Goal: Task Accomplishment & Management: Use online tool/utility

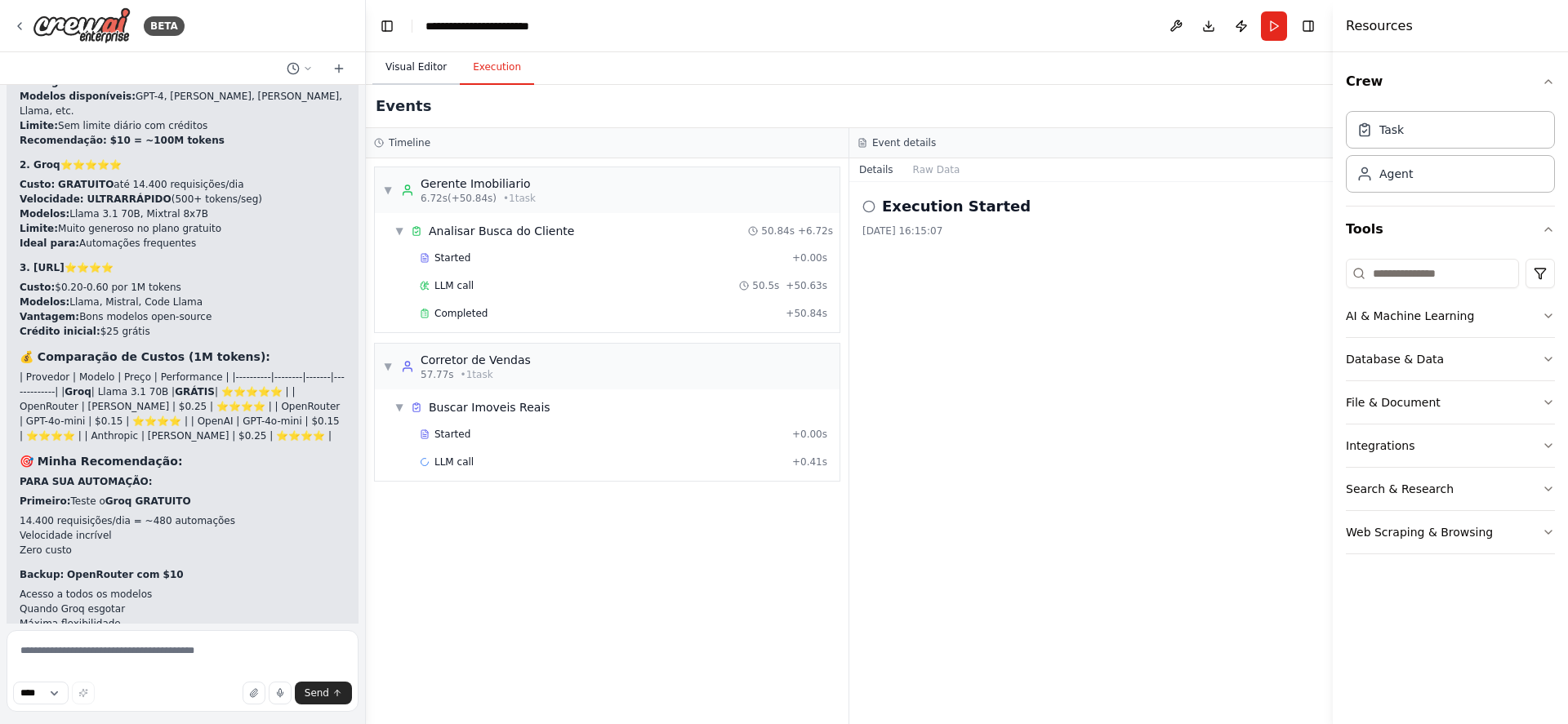
click at [410, 63] on button "Visual Editor" at bounding box center [415, 68] width 88 height 34
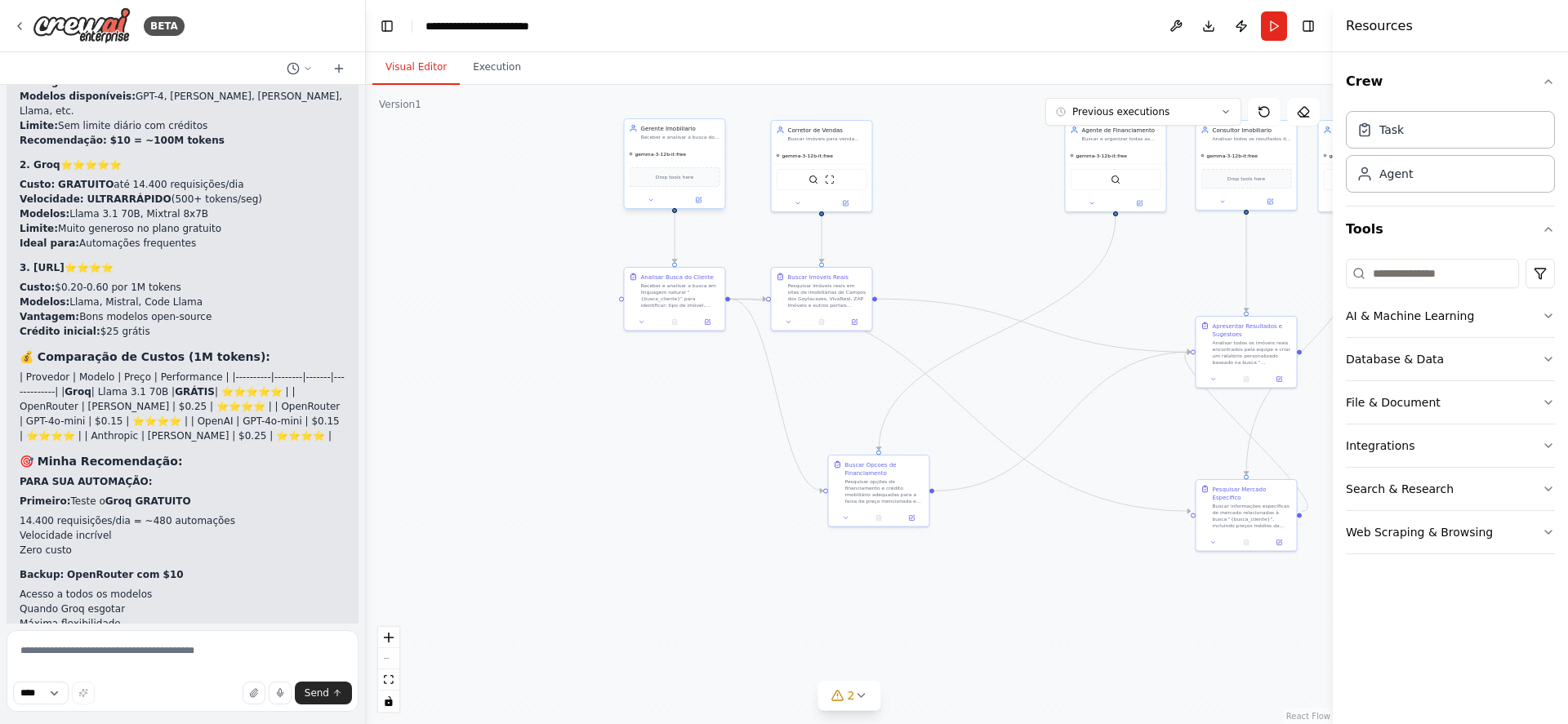
click at [696, 156] on div "gemma-3-12b-it:free" at bounding box center [675, 155] width 100 height 17
click at [697, 196] on button at bounding box center [699, 200] width 47 height 10
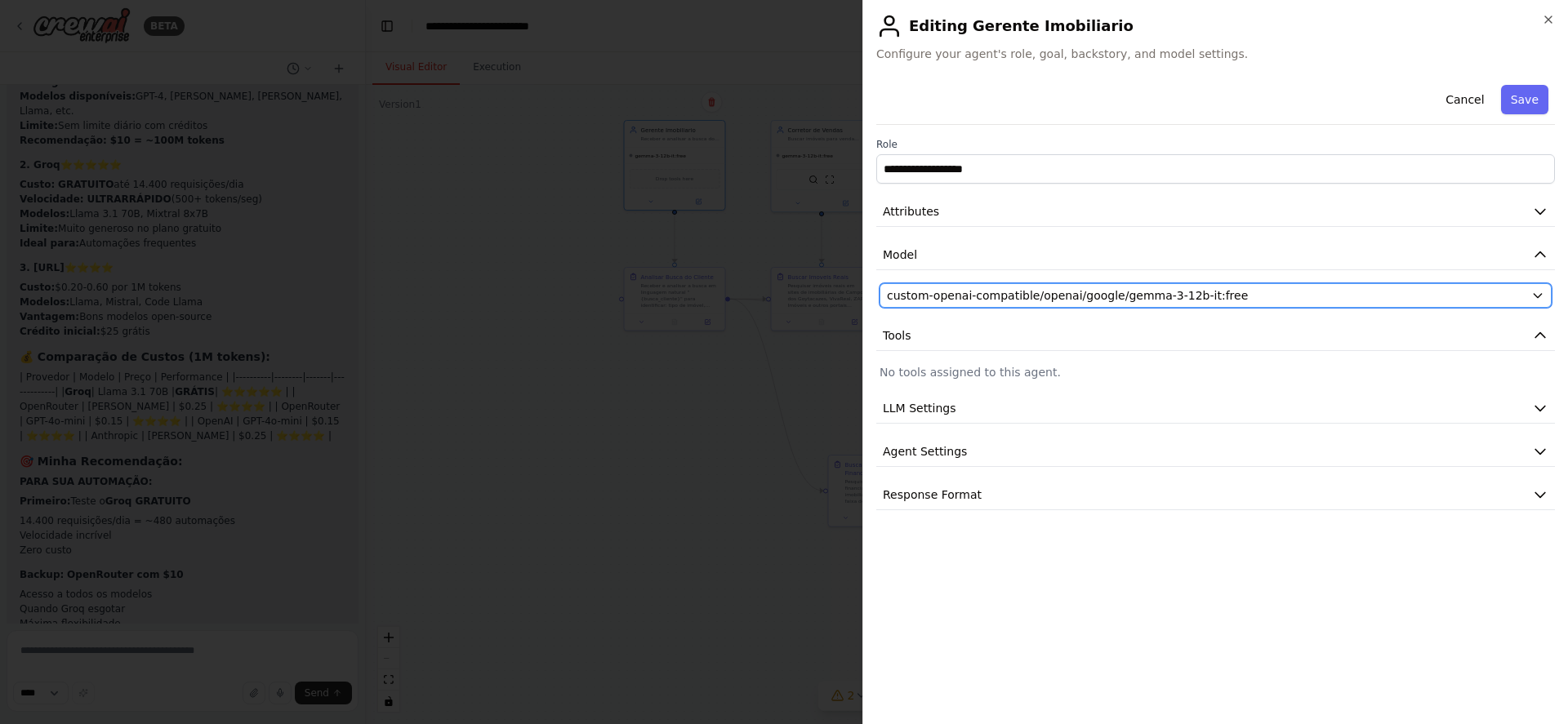
click at [1145, 298] on span "custom-openai-compatible/openai/google/gemma-3-12b-it:free" at bounding box center [1067, 296] width 361 height 17
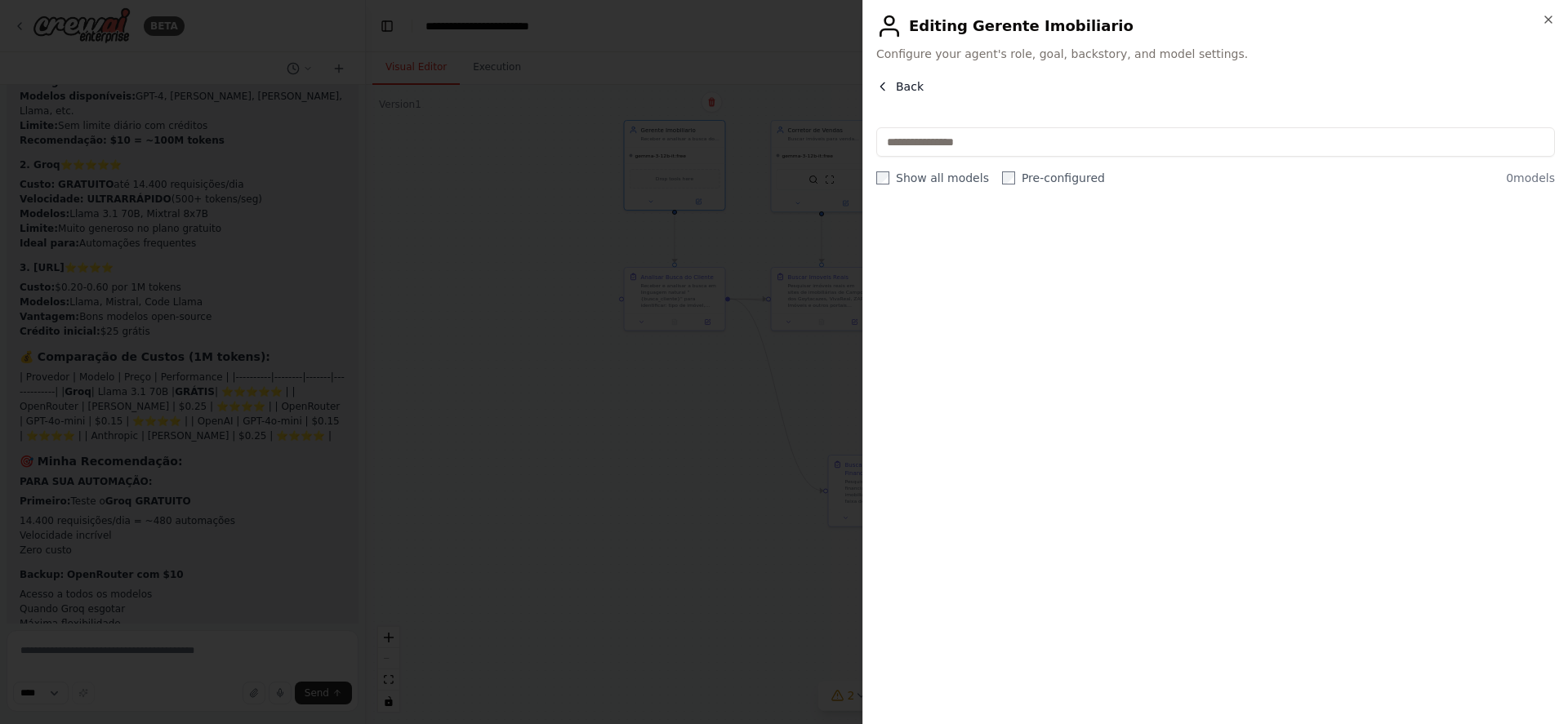
click at [881, 81] on icon "button" at bounding box center [883, 87] width 13 height 13
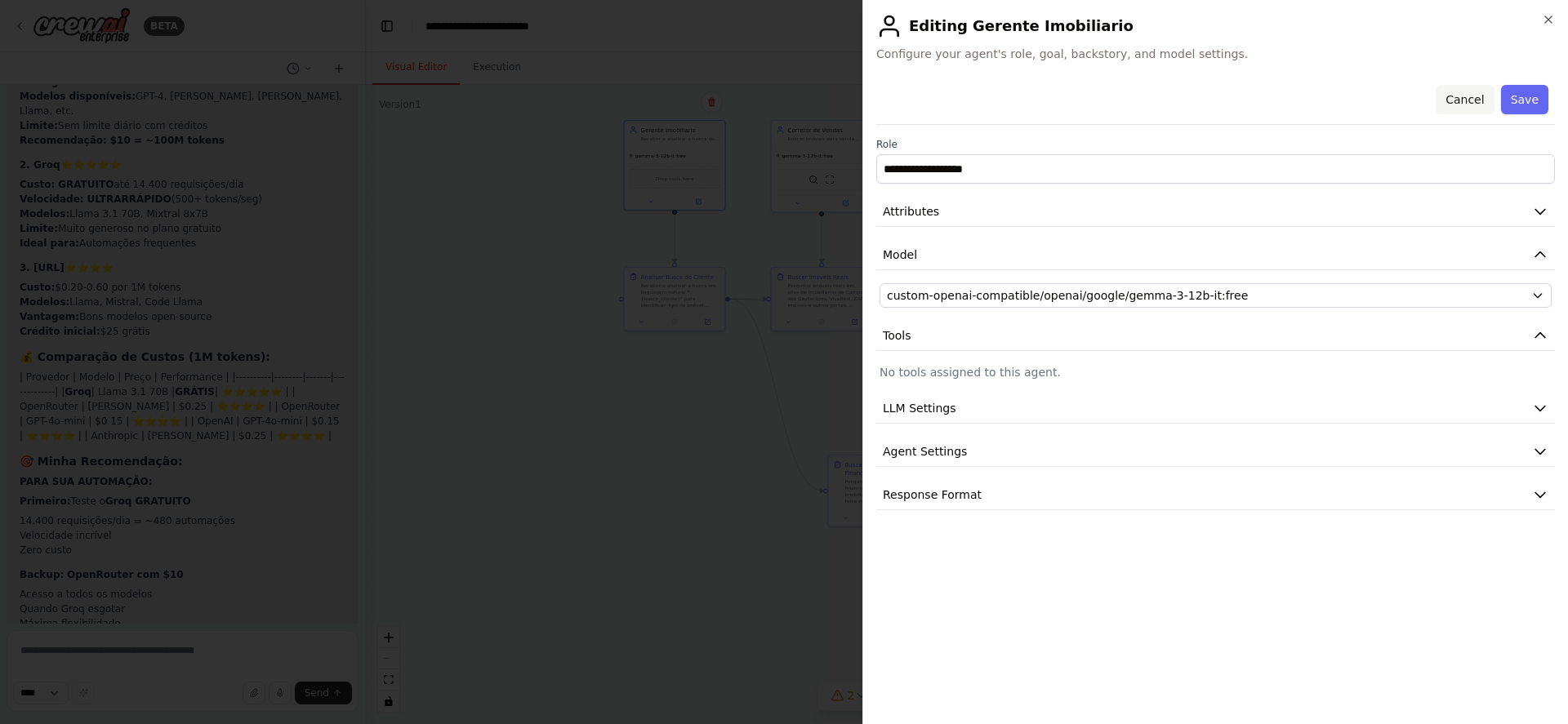
click at [1469, 94] on button "Cancel" at bounding box center [1464, 99] width 58 height 29
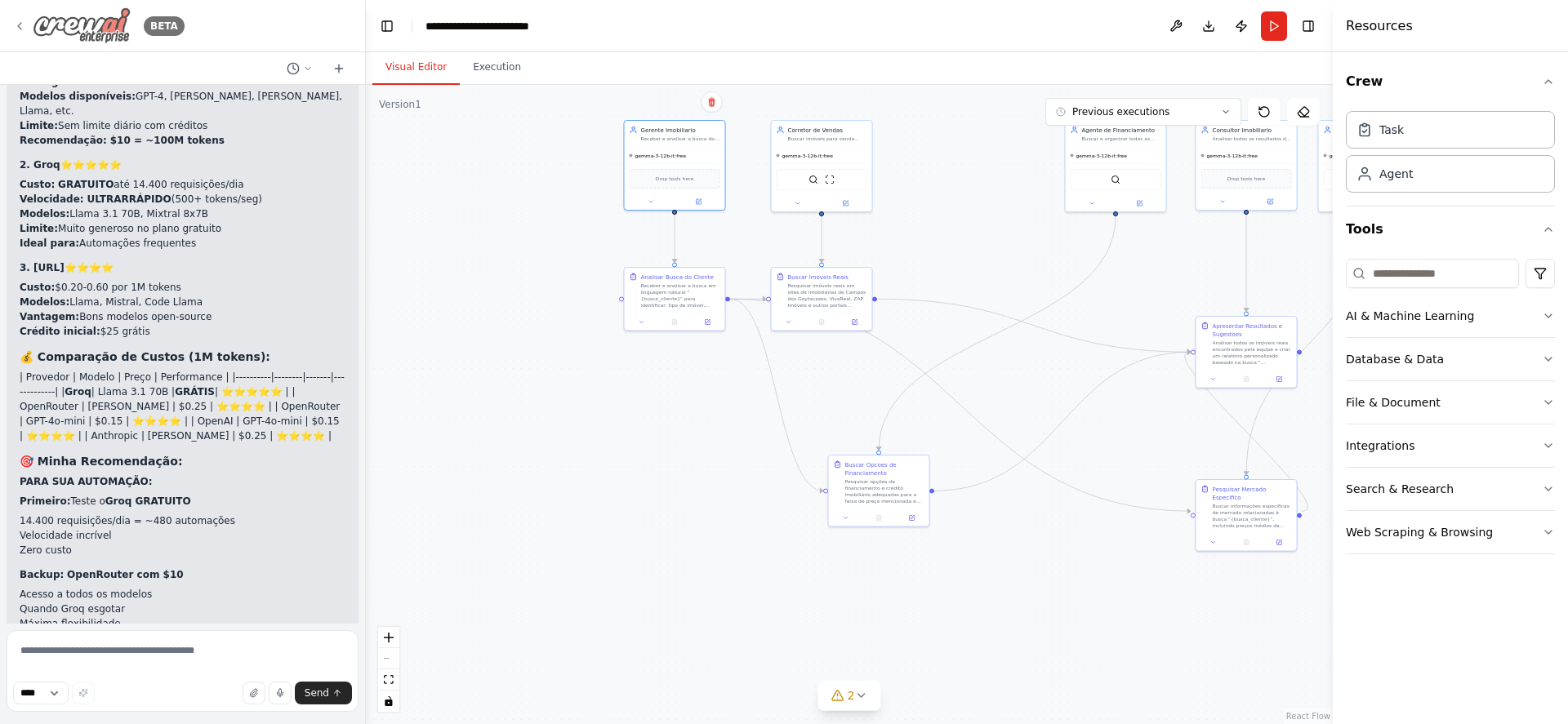
click at [17, 23] on icon at bounding box center [20, 26] width 13 height 13
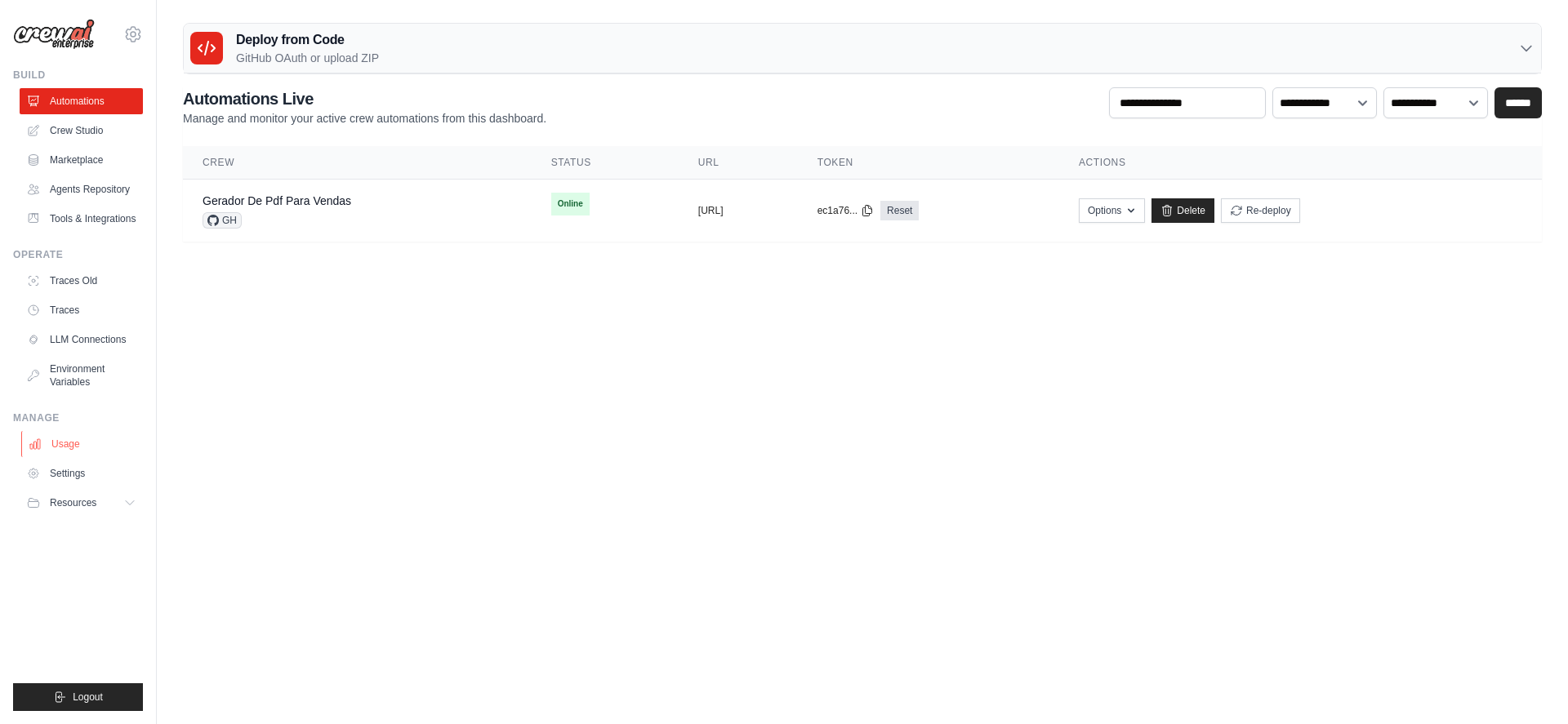
click at [72, 439] on link "Usage" at bounding box center [83, 444] width 124 height 26
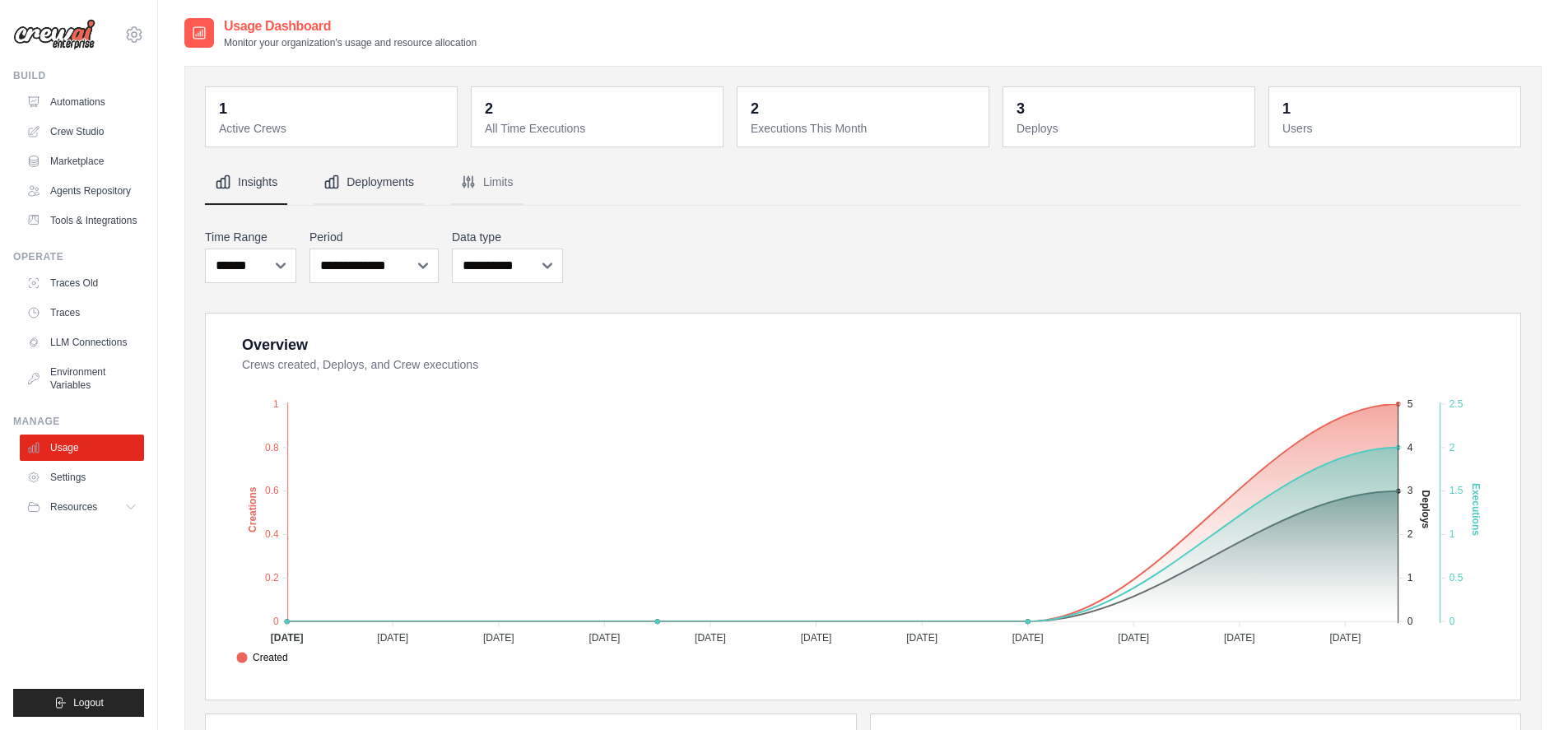
click at [363, 189] on button "Deployments" at bounding box center [368, 182] width 110 height 45
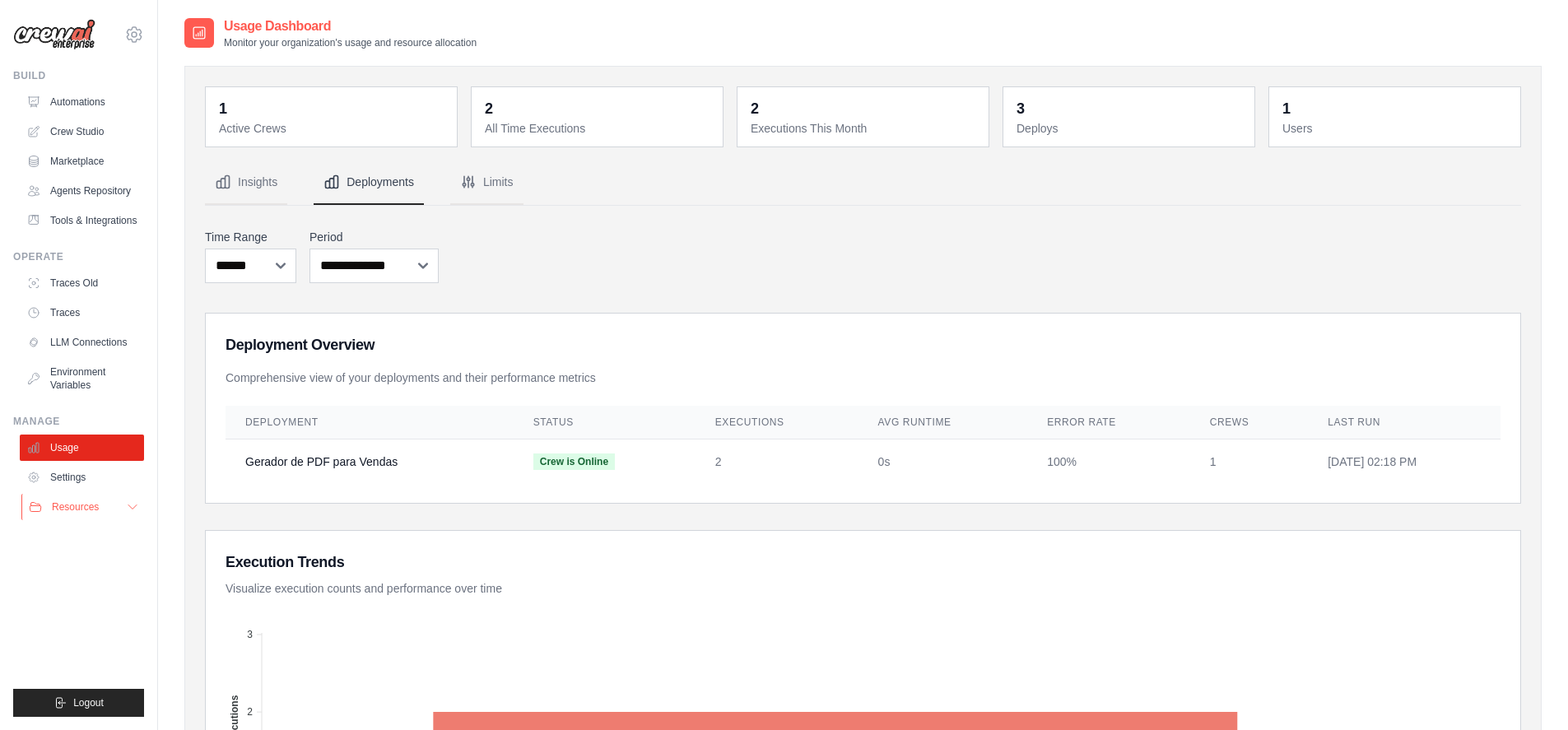
click at [131, 503] on icon at bounding box center [132, 507] width 13 height 13
click at [77, 479] on link "Settings" at bounding box center [83, 477] width 125 height 26
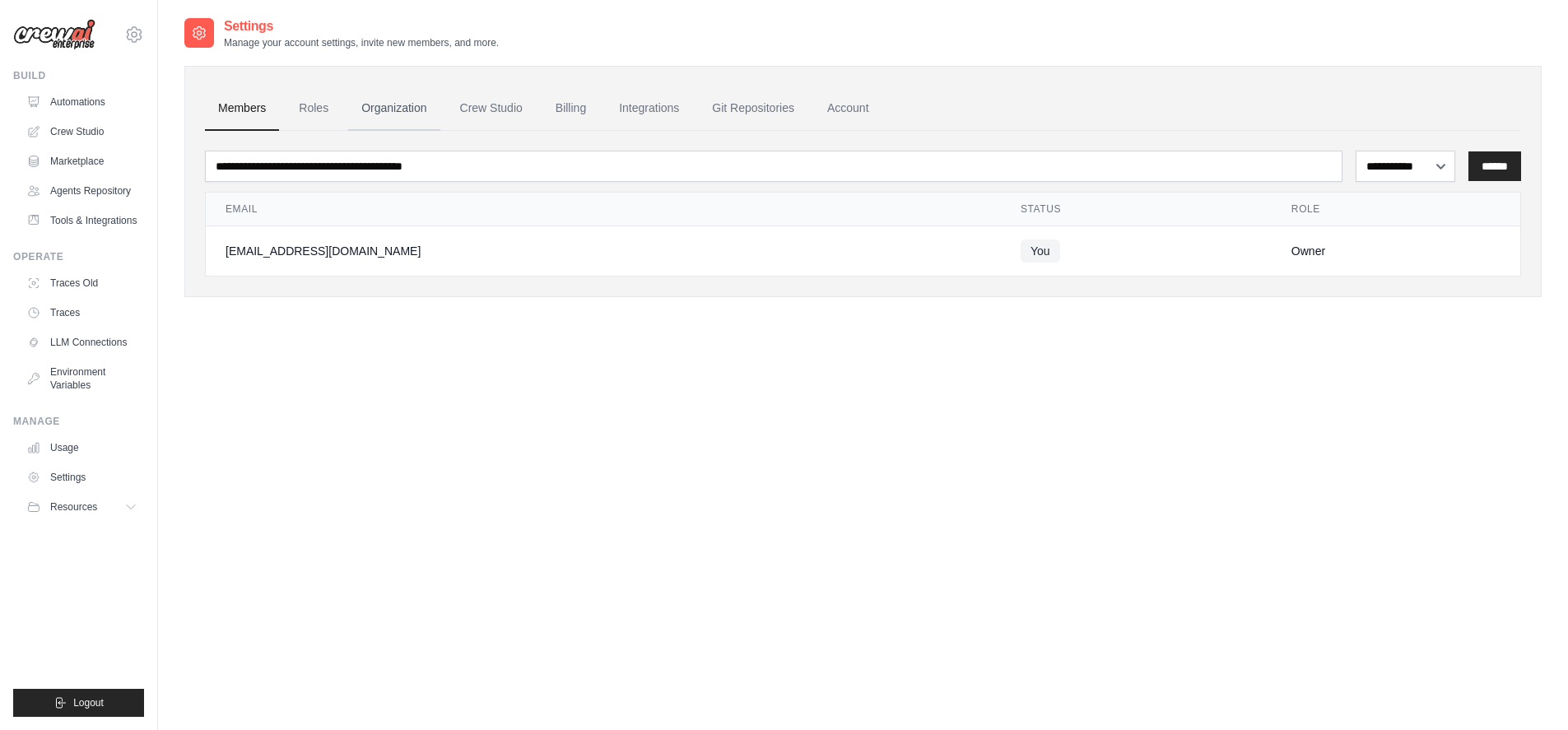
click at [378, 108] on link "Organization" at bounding box center [393, 109] width 91 height 45
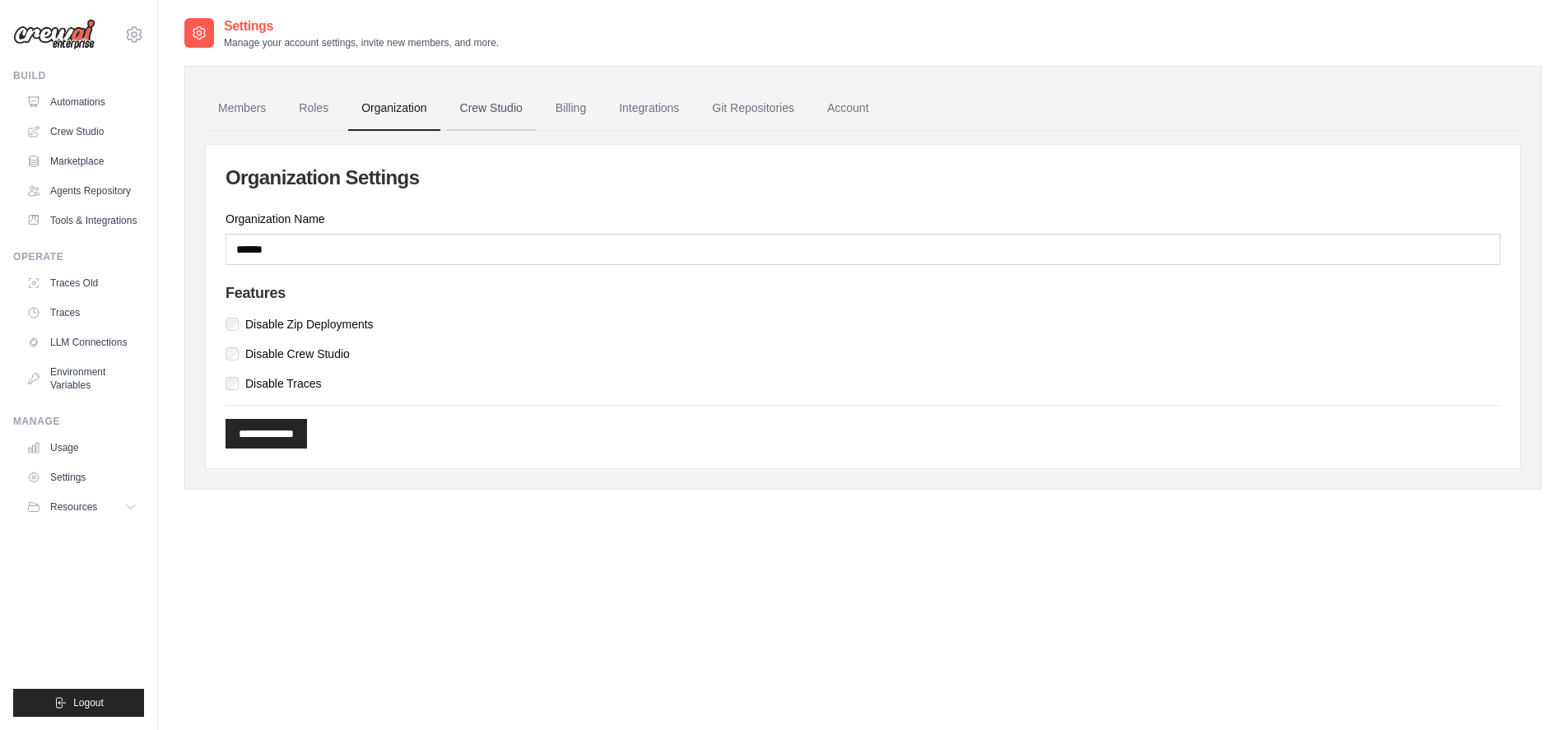
click at [480, 113] on link "Crew Studio" at bounding box center [491, 109] width 89 height 45
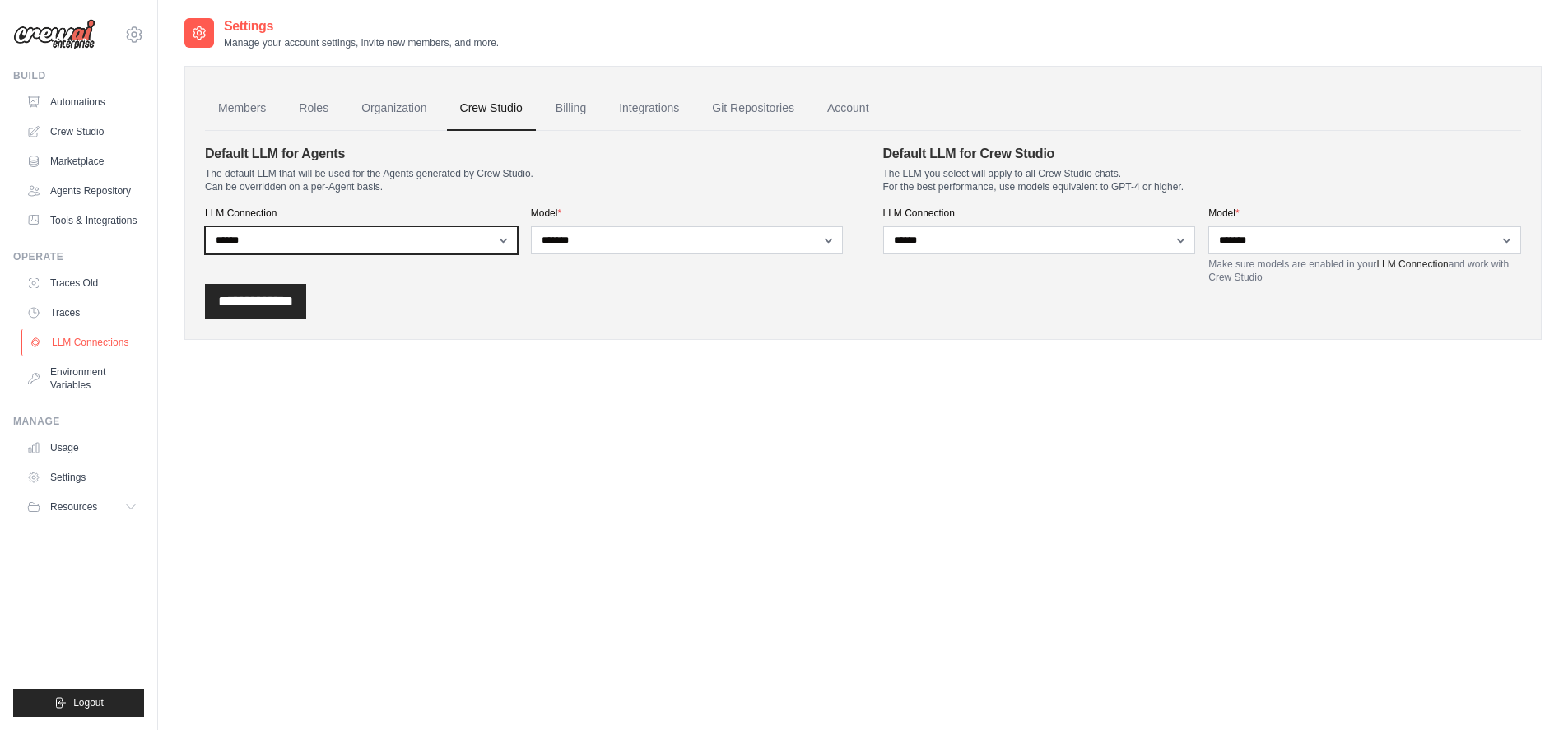
drag, startPoint x: 459, startPoint y: 240, endPoint x: 104, endPoint y: 342, distance: 369.4
click at [104, 342] on div "guianf.admin@gmail.com Settings Build Automations" at bounding box center [784, 382] width 1568 height 764
click at [104, 342] on link "LLM Connections" at bounding box center [83, 342] width 125 height 26
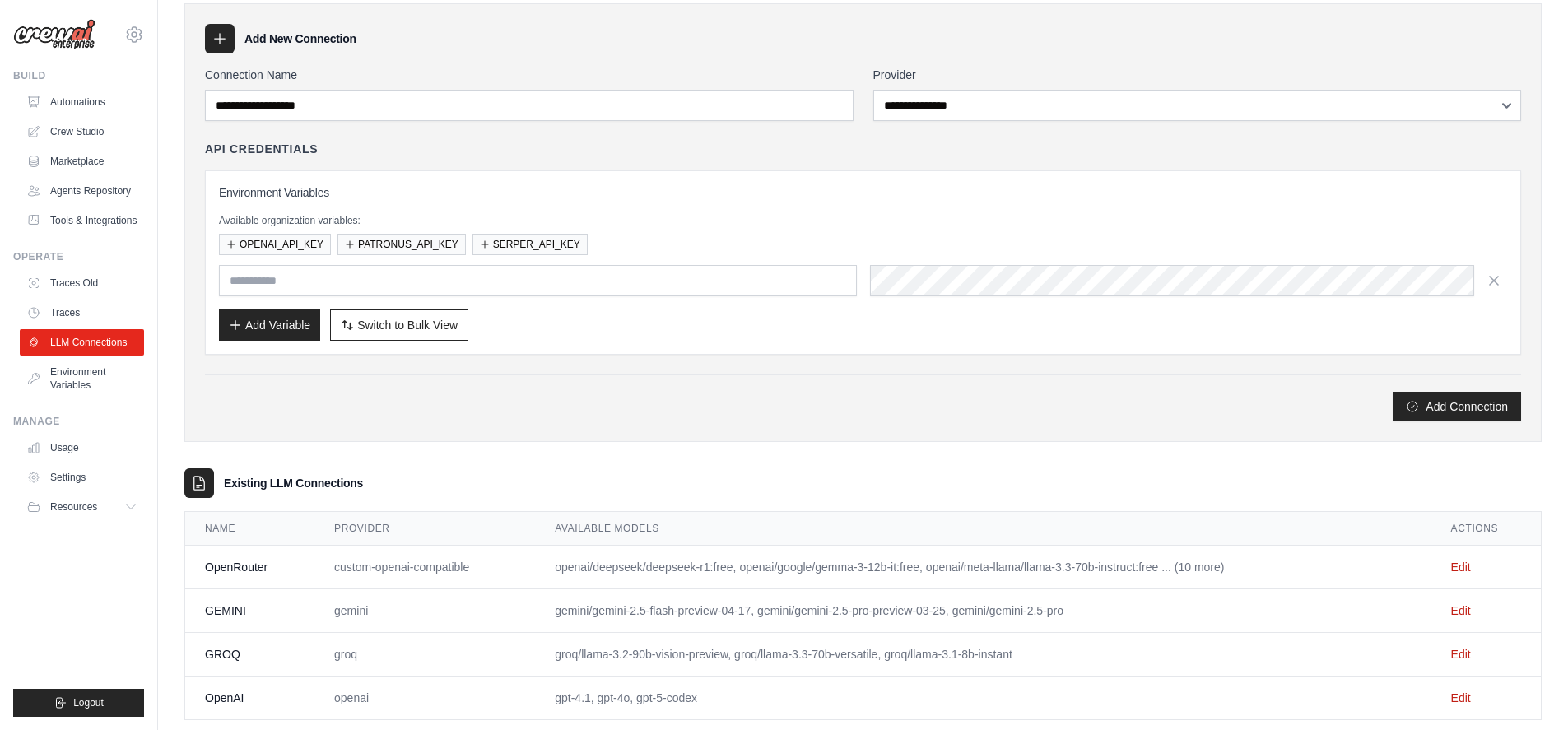
scroll to position [95, 0]
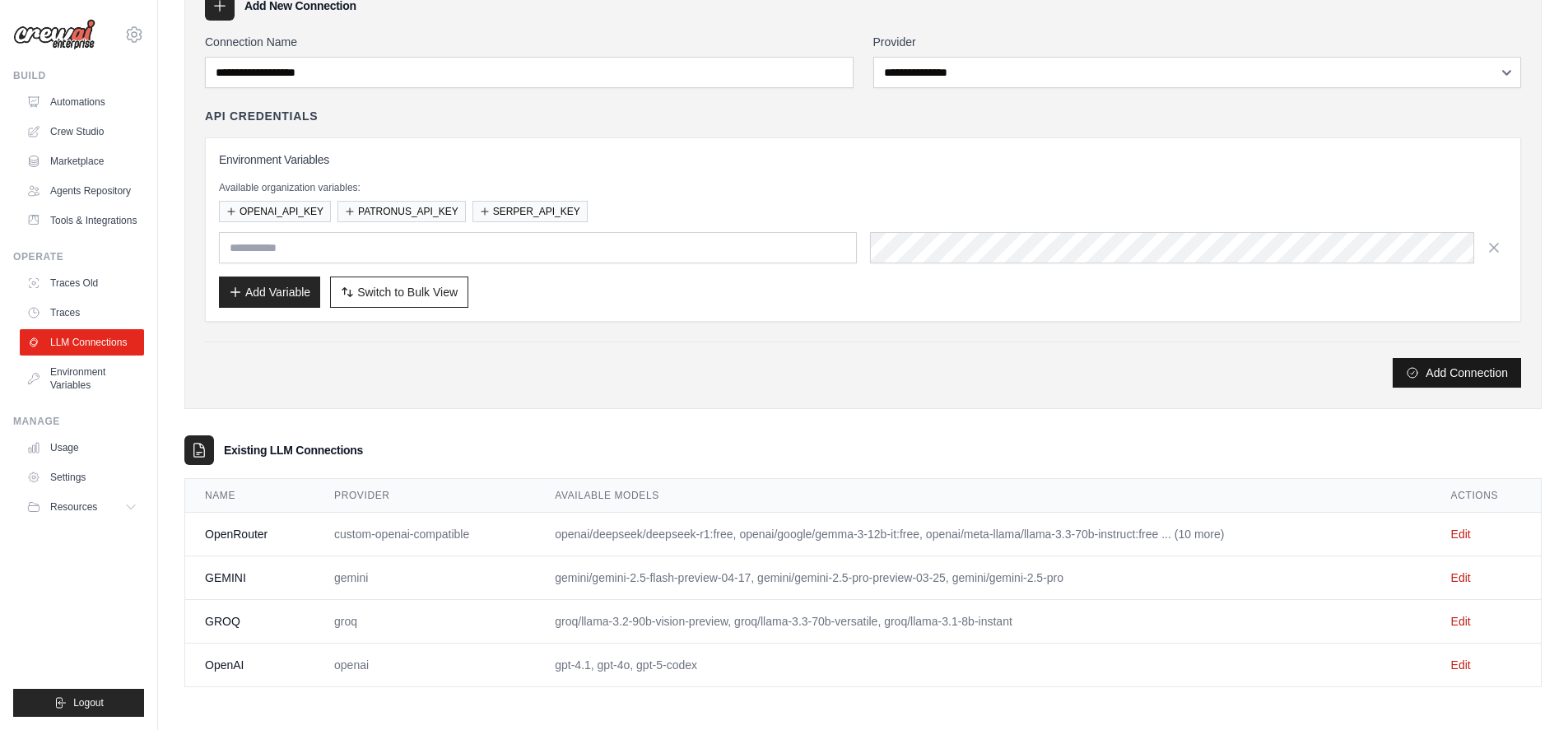
click at [1441, 381] on button "Add Connection" at bounding box center [1457, 373] width 128 height 30
click at [878, 373] on div "Add Connection" at bounding box center [863, 373] width 1316 height 30
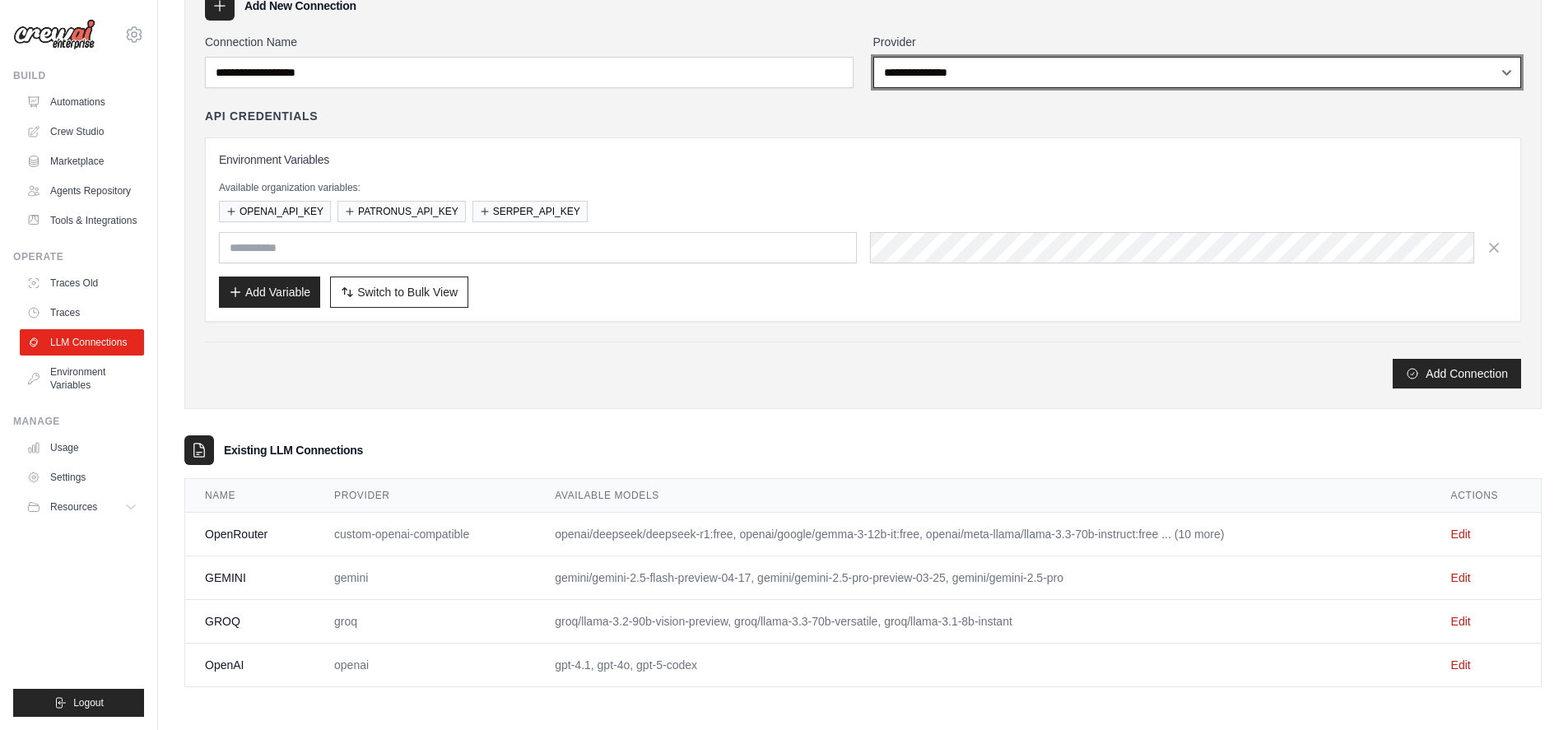
select select "******"
click at [873, 56] on select "**********" at bounding box center [1197, 72] width 649 height 31
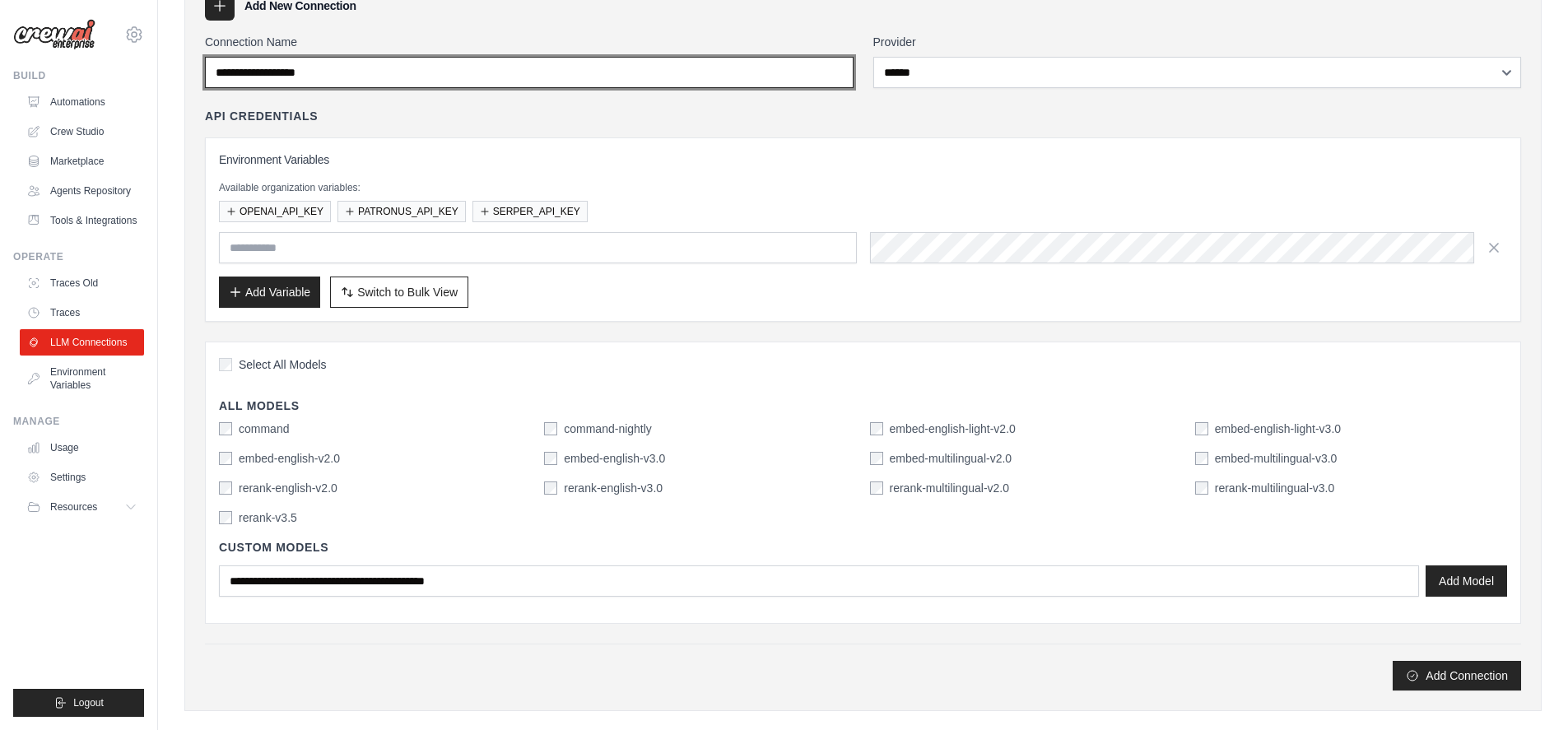
click at [607, 67] on input "Connection Name" at bounding box center [529, 72] width 649 height 31
click at [441, 70] on input "Connection Name" at bounding box center [529, 72] width 649 height 31
type input "******"
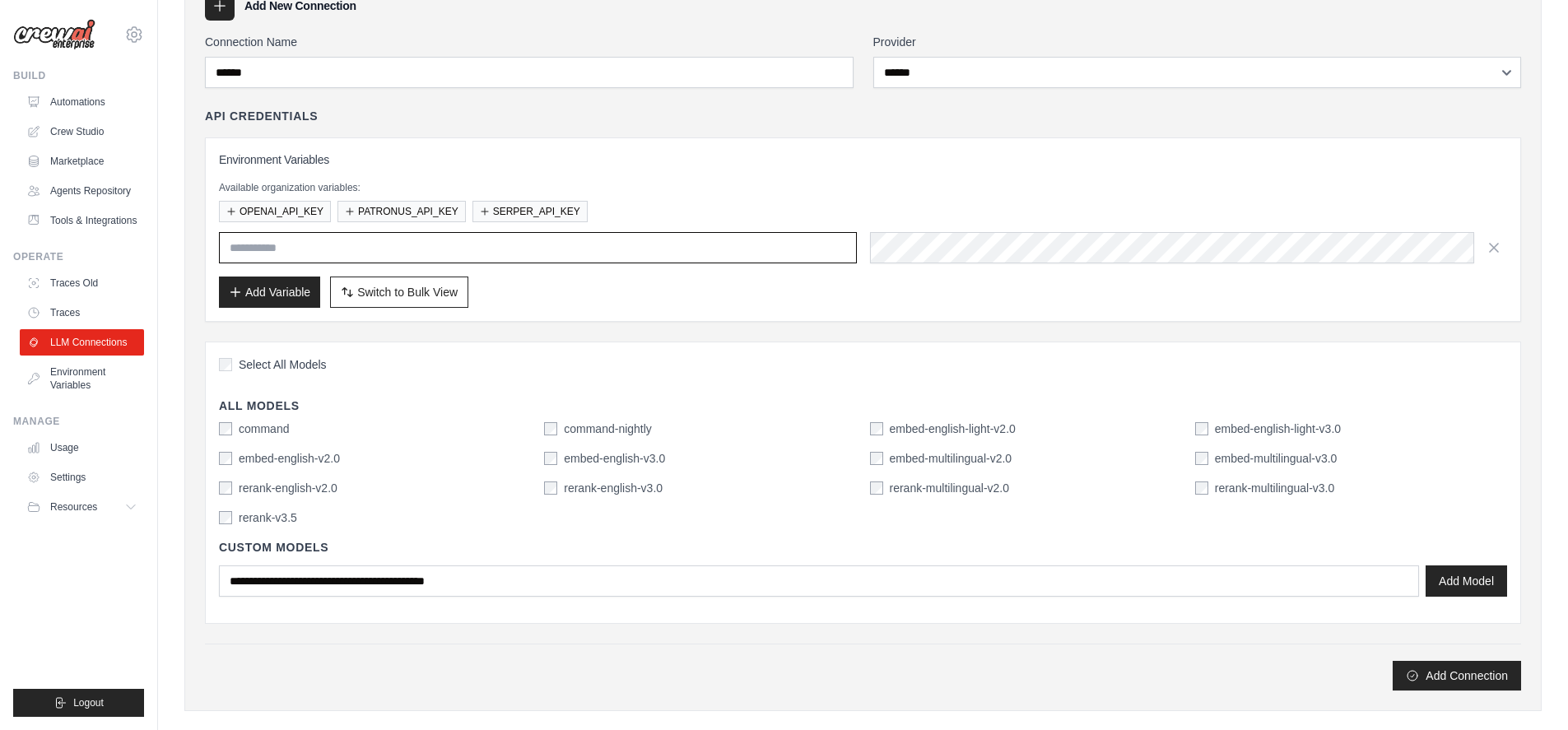
click at [463, 260] on input "text" at bounding box center [538, 247] width 638 height 31
click at [270, 246] on input "**********" at bounding box center [538, 247] width 638 height 31
type input "**********"
click at [260, 300] on button "Add Variable" at bounding box center [270, 291] width 101 height 31
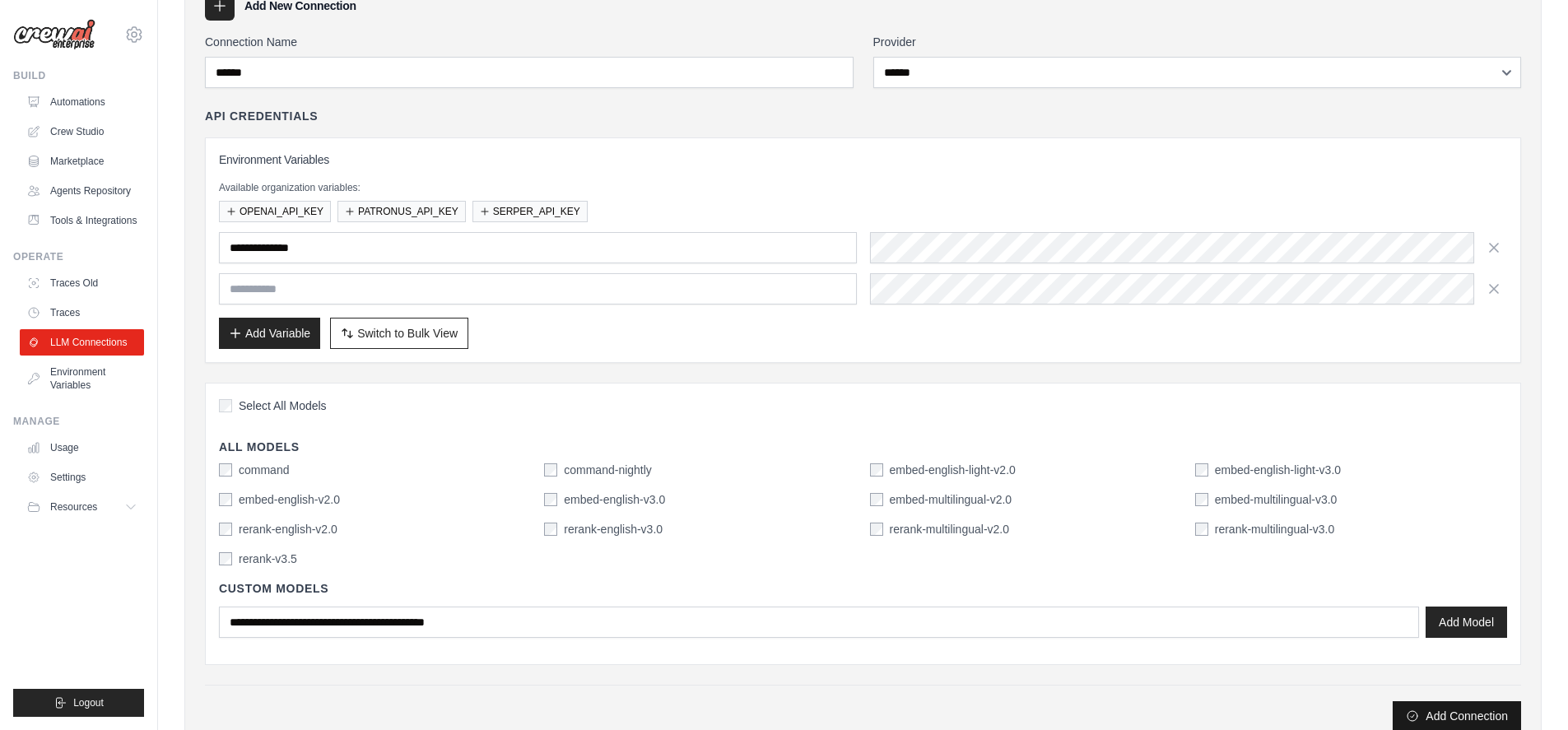
click at [1423, 717] on button "Add Connection" at bounding box center [1457, 716] width 128 height 30
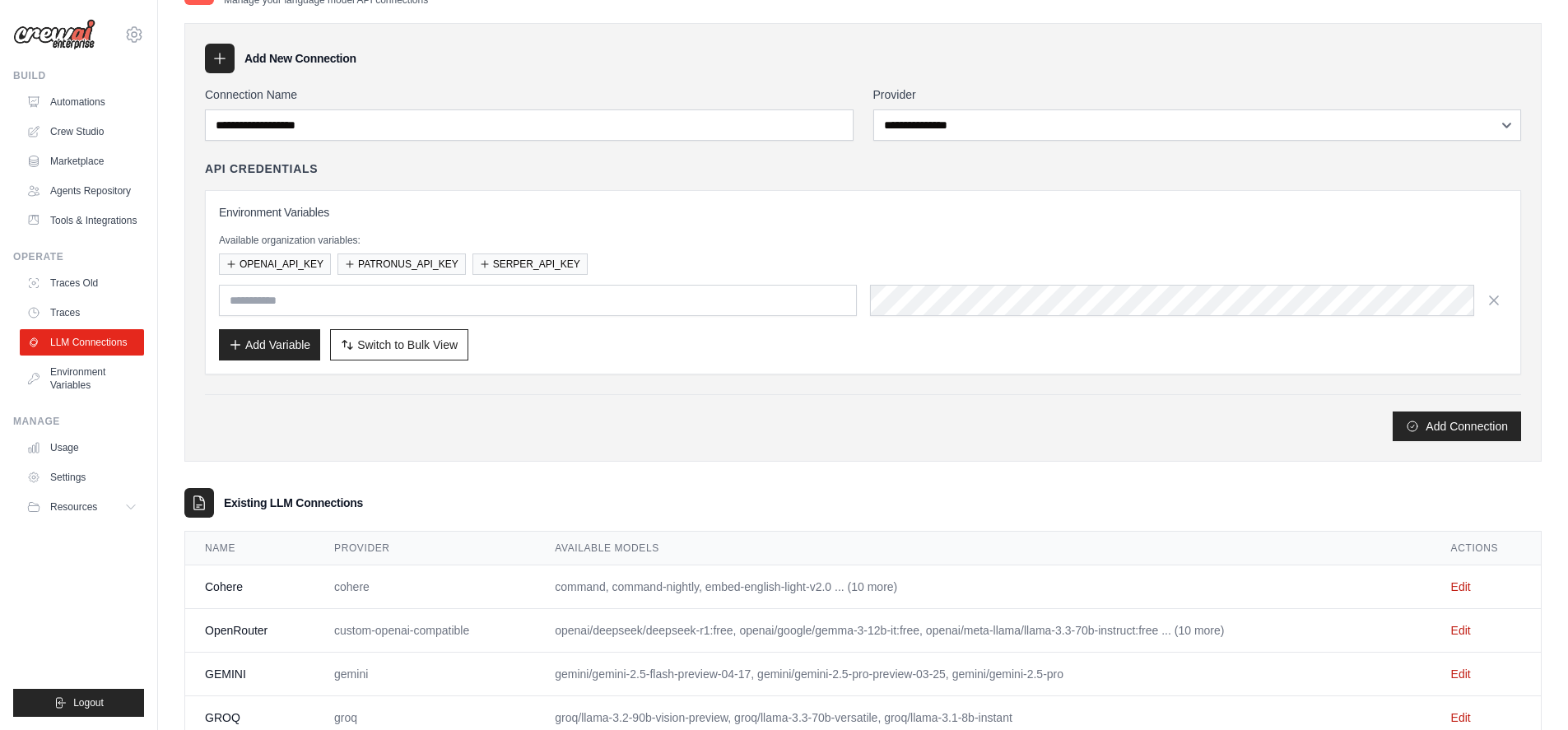
scroll to position [196, 0]
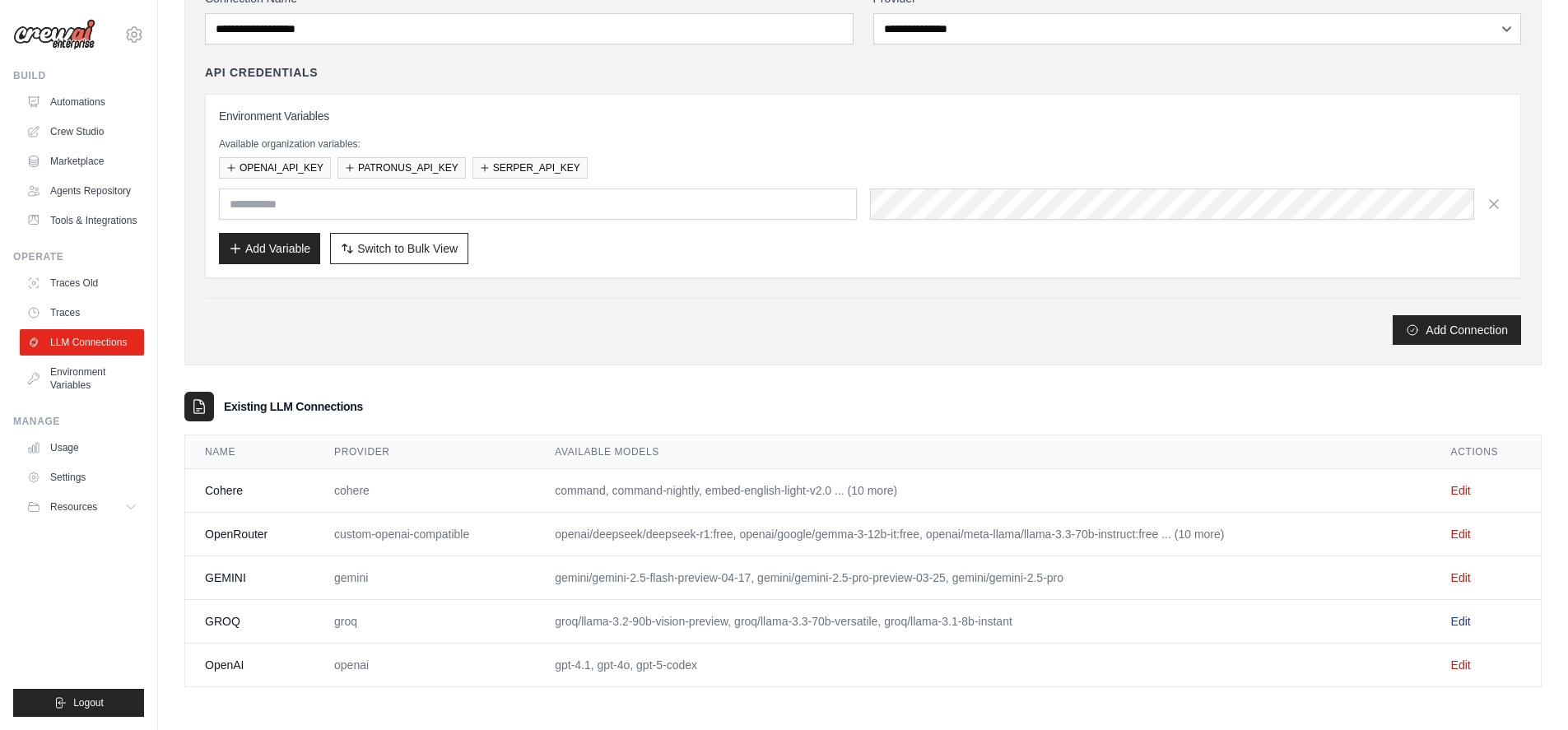
click at [1464, 621] on link "Edit" at bounding box center [1460, 622] width 19 height 13
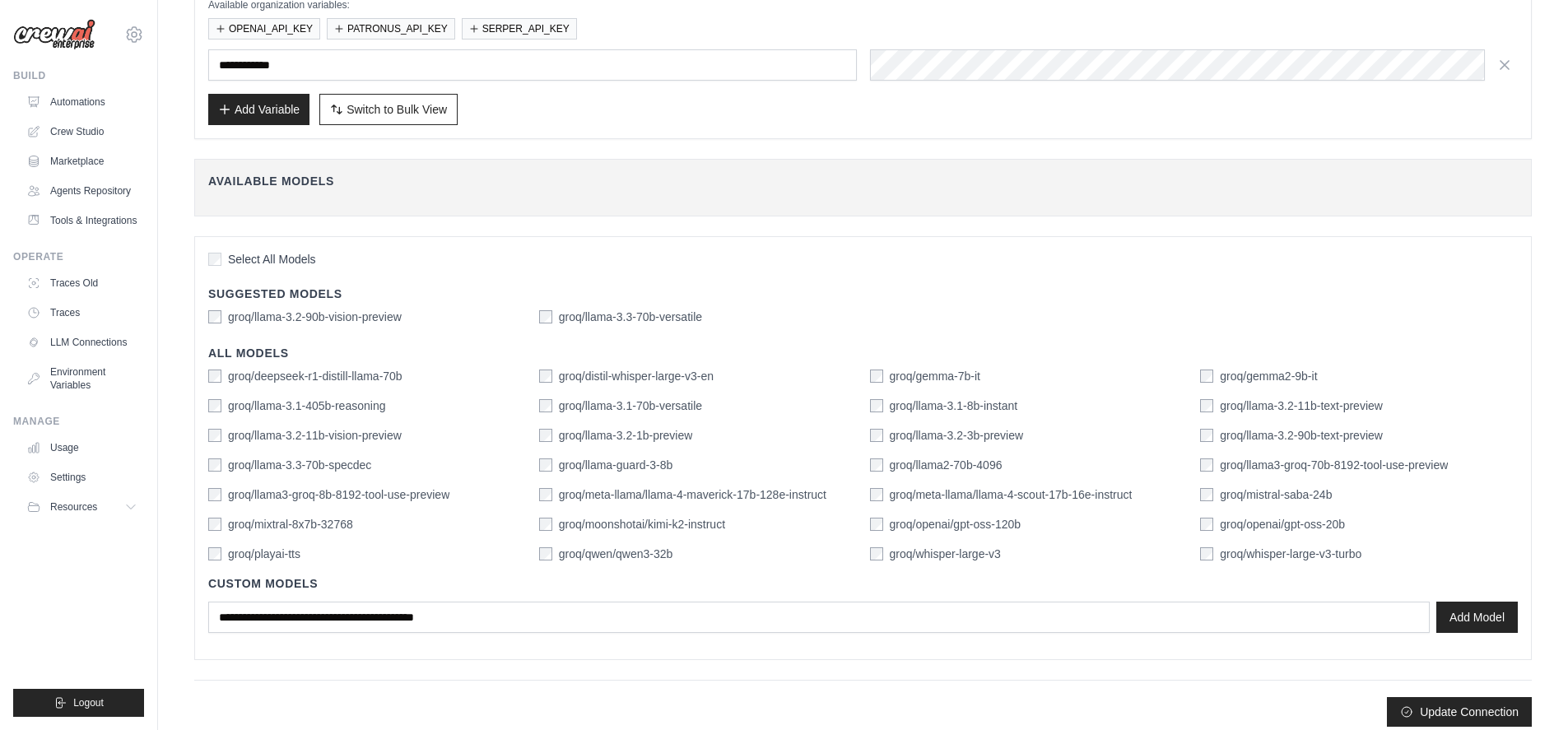
scroll to position [234, 0]
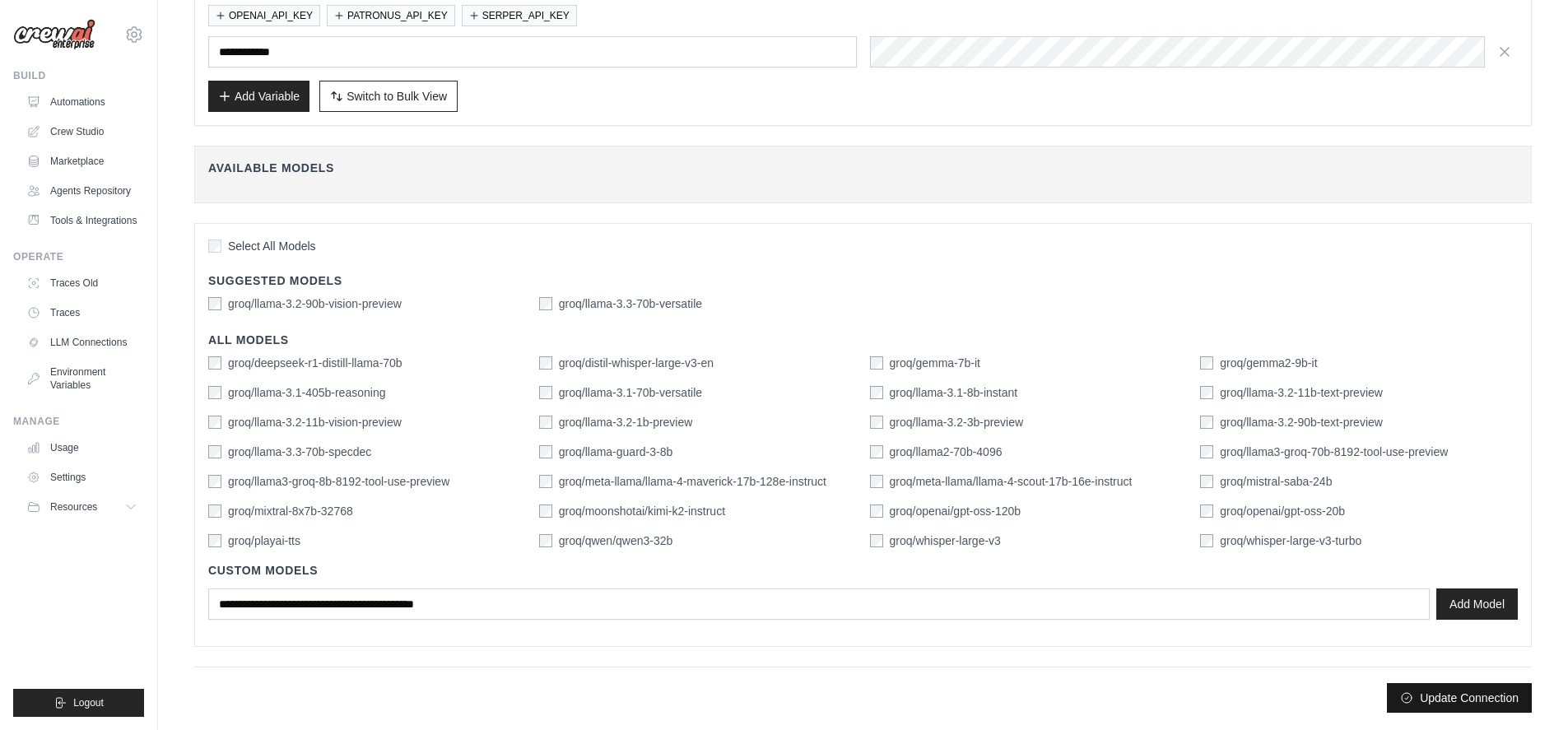
click at [1466, 698] on button "Update Connection" at bounding box center [1459, 698] width 145 height 30
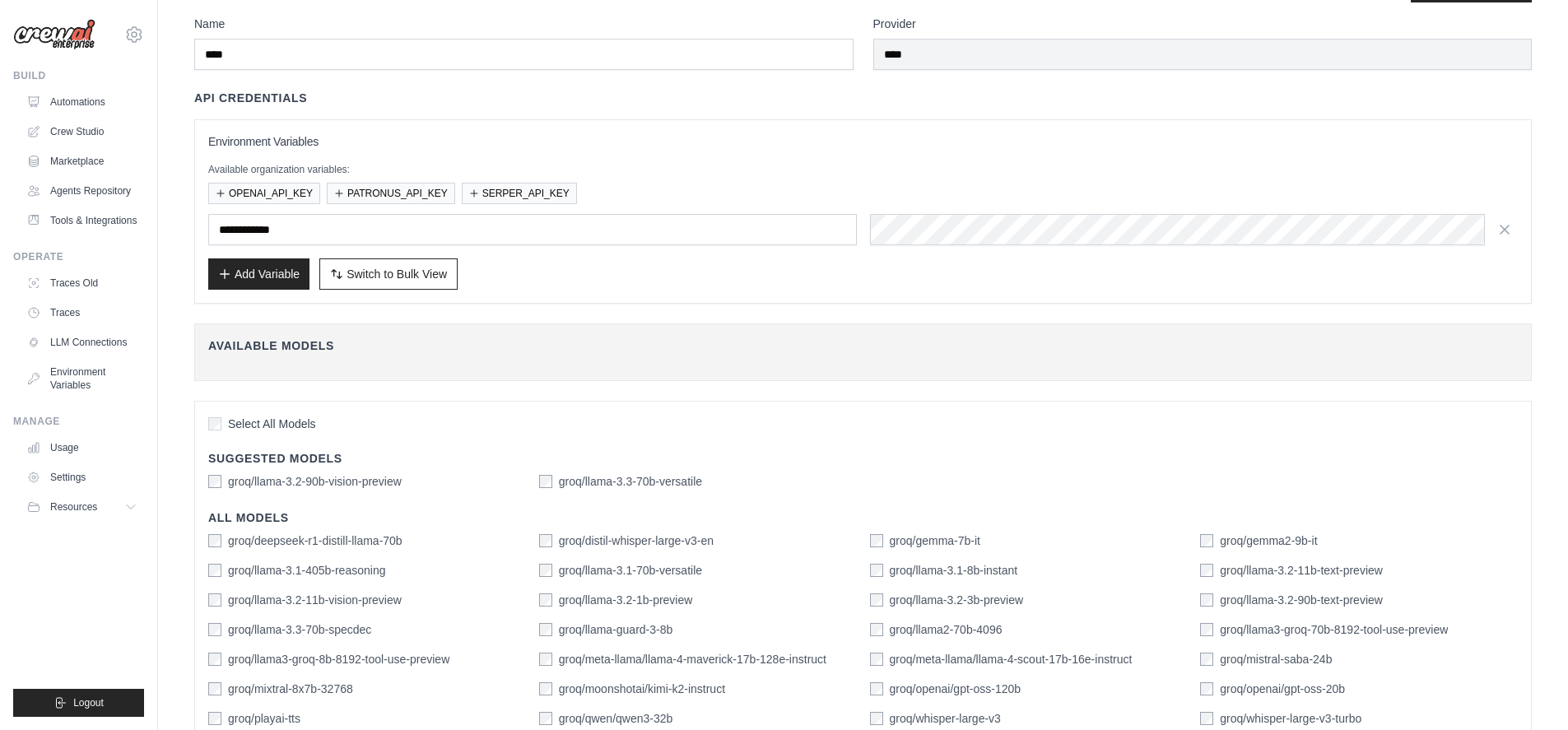
scroll to position [0, 0]
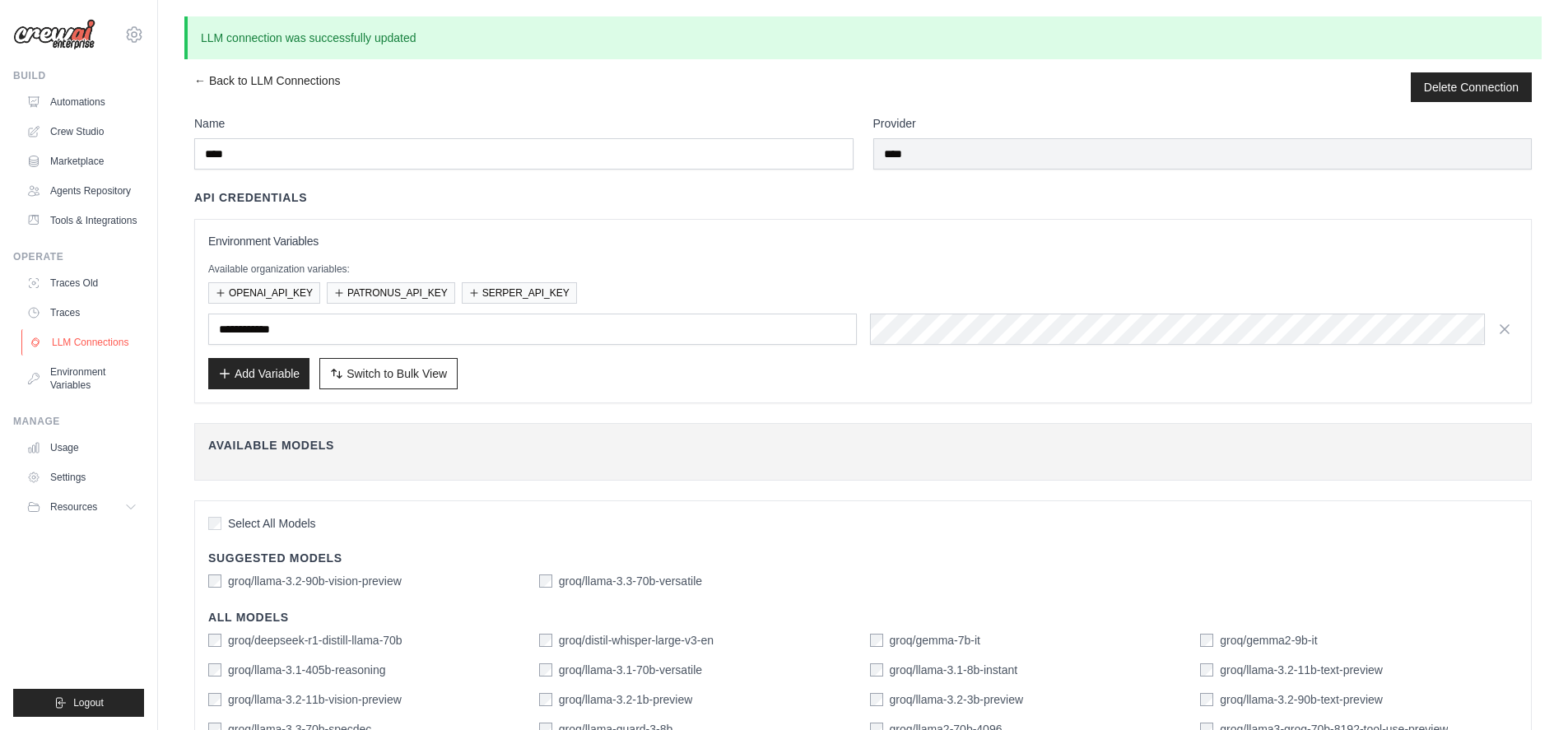
click at [110, 338] on link "LLM Connections" at bounding box center [83, 342] width 125 height 26
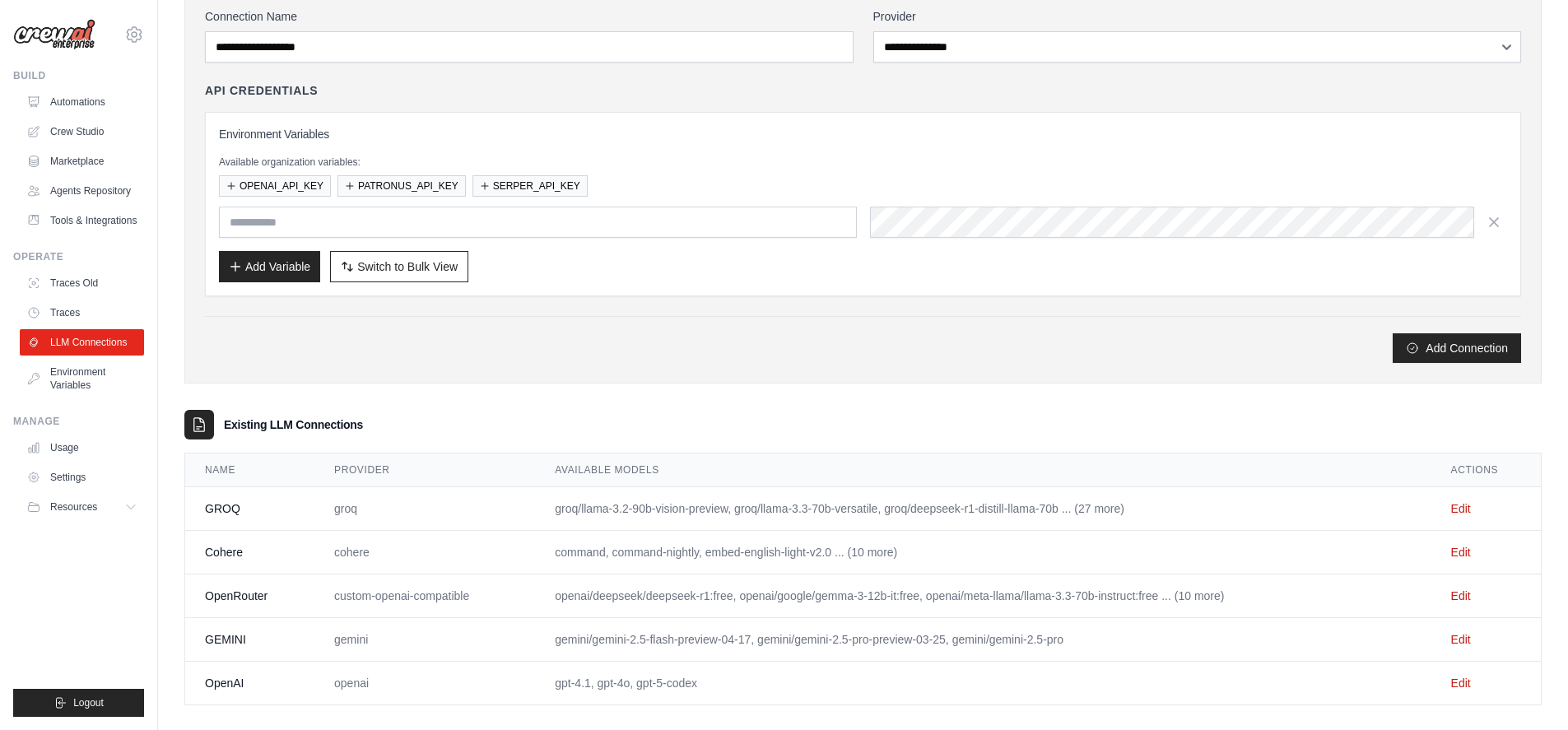
scroll to position [139, 0]
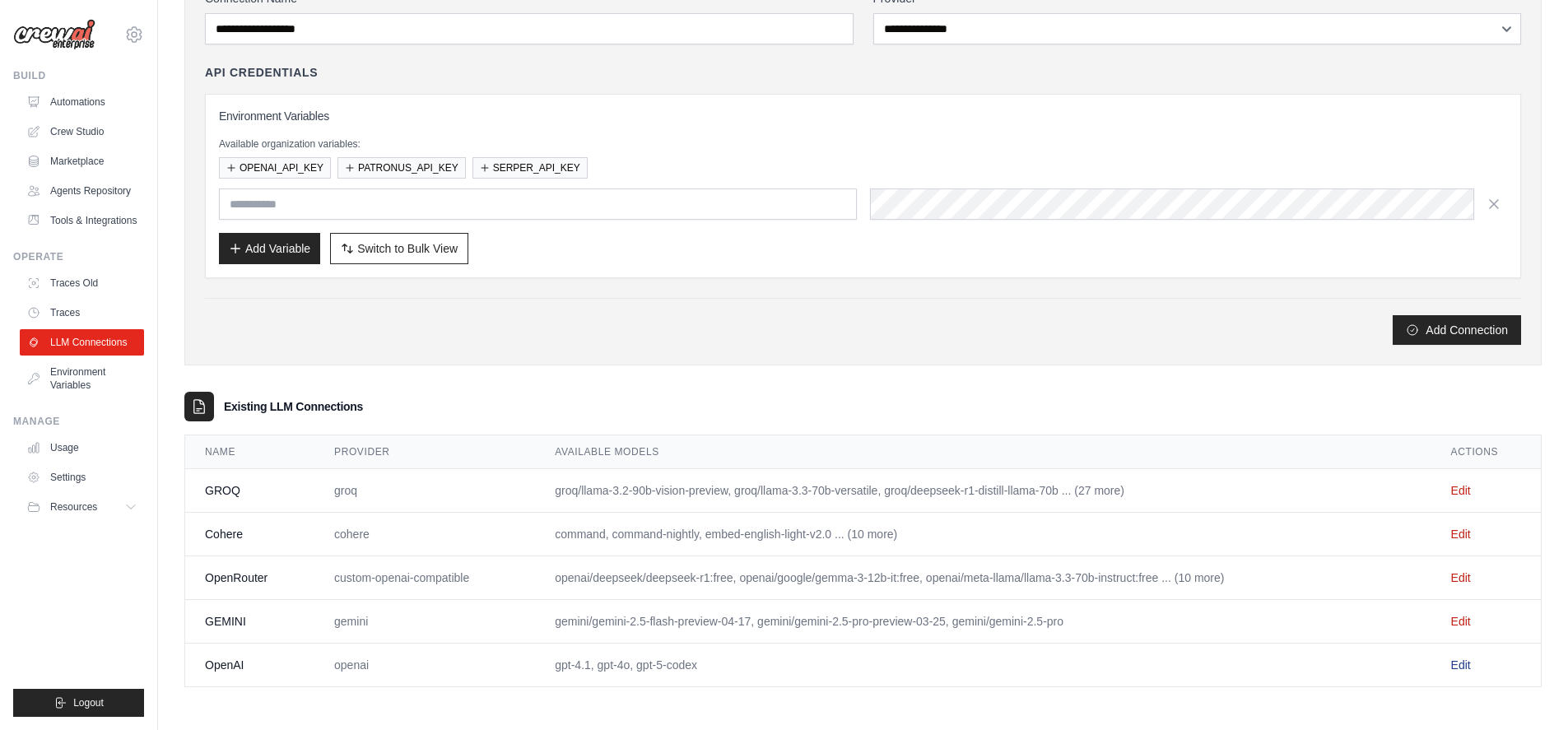
click at [1464, 665] on link "Edit" at bounding box center [1460, 665] width 19 height 13
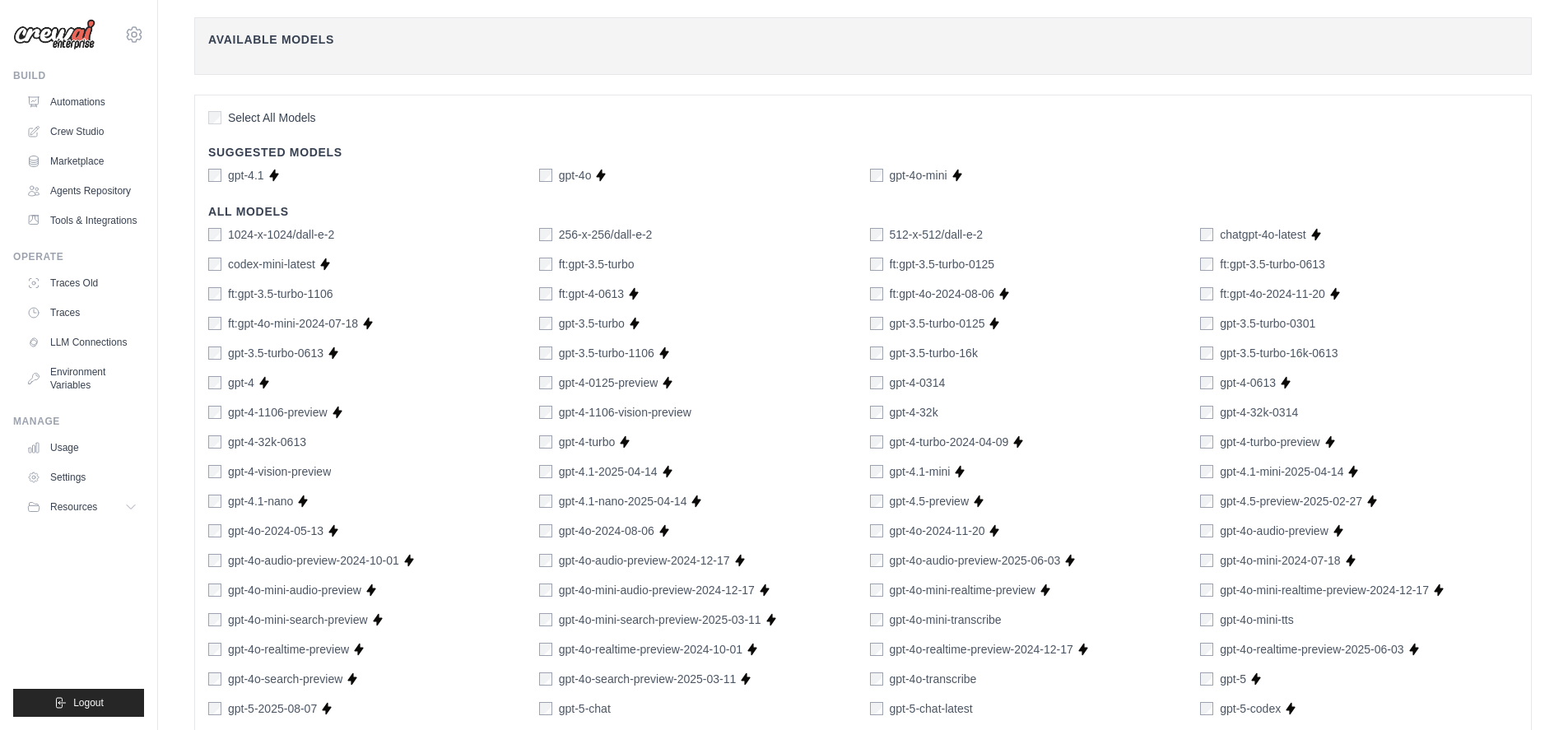
scroll to position [156, 0]
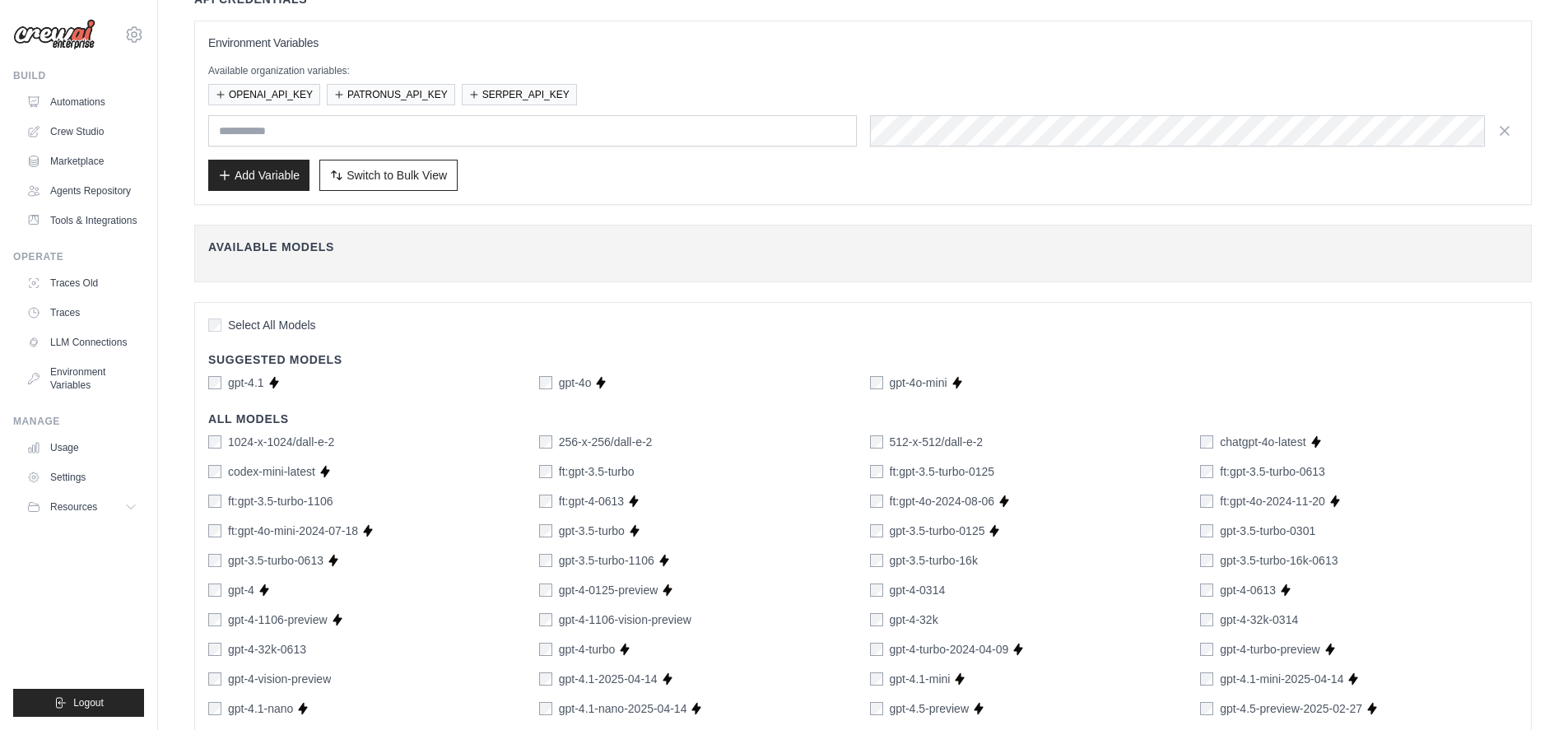
click at [844, 334] on div "Select All Models" at bounding box center [863, 327] width 1309 height 22
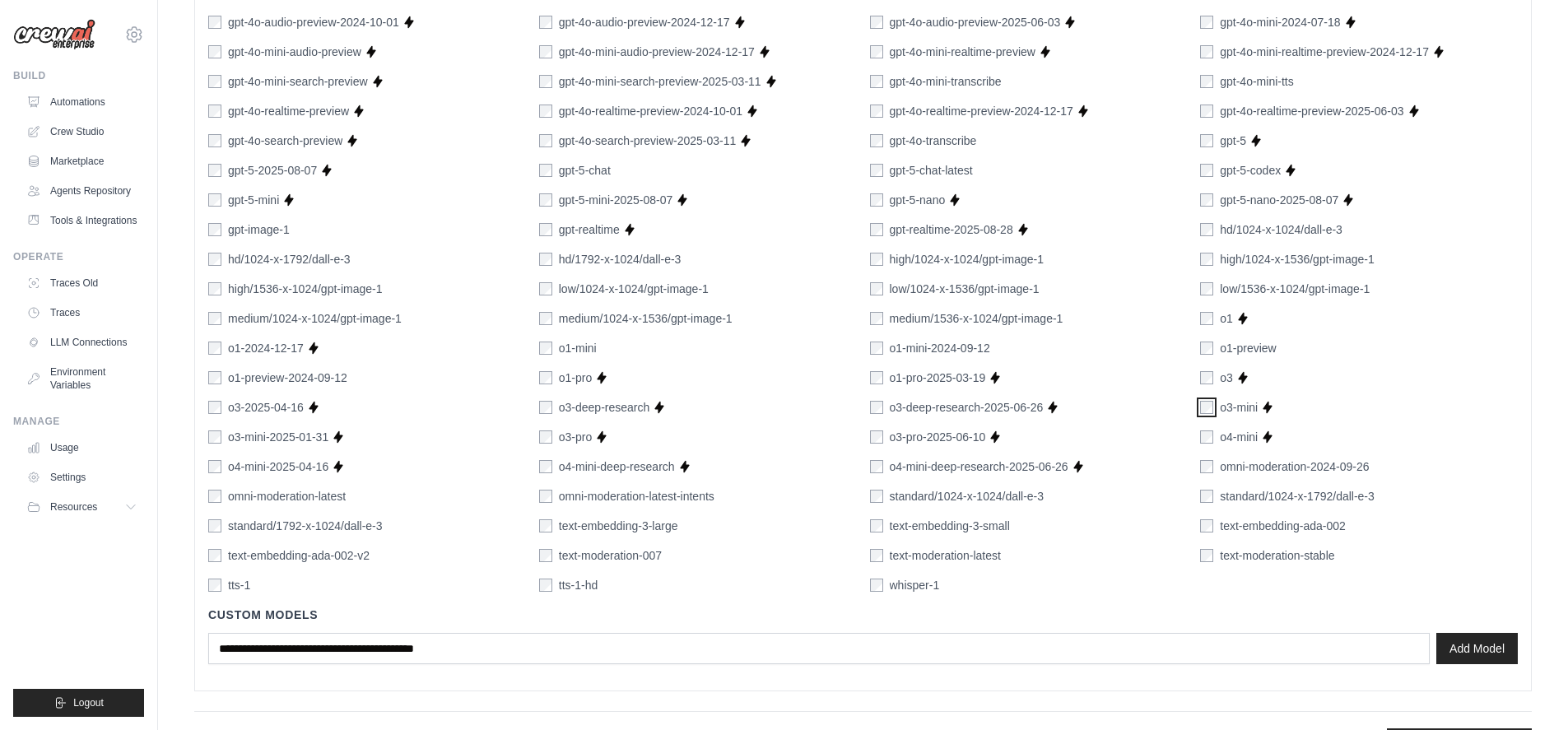
scroll to position [946, 0]
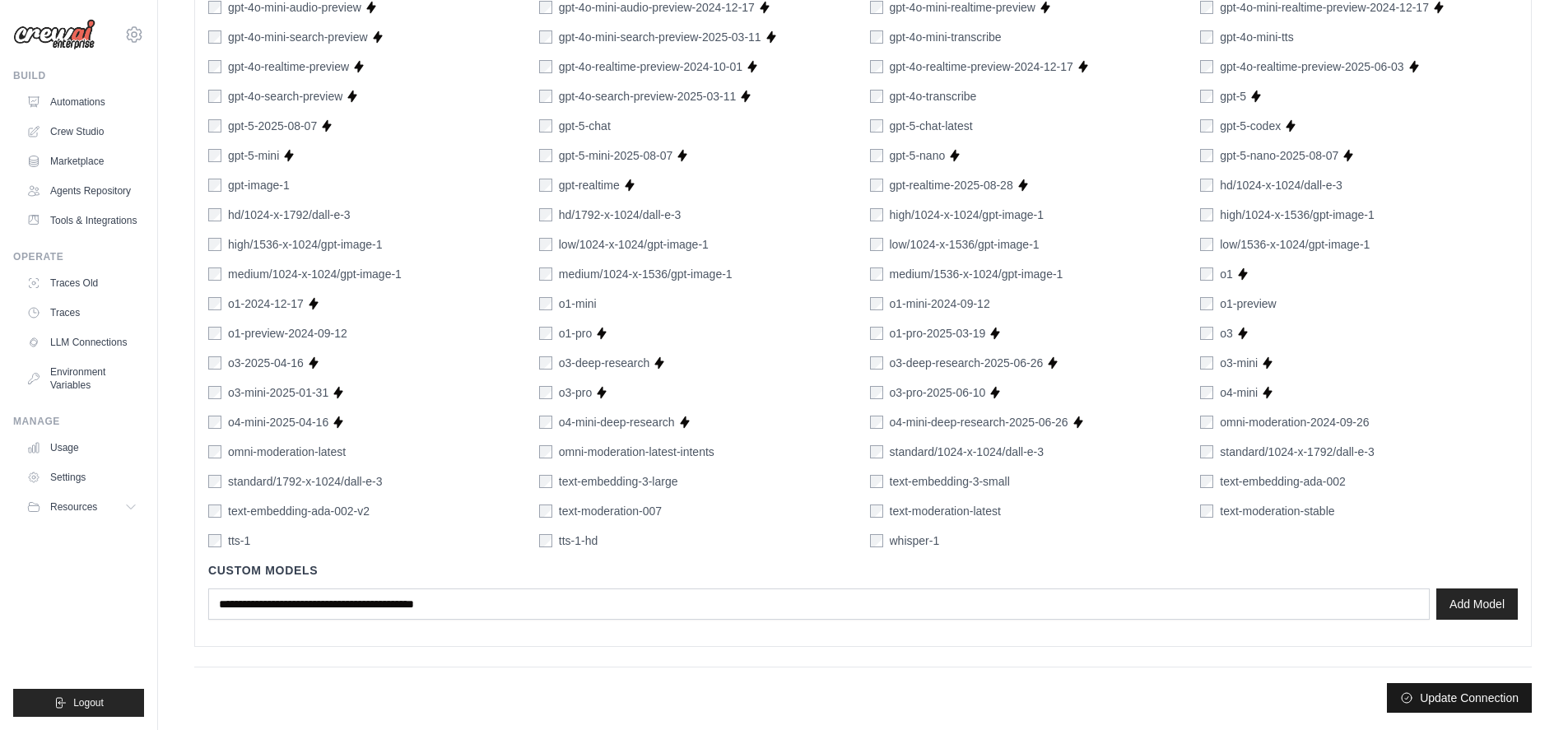
click at [1450, 700] on button "Update Connection" at bounding box center [1459, 698] width 145 height 30
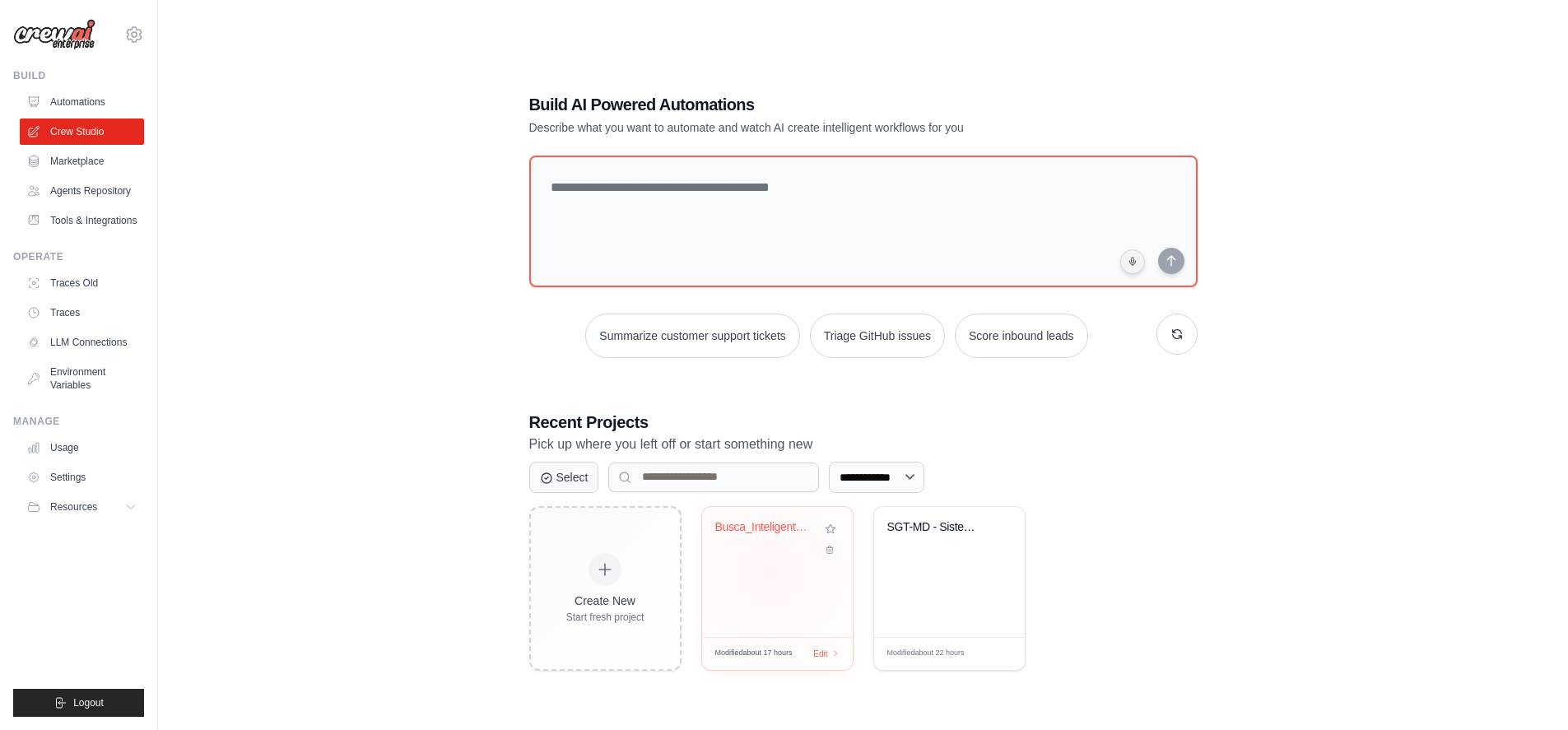
click at [770, 573] on div "Busca_Inteligente_Imoveis" at bounding box center [777, 572] width 151 height 130
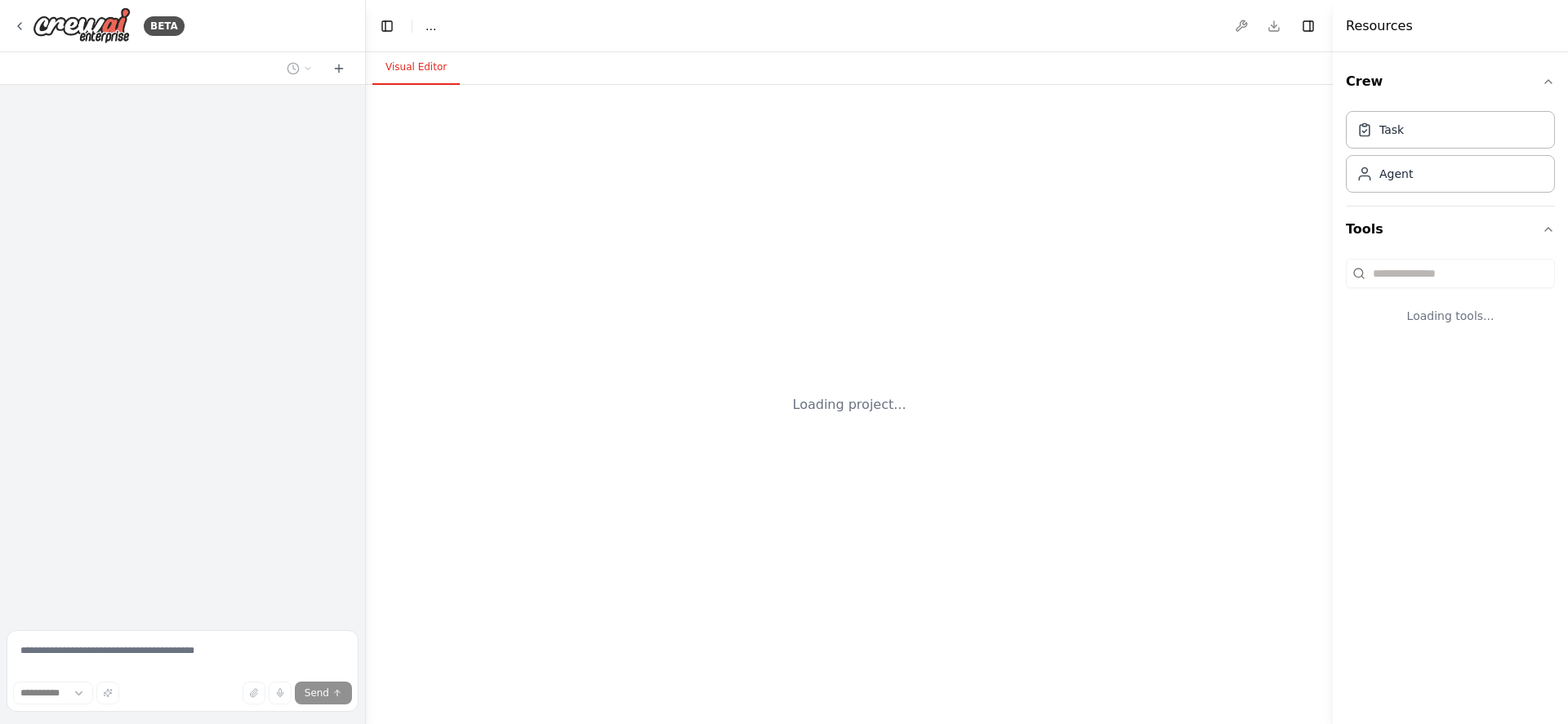
select select "****"
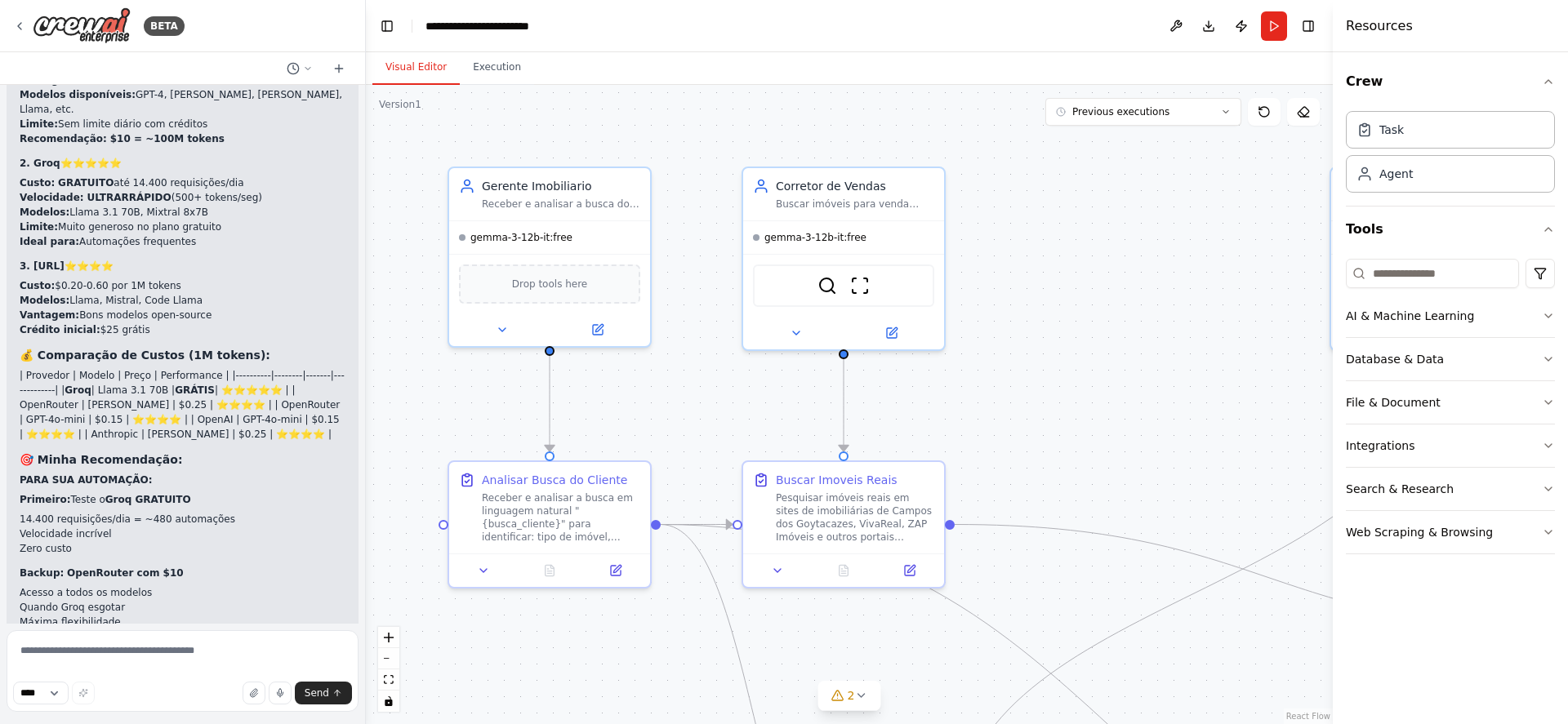
scroll to position [10610, 0]
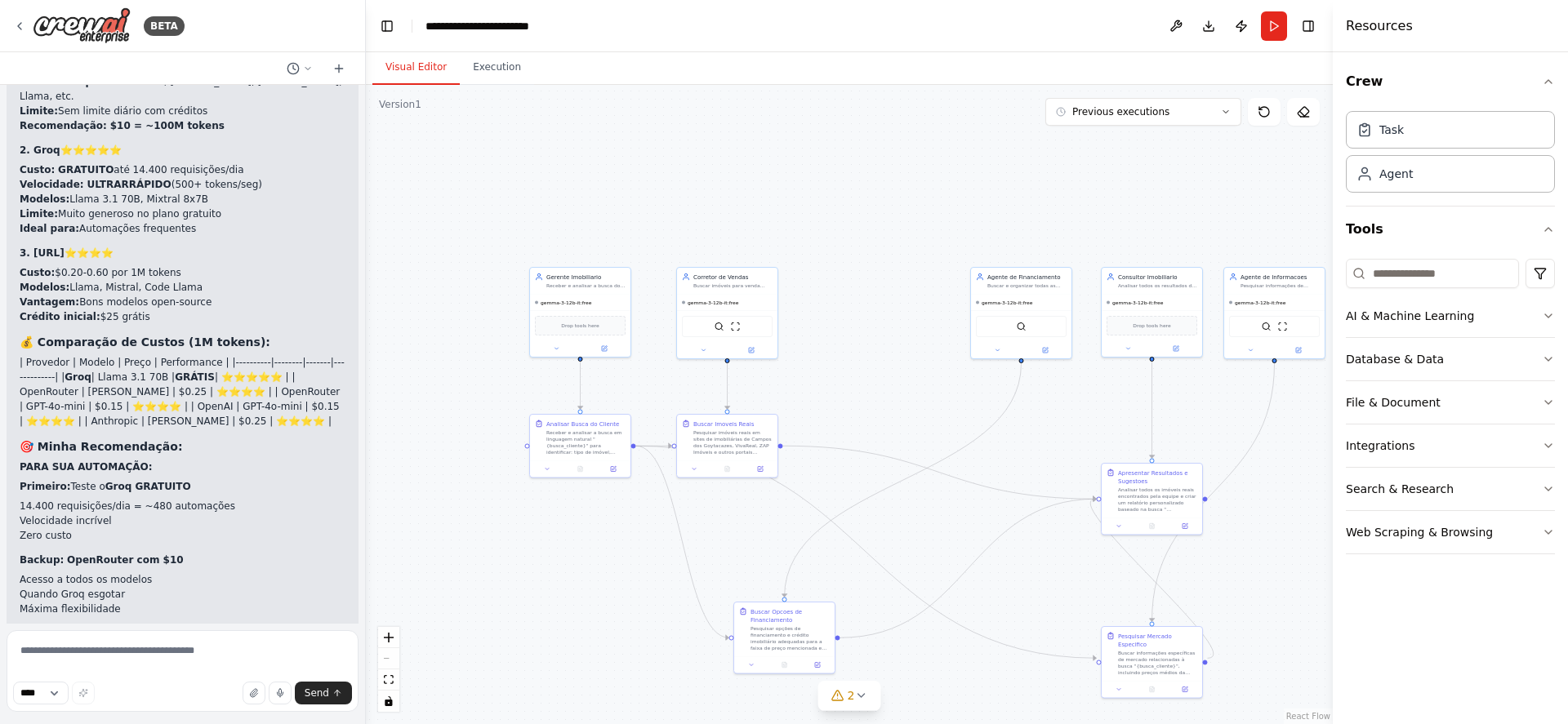
drag, startPoint x: 568, startPoint y: 337, endPoint x: 360, endPoint y: 349, distance: 208.3
click at [360, 349] on div "BETA Criar sistema Multi-Agentes chamado MeuConsultor_Imóveis_IA formado por: G…" at bounding box center [784, 362] width 1568 height 724
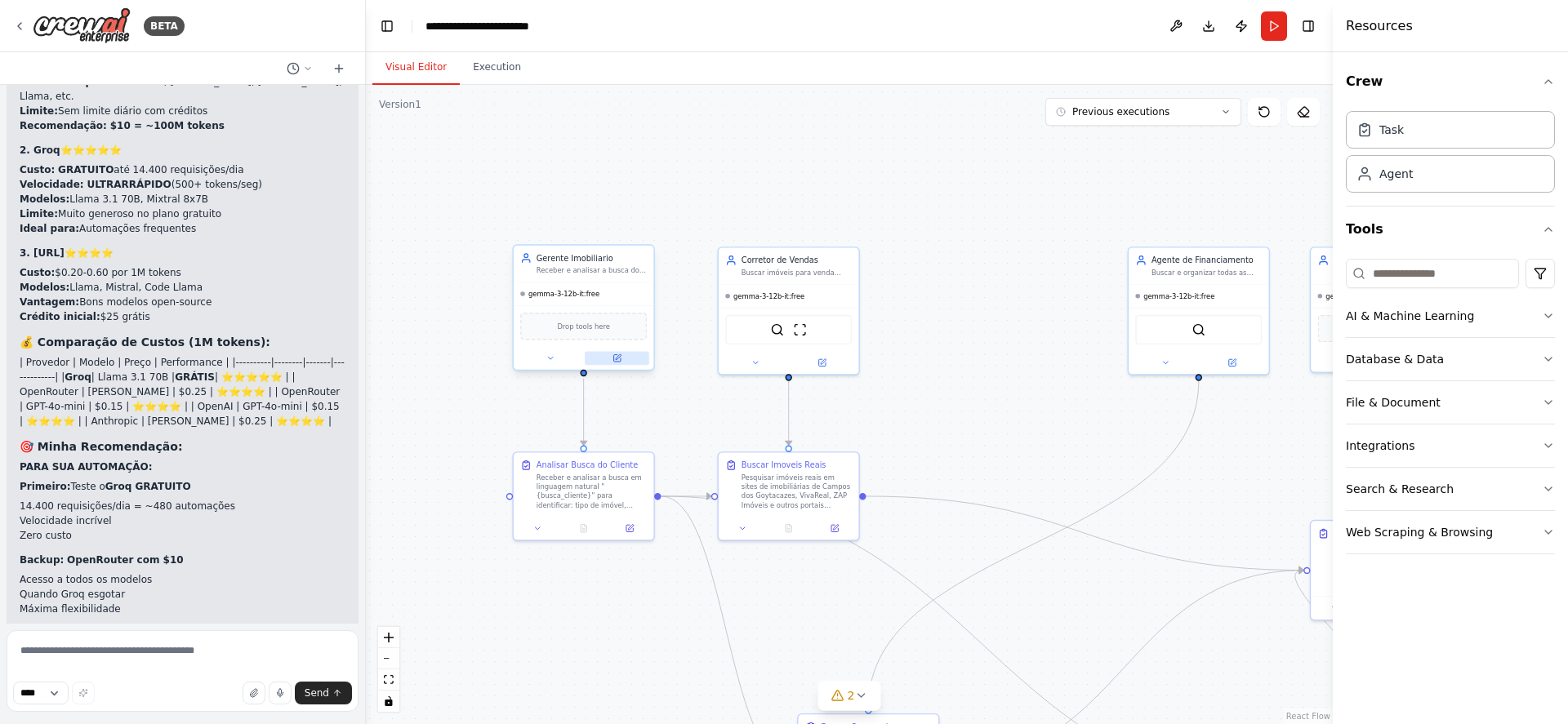
click at [619, 356] on icon at bounding box center [619, 357] width 6 height 6
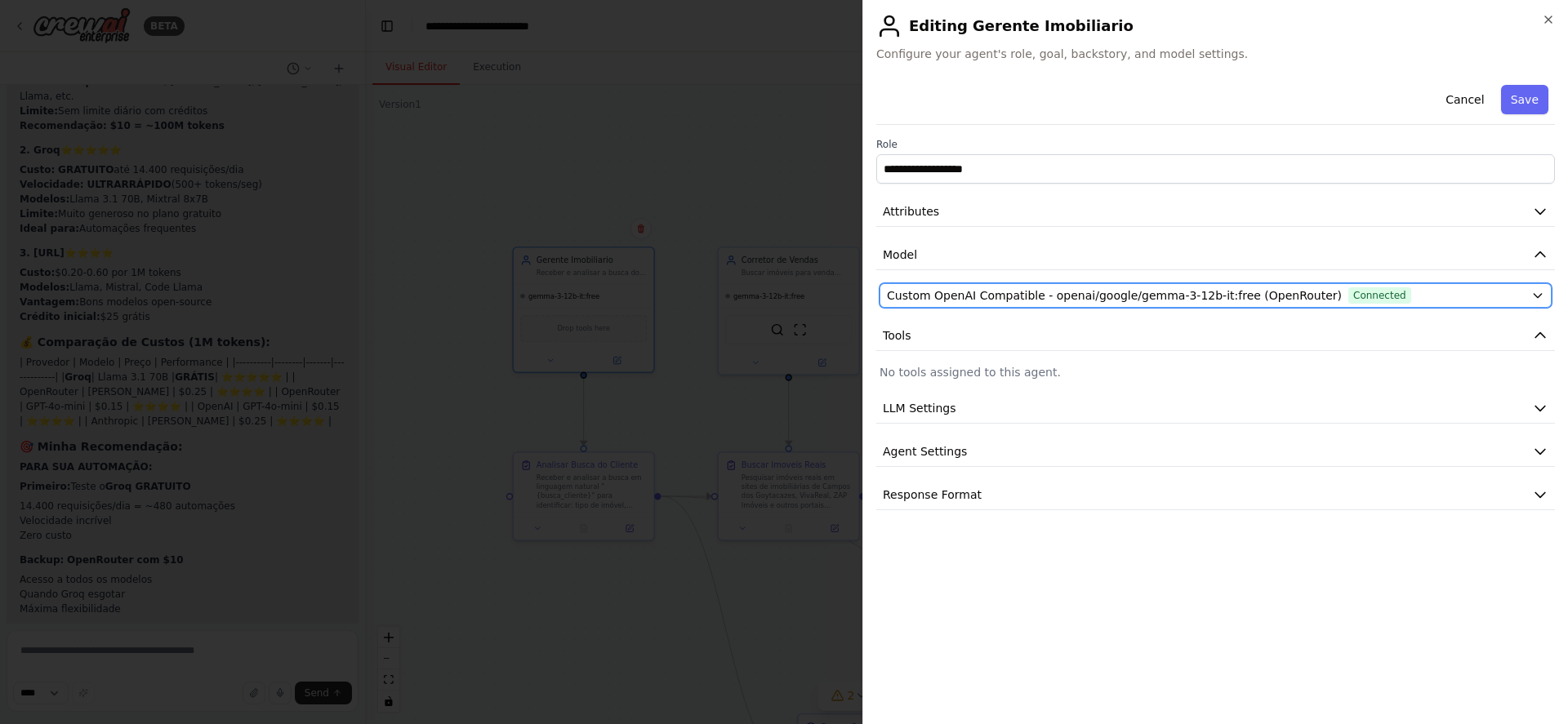
click at [1204, 294] on span "Custom OpenAI Compatible - openai/google/gemma-3-12b-it:free (OpenRouter)" at bounding box center [1114, 296] width 455 height 17
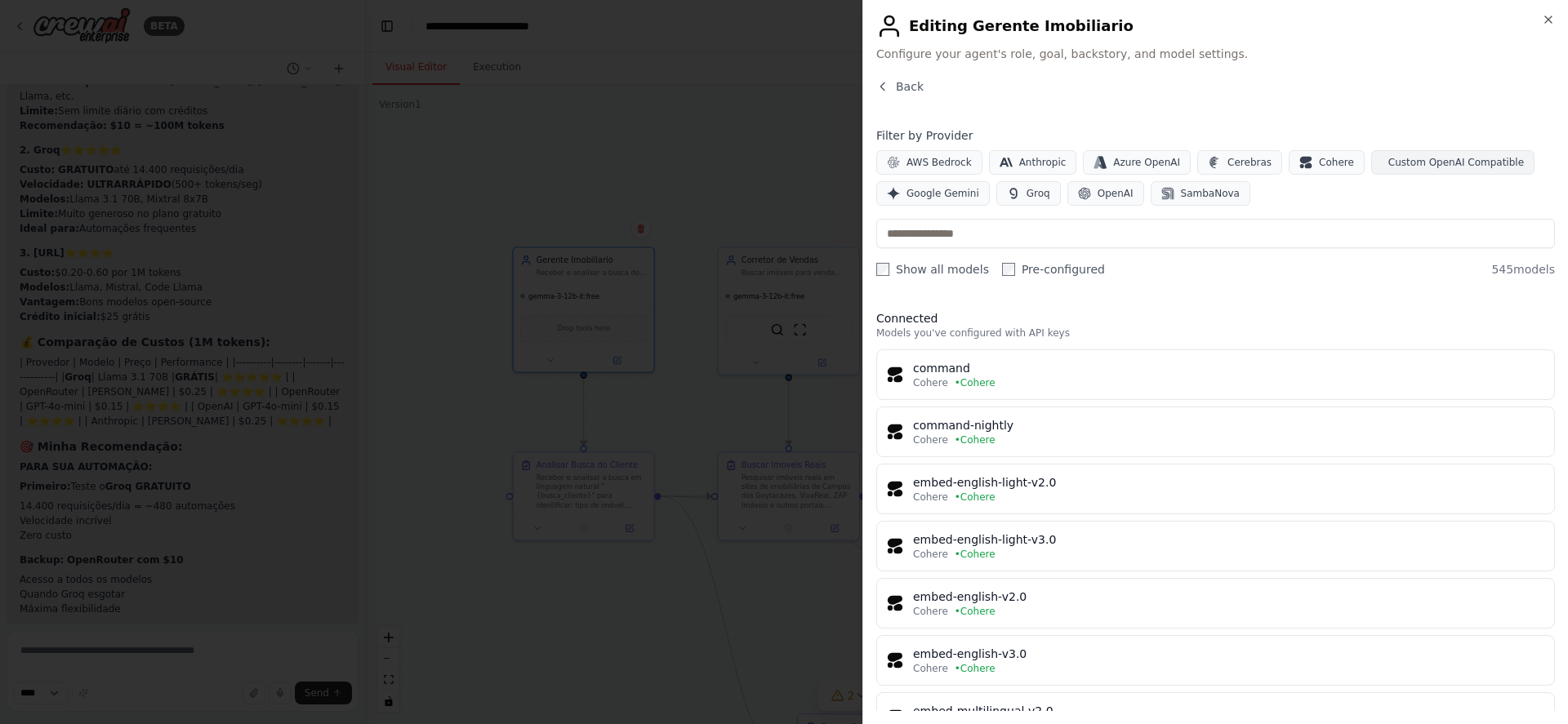
click at [1423, 169] on button "Custom OpenAI Compatible" at bounding box center [1452, 162] width 163 height 24
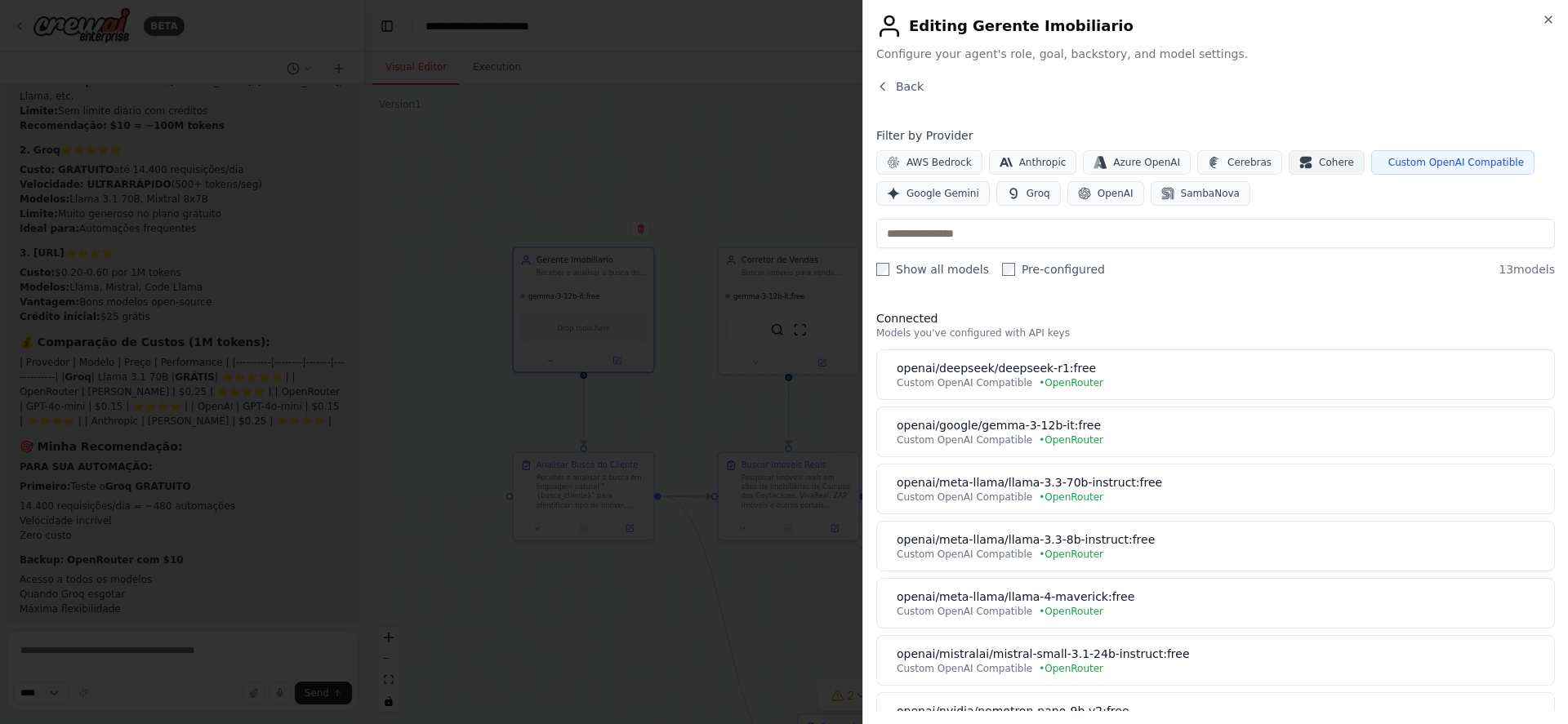
click at [1319, 161] on span "Cohere" at bounding box center [1336, 163] width 35 height 13
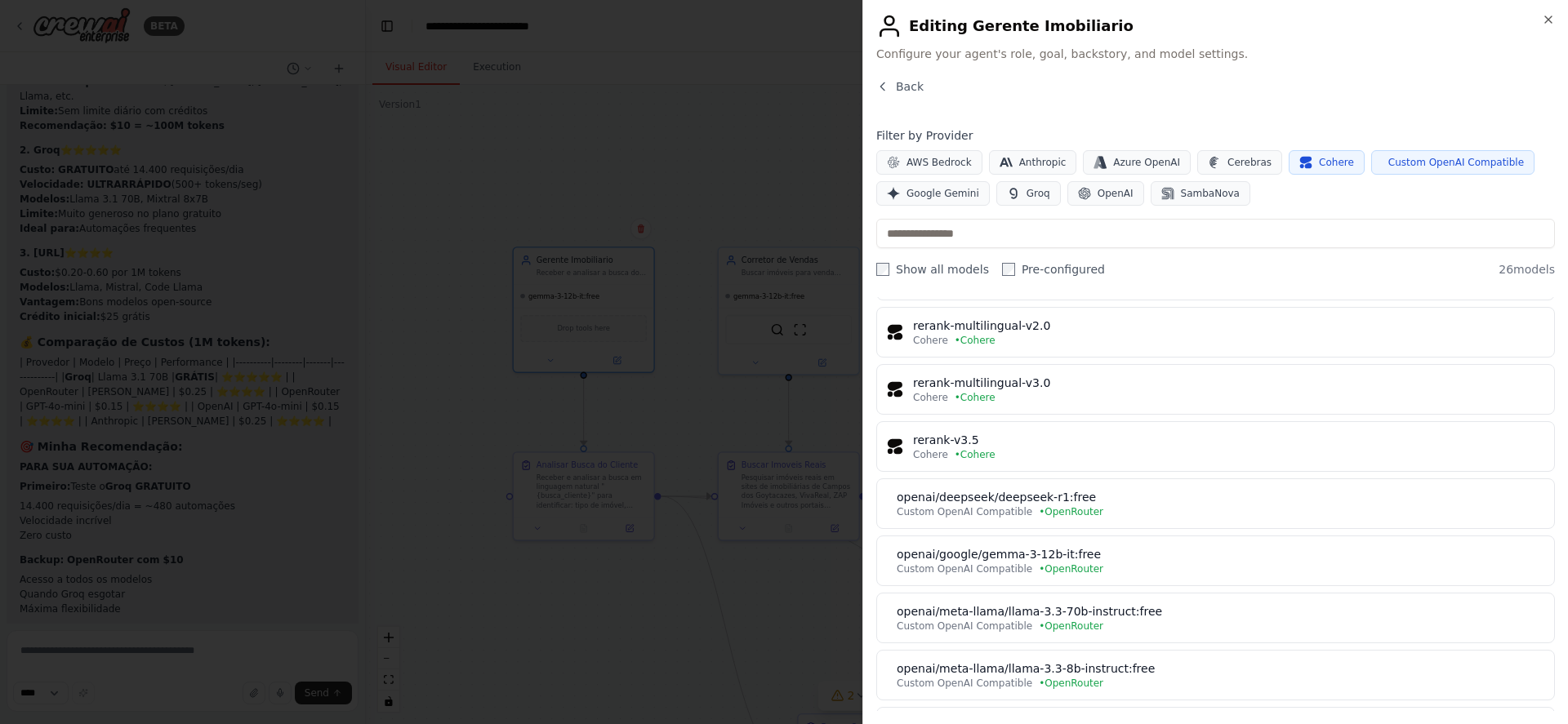
scroll to position [588, 0]
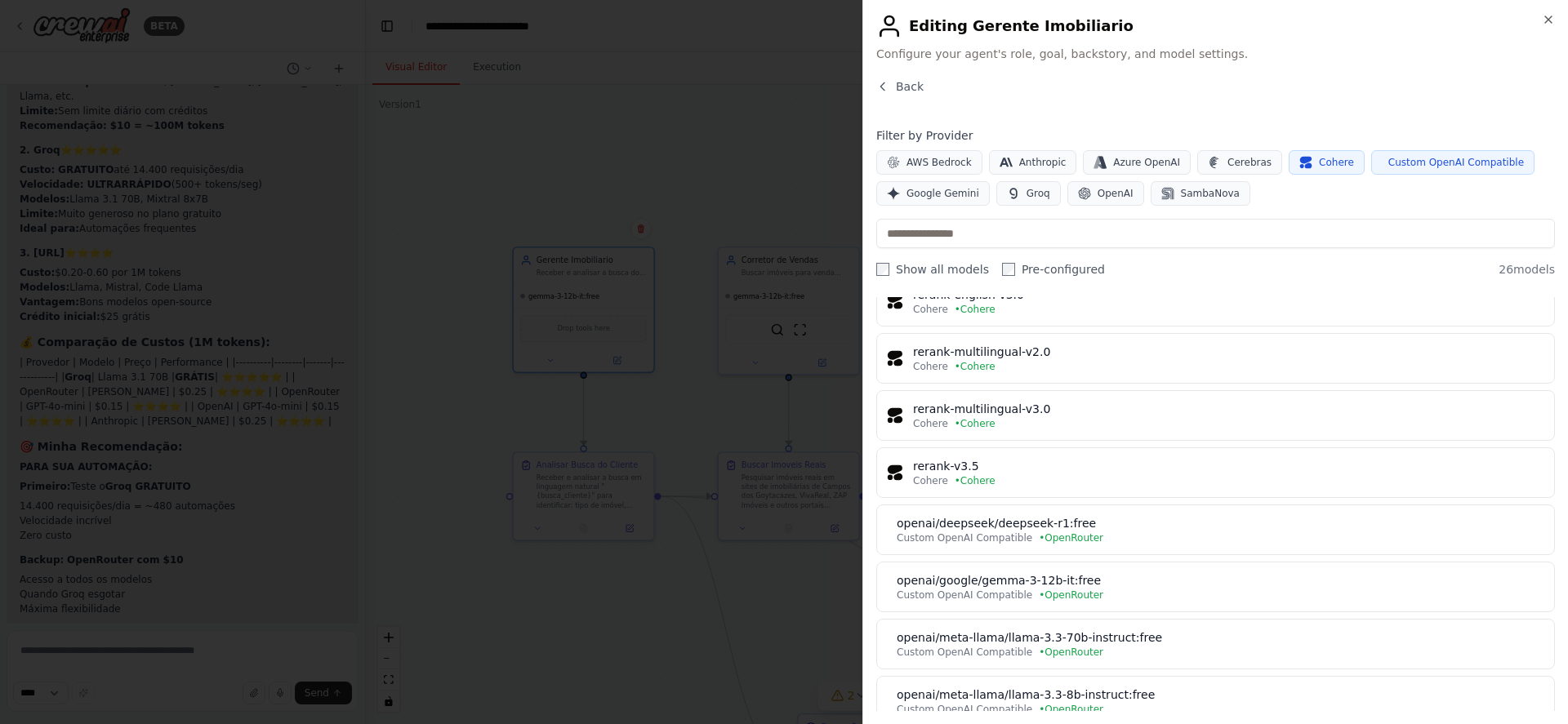
click at [1443, 158] on span "Custom OpenAI Compatible" at bounding box center [1456, 163] width 135 height 13
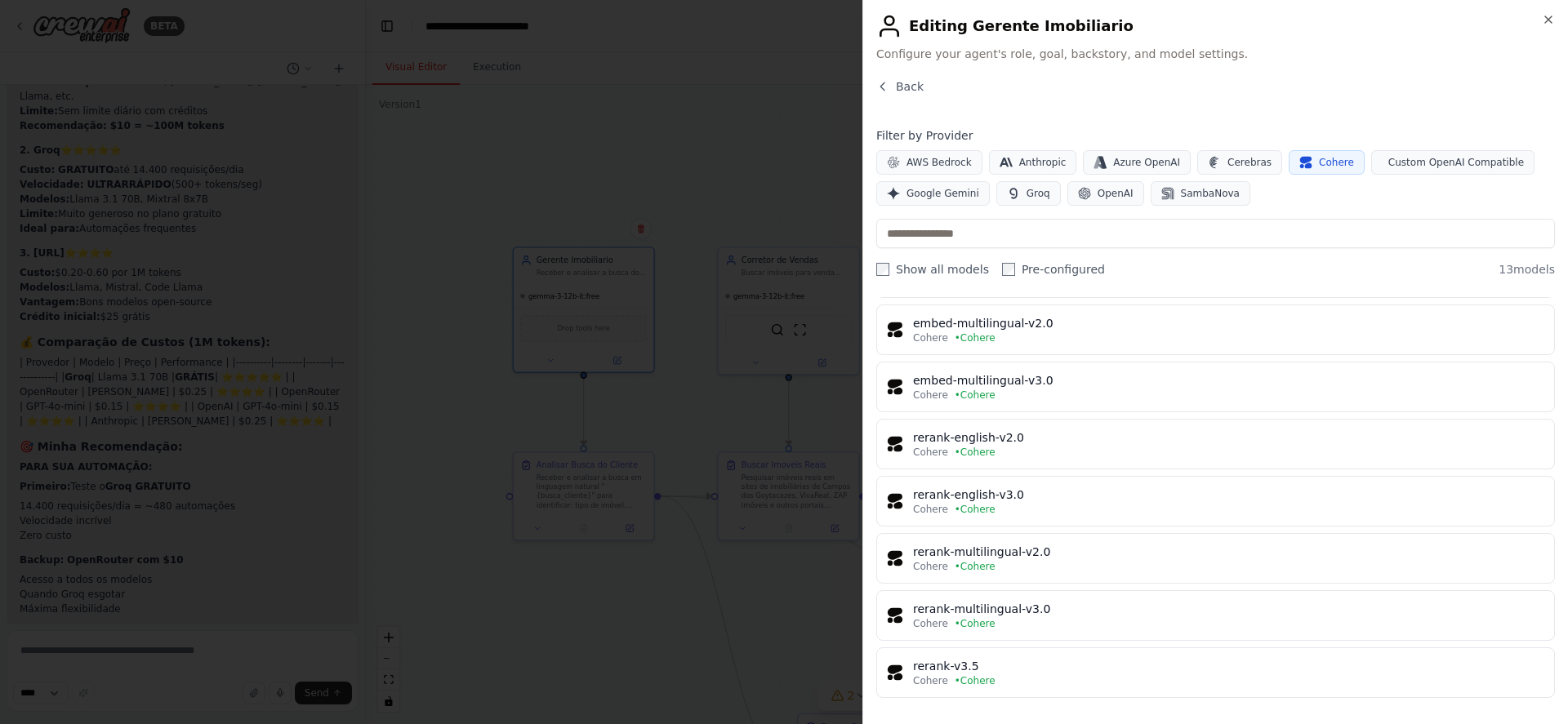
scroll to position [0, 0]
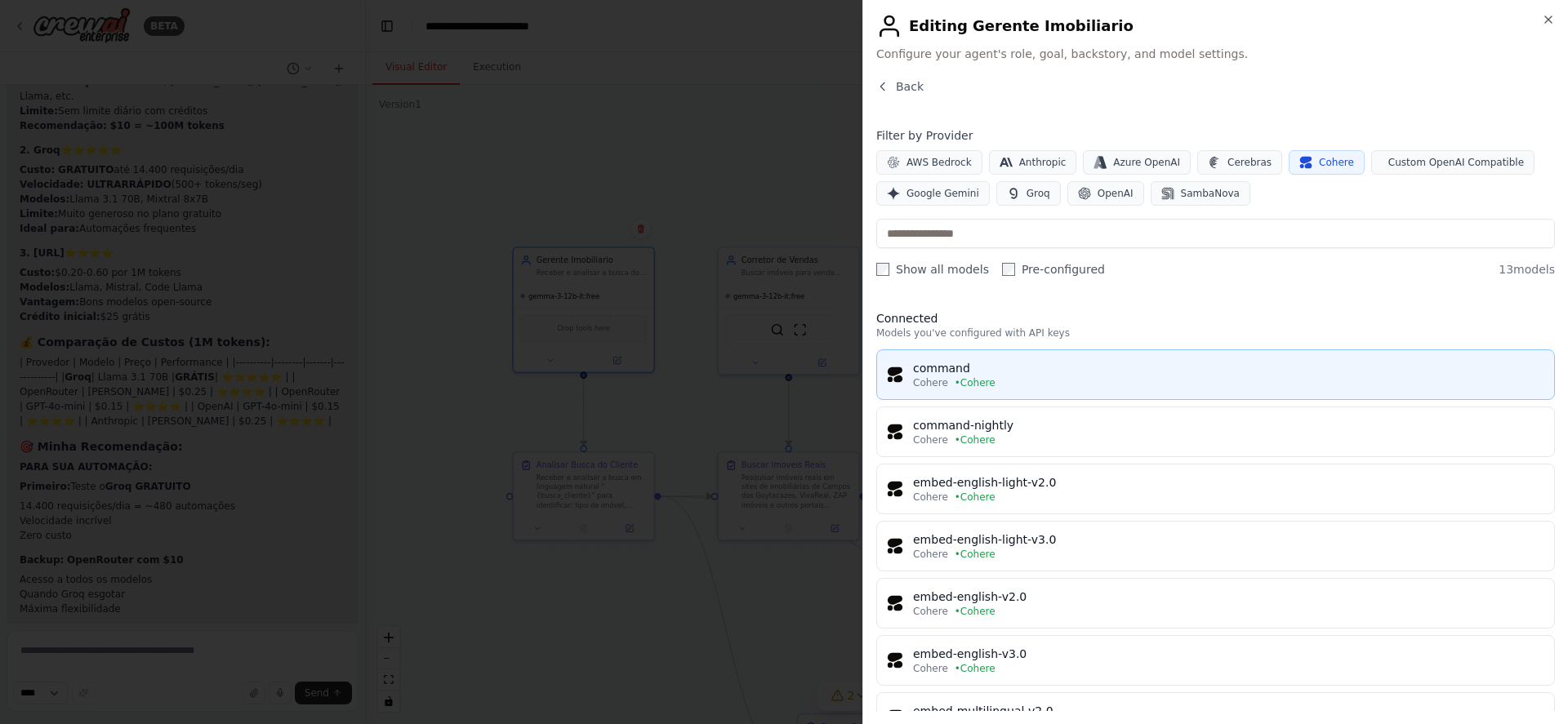
click at [991, 380] on div "Cohere • Cohere" at bounding box center [1228, 383] width 631 height 13
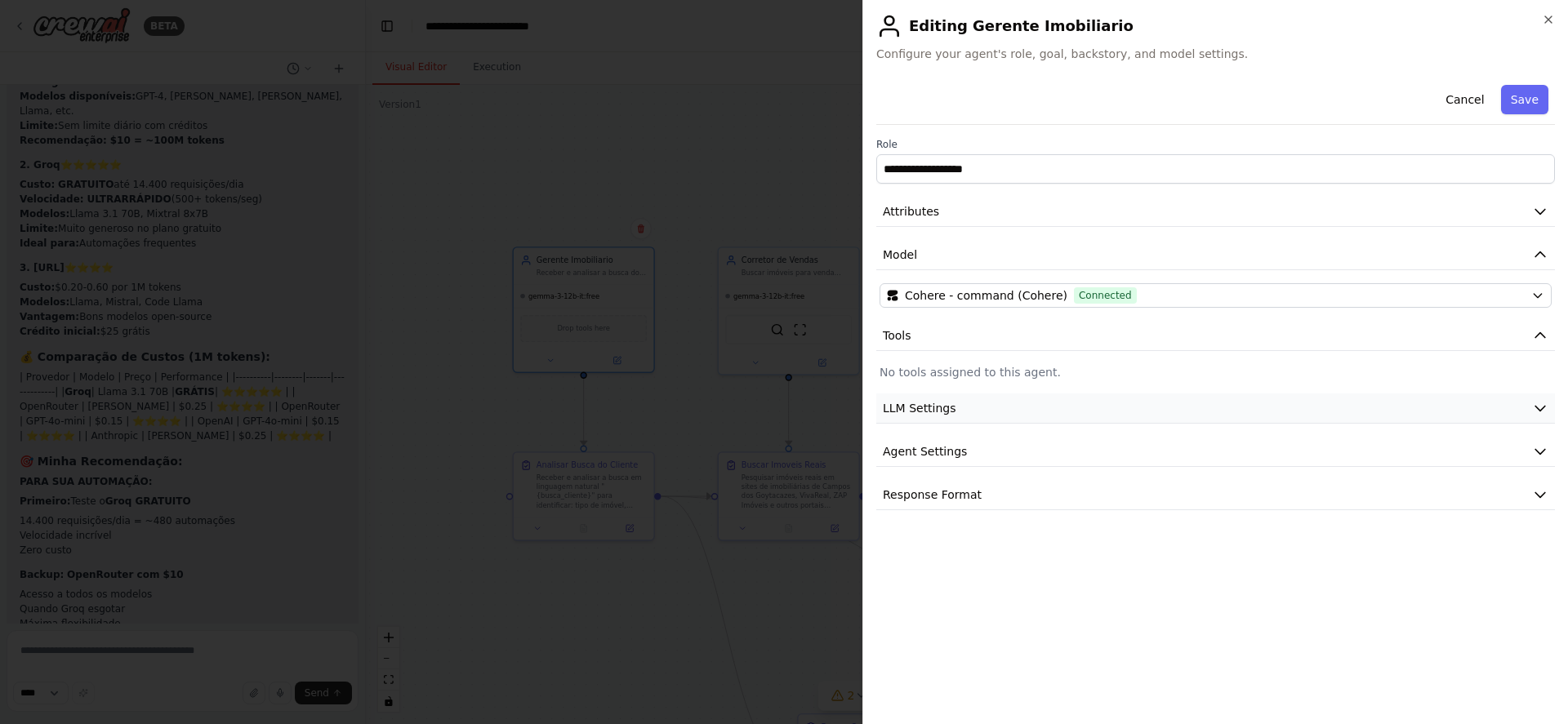
click at [1520, 415] on button "LLM Settings" at bounding box center [1215, 409] width 679 height 30
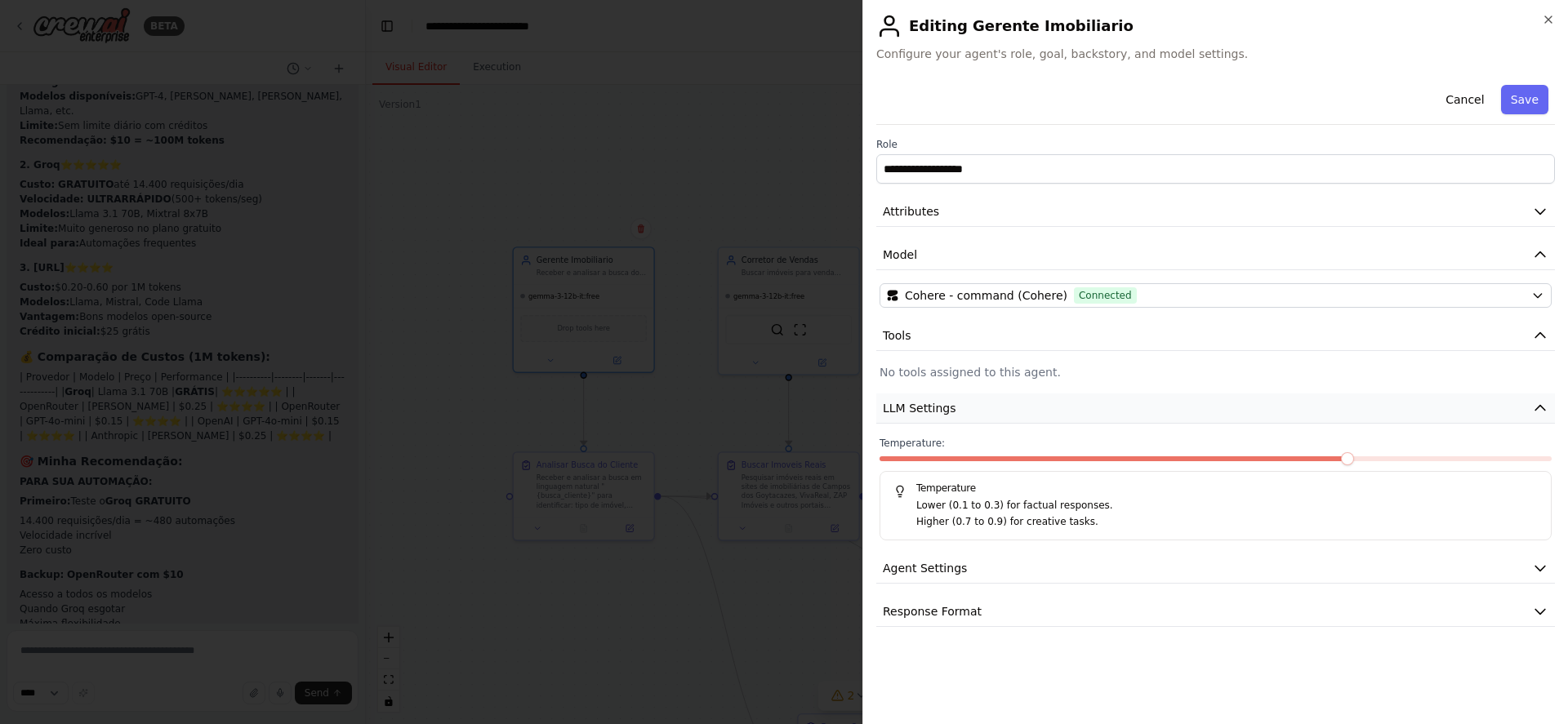
click at [1523, 406] on button "LLM Settings" at bounding box center [1215, 409] width 679 height 30
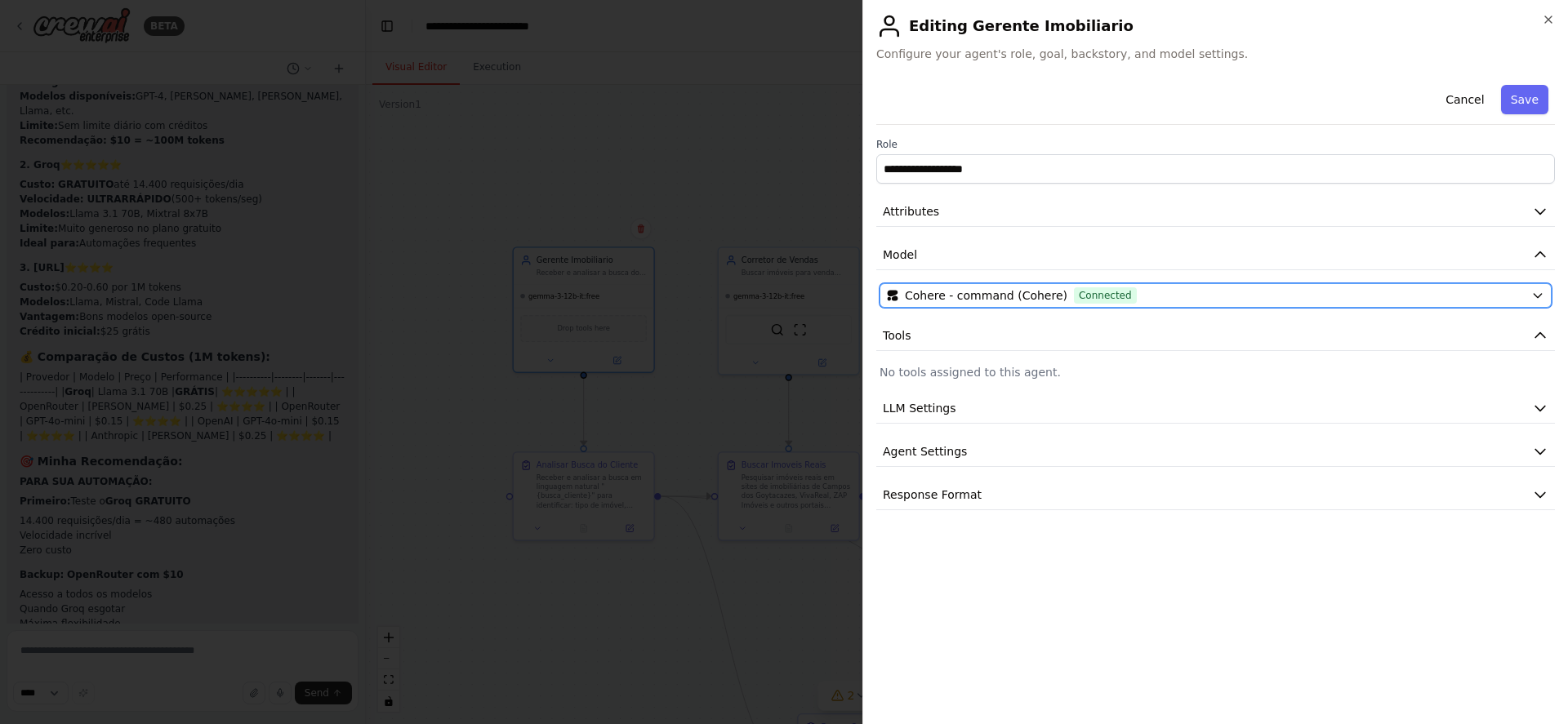
click at [1472, 292] on div "Cohere - command (Cohere) Connected" at bounding box center [1205, 296] width 638 height 17
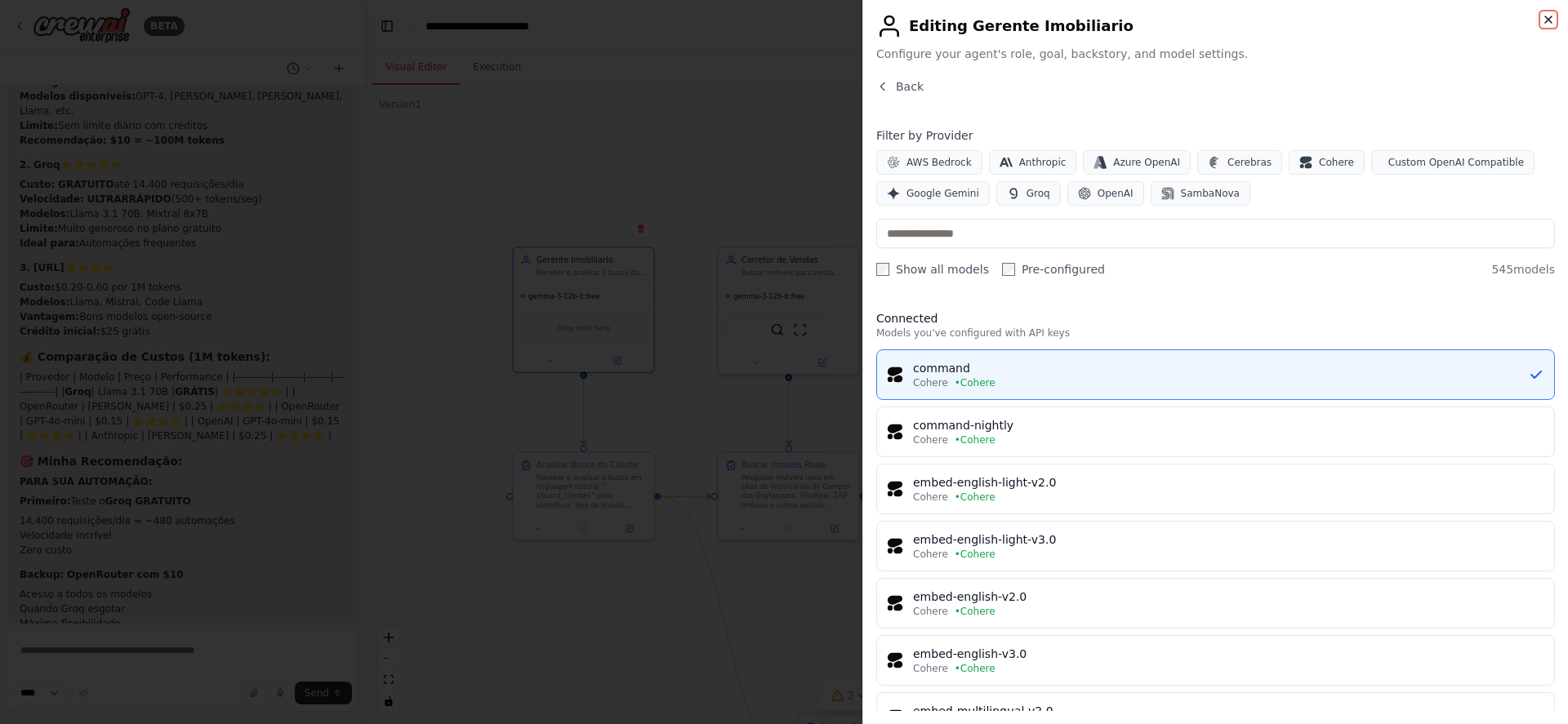
click at [1549, 14] on icon "button" at bounding box center [1548, 20] width 13 height 13
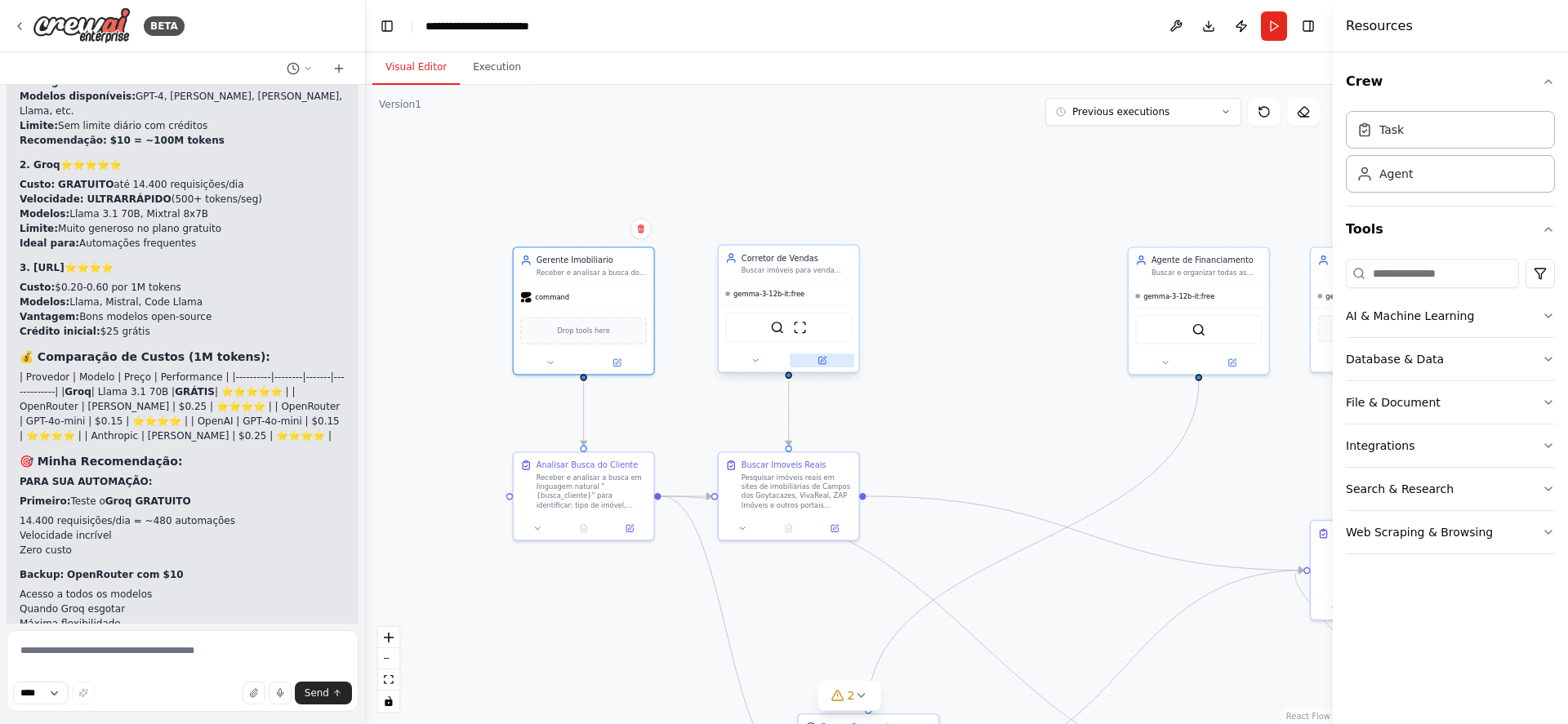
click at [822, 359] on icon at bounding box center [823, 359] width 6 height 6
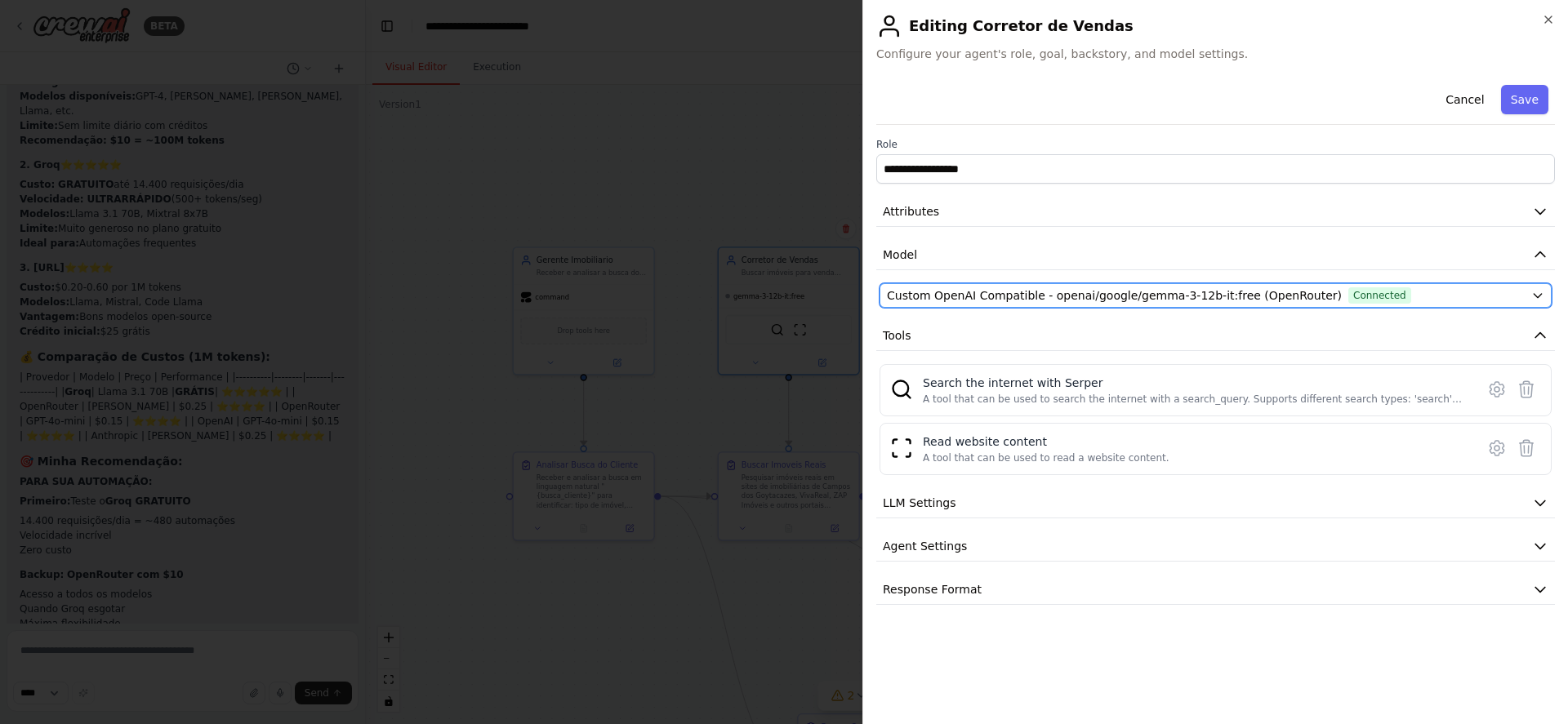
click at [1183, 299] on span "Custom OpenAI Compatible - openai/google/gemma-3-12b-it:free (OpenRouter)" at bounding box center [1114, 296] width 455 height 17
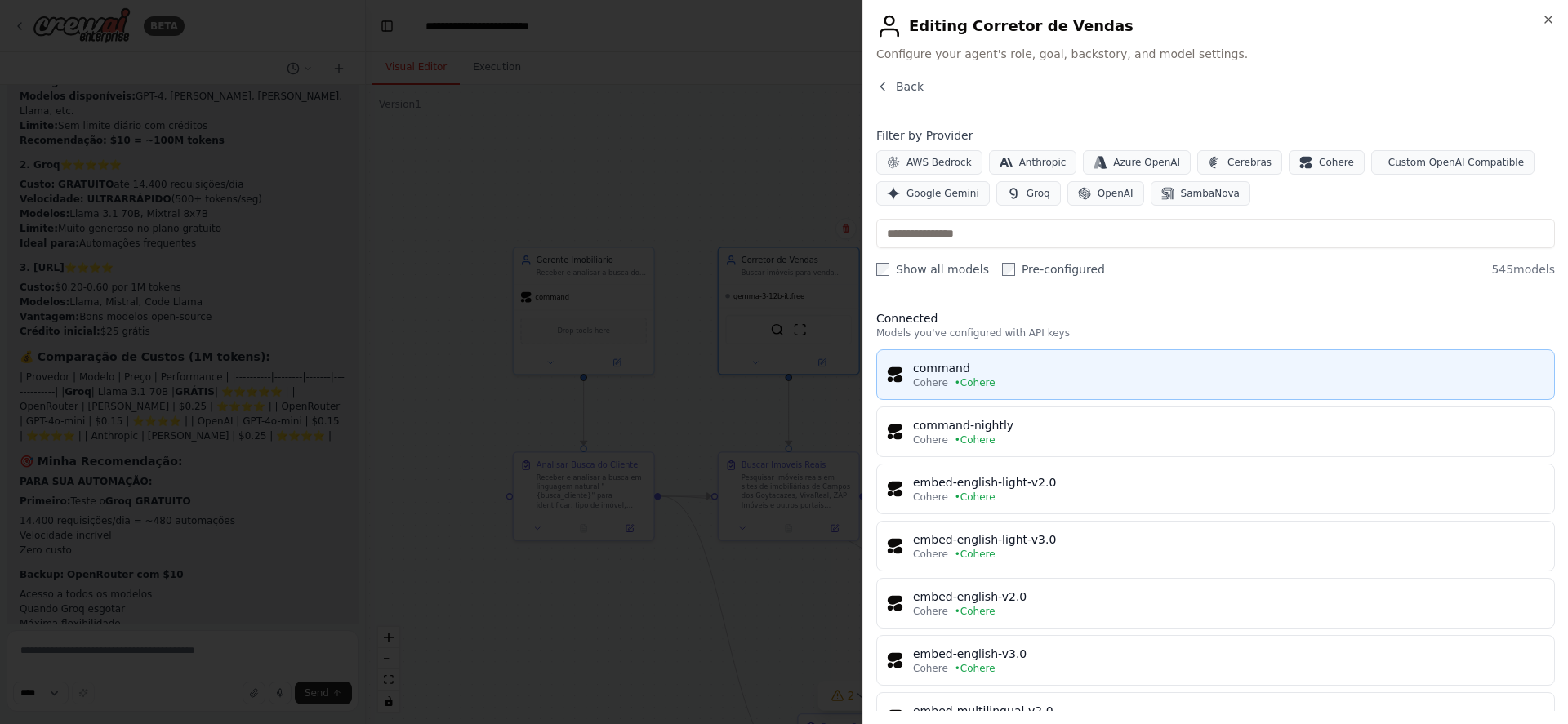
click at [979, 362] on div "command" at bounding box center [1228, 369] width 631 height 17
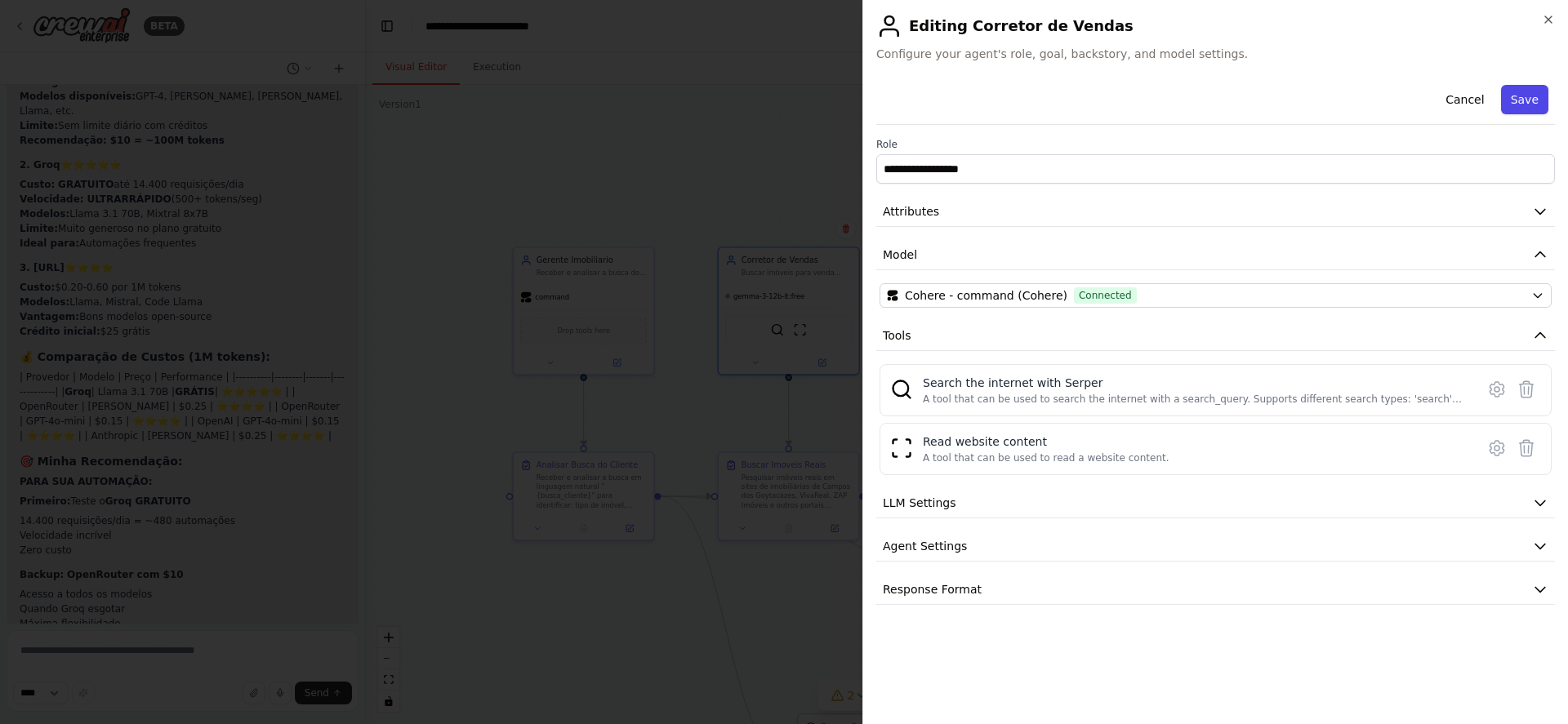
click at [1527, 105] on button "Save" at bounding box center [1524, 99] width 48 height 29
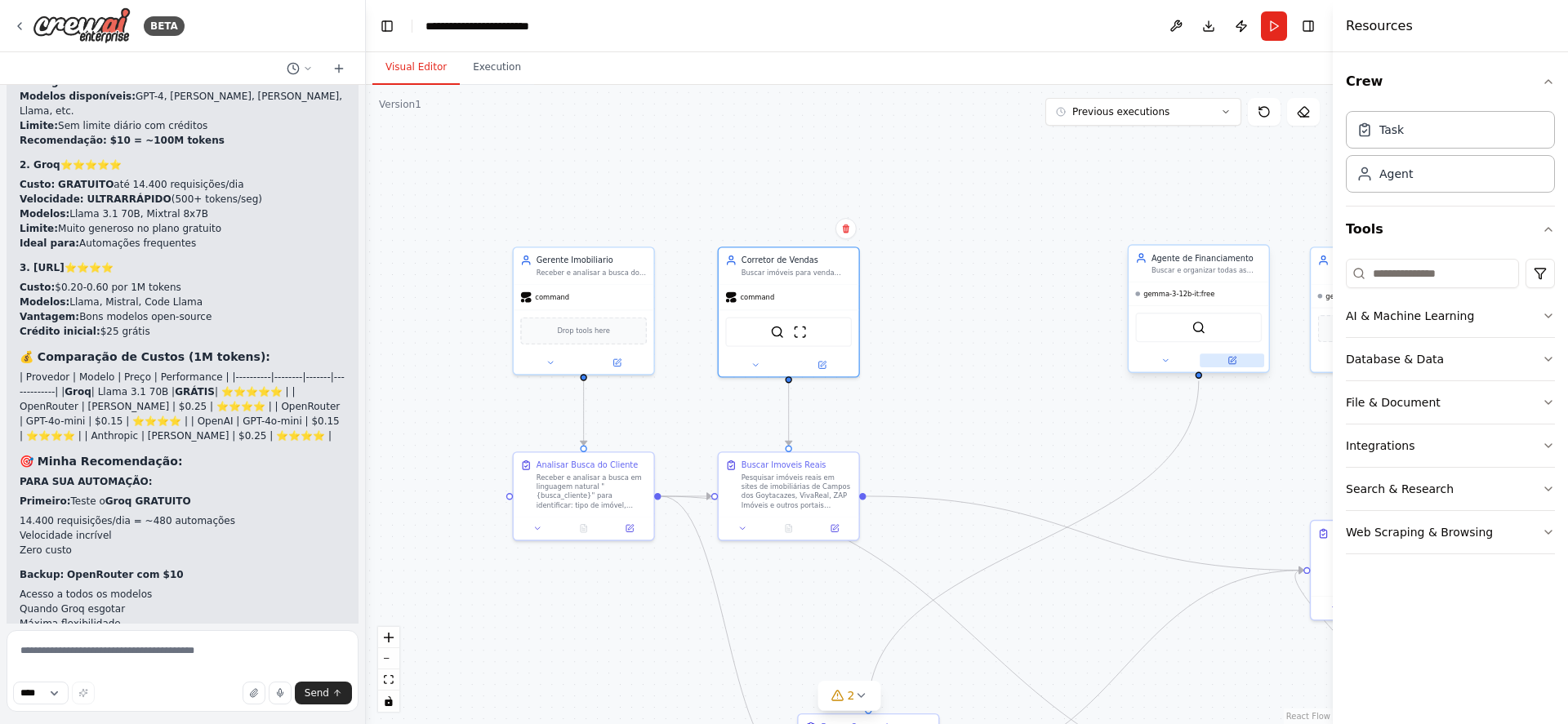
click at [1235, 359] on icon at bounding box center [1233, 359] width 6 height 6
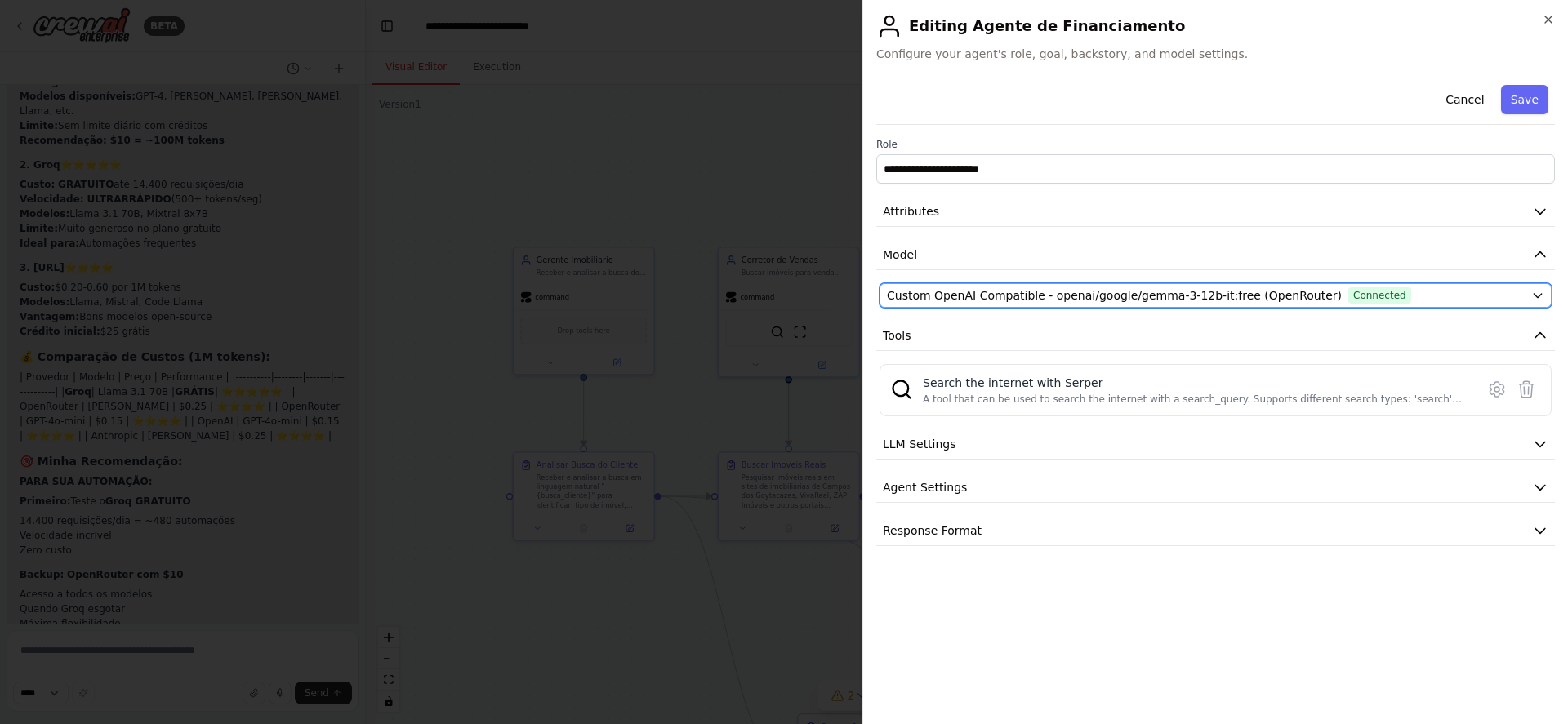
click at [1001, 294] on span "Custom OpenAI Compatible - openai/google/gemma-3-12b-it:free (OpenRouter)" at bounding box center [1114, 296] width 455 height 17
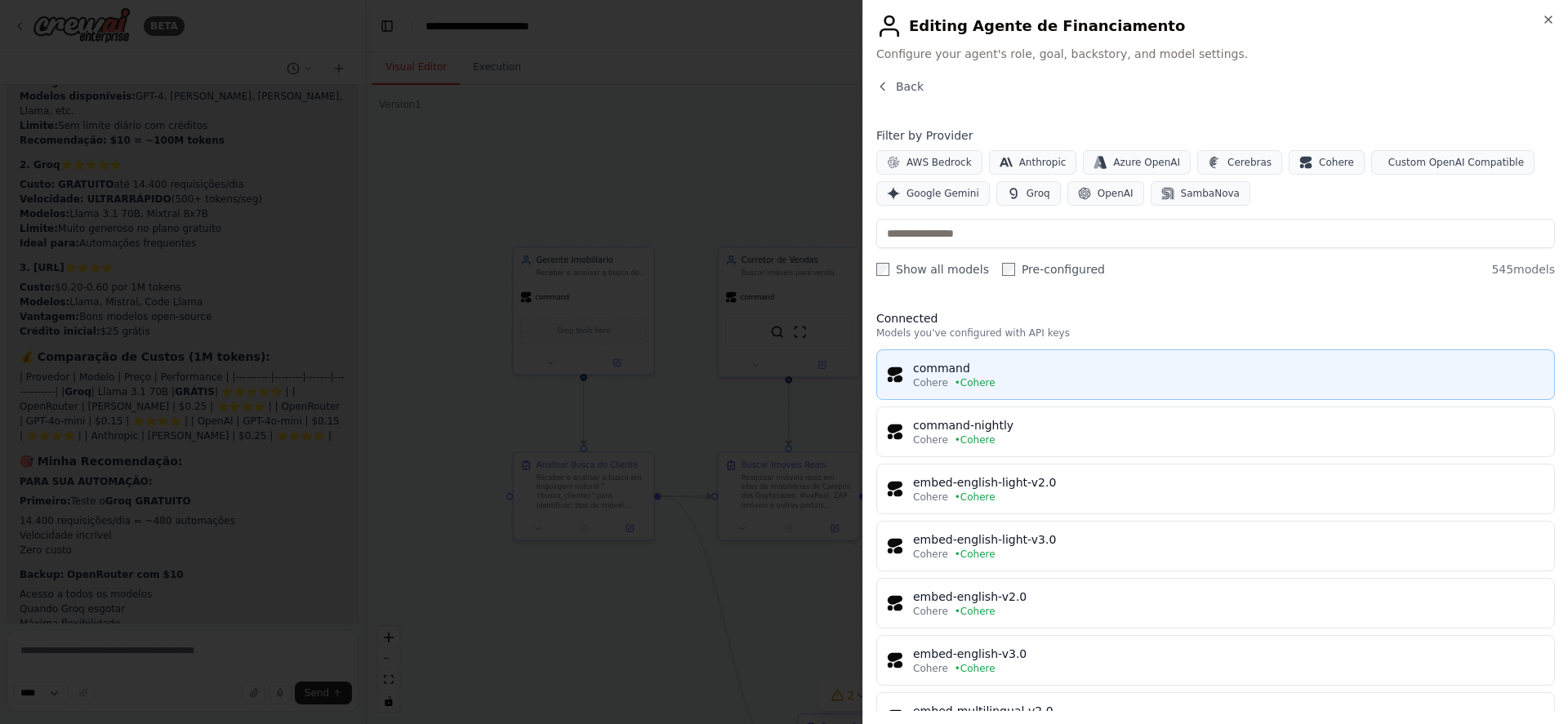
click at [991, 379] on div "Cohere • Cohere" at bounding box center [1228, 383] width 631 height 13
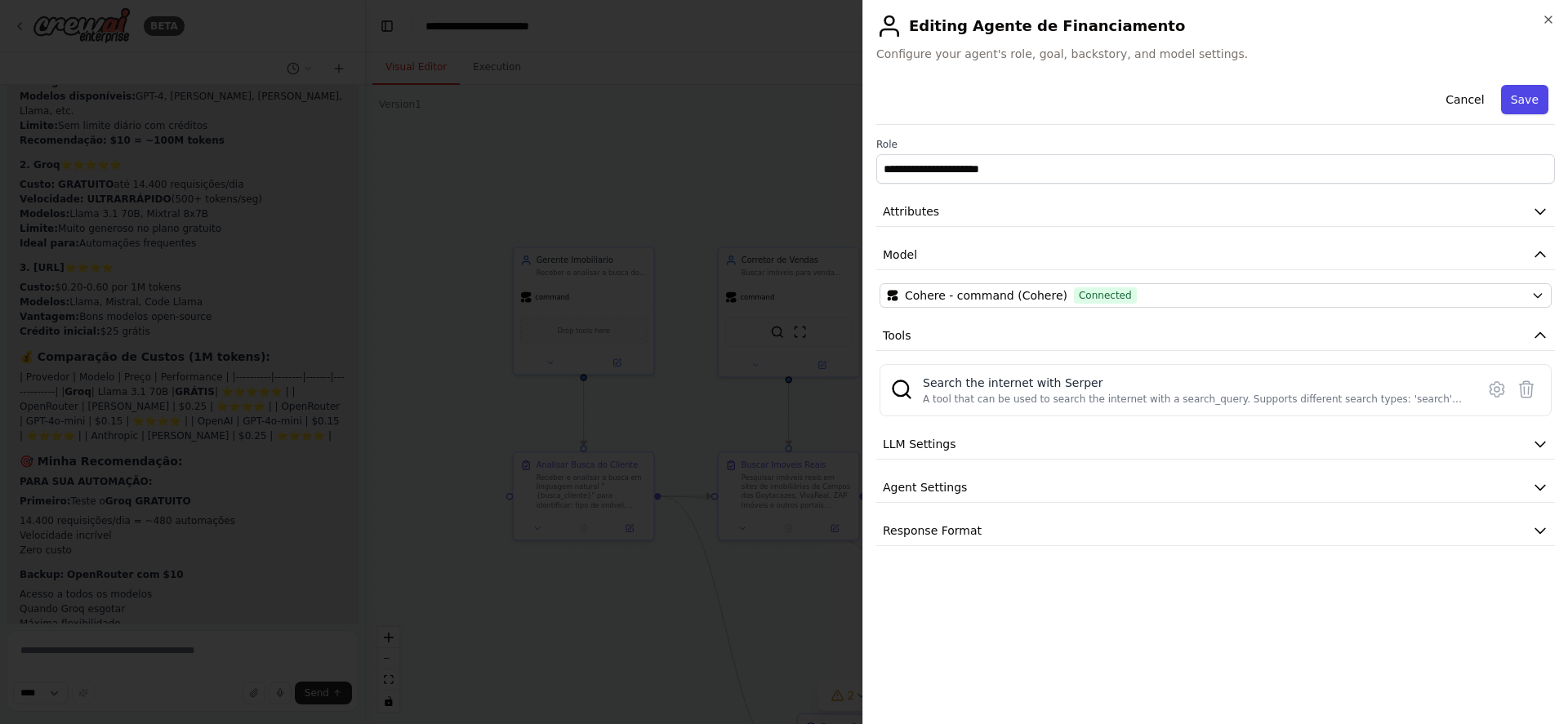
click at [1520, 104] on button "Save" at bounding box center [1524, 99] width 48 height 29
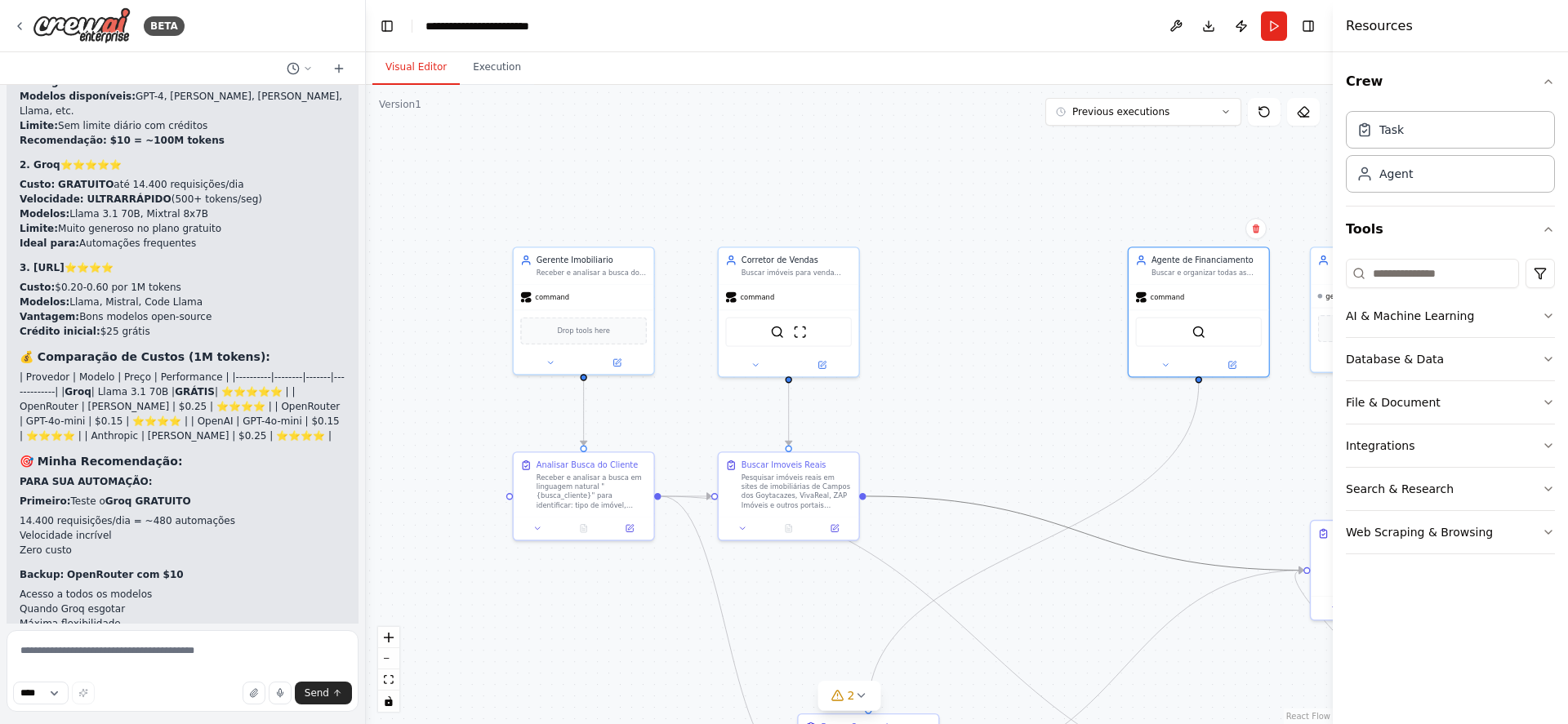
drag, startPoint x: 1003, startPoint y: 513, endPoint x: 716, endPoint y: 392, distance: 311.5
click at [716, 392] on div ".deletable-edge-delete-btn { width: 20px; height: 20px; border: 0px solid #ffff…" at bounding box center [849, 405] width 967 height 640
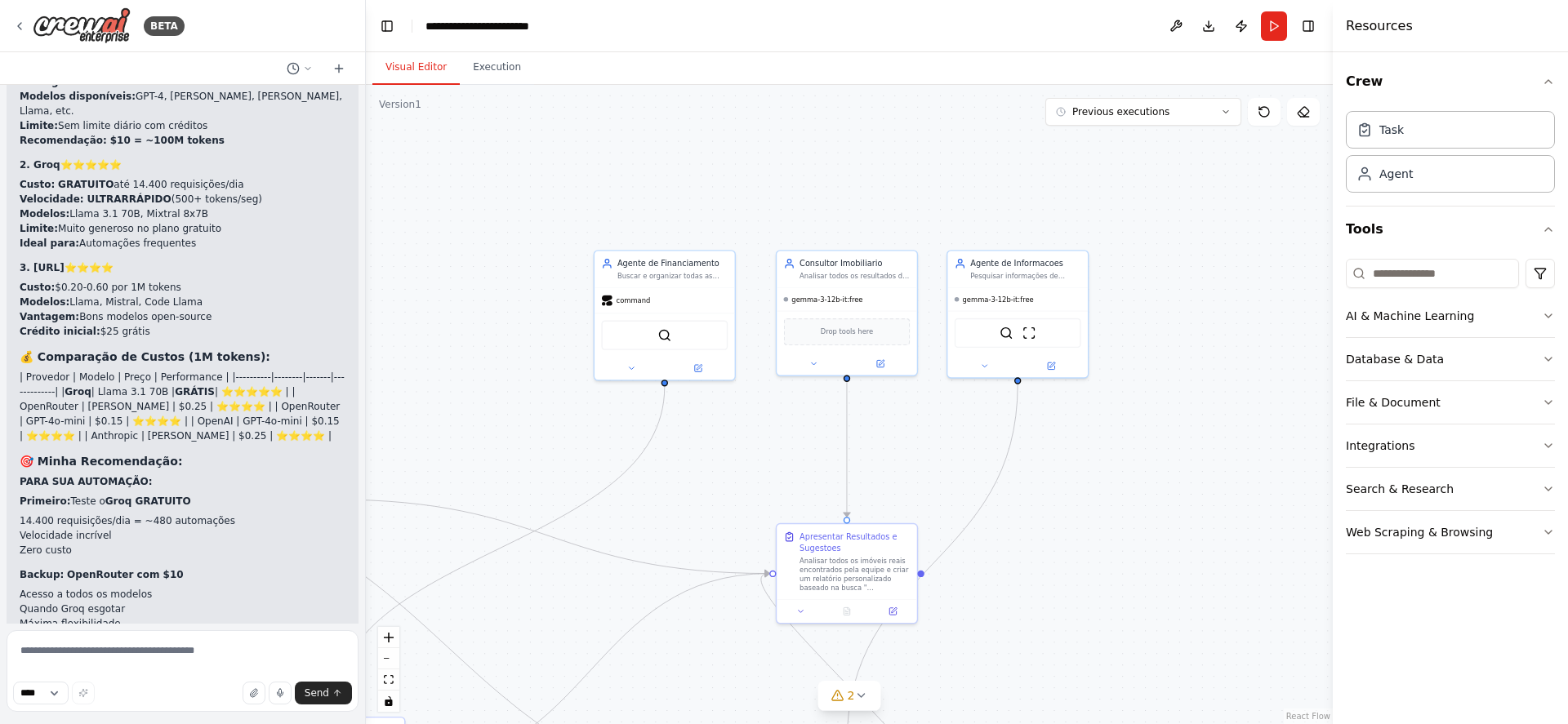
drag, startPoint x: 1014, startPoint y: 308, endPoint x: 480, endPoint y: 311, distance: 534.0
click at [480, 311] on div ".deletable-edge-delete-btn { width: 20px; height: 20px; border: 0px solid #ffff…" at bounding box center [849, 405] width 967 height 640
click at [880, 364] on icon at bounding box center [880, 362] width 7 height 7
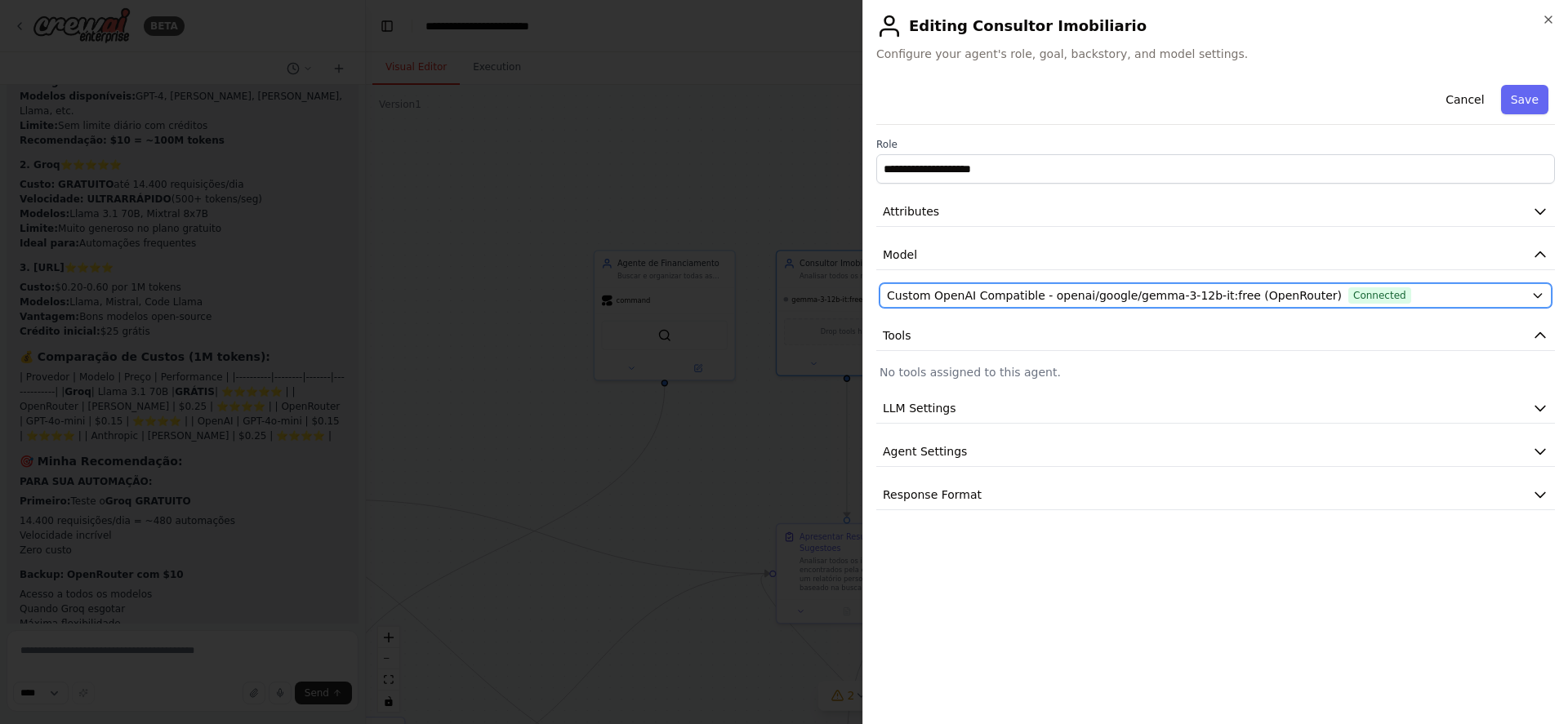
click at [1048, 296] on span "Custom OpenAI Compatible - openai/google/gemma-3-12b-it:free (OpenRouter)" at bounding box center [1114, 296] width 455 height 17
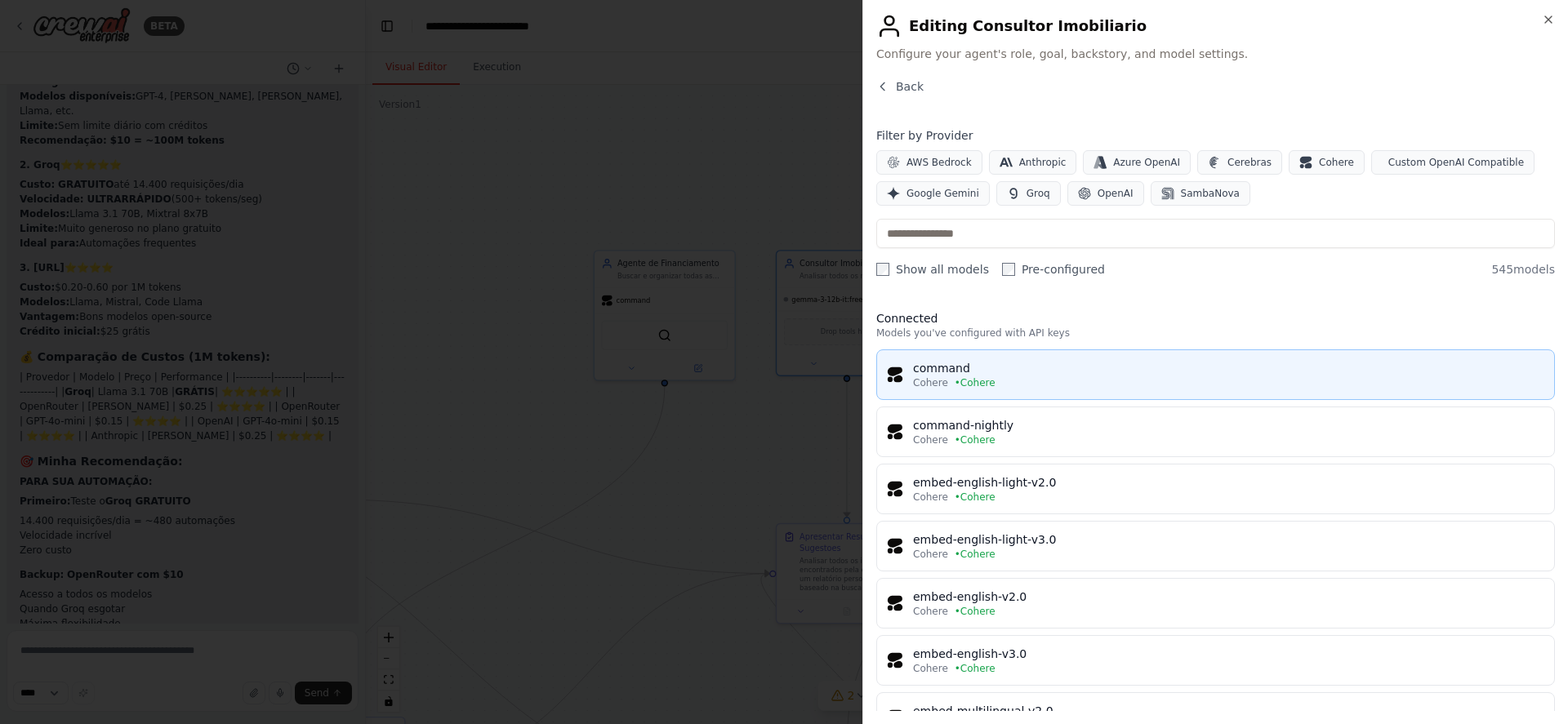
click at [1066, 375] on div "command" at bounding box center [1228, 369] width 631 height 17
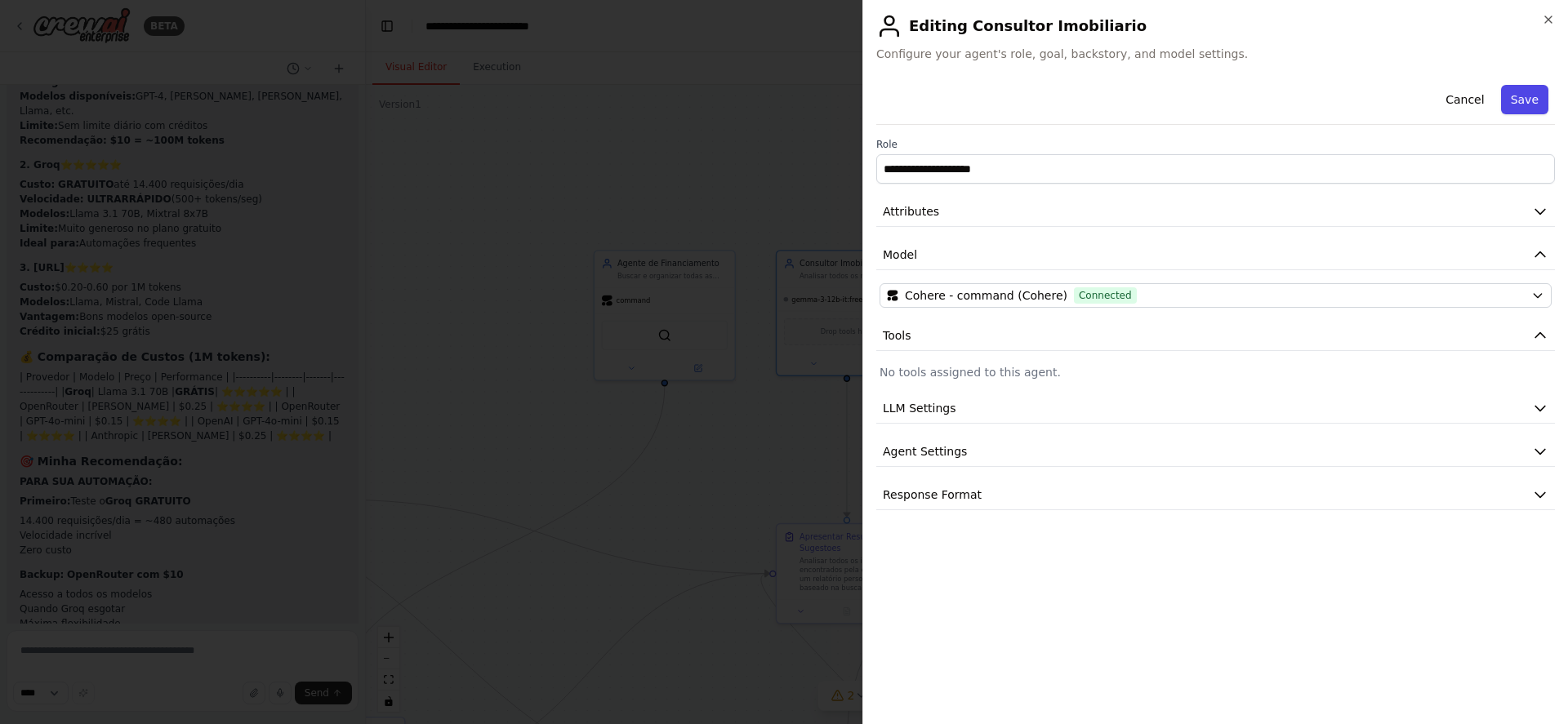
click at [1530, 103] on button "Save" at bounding box center [1524, 99] width 48 height 29
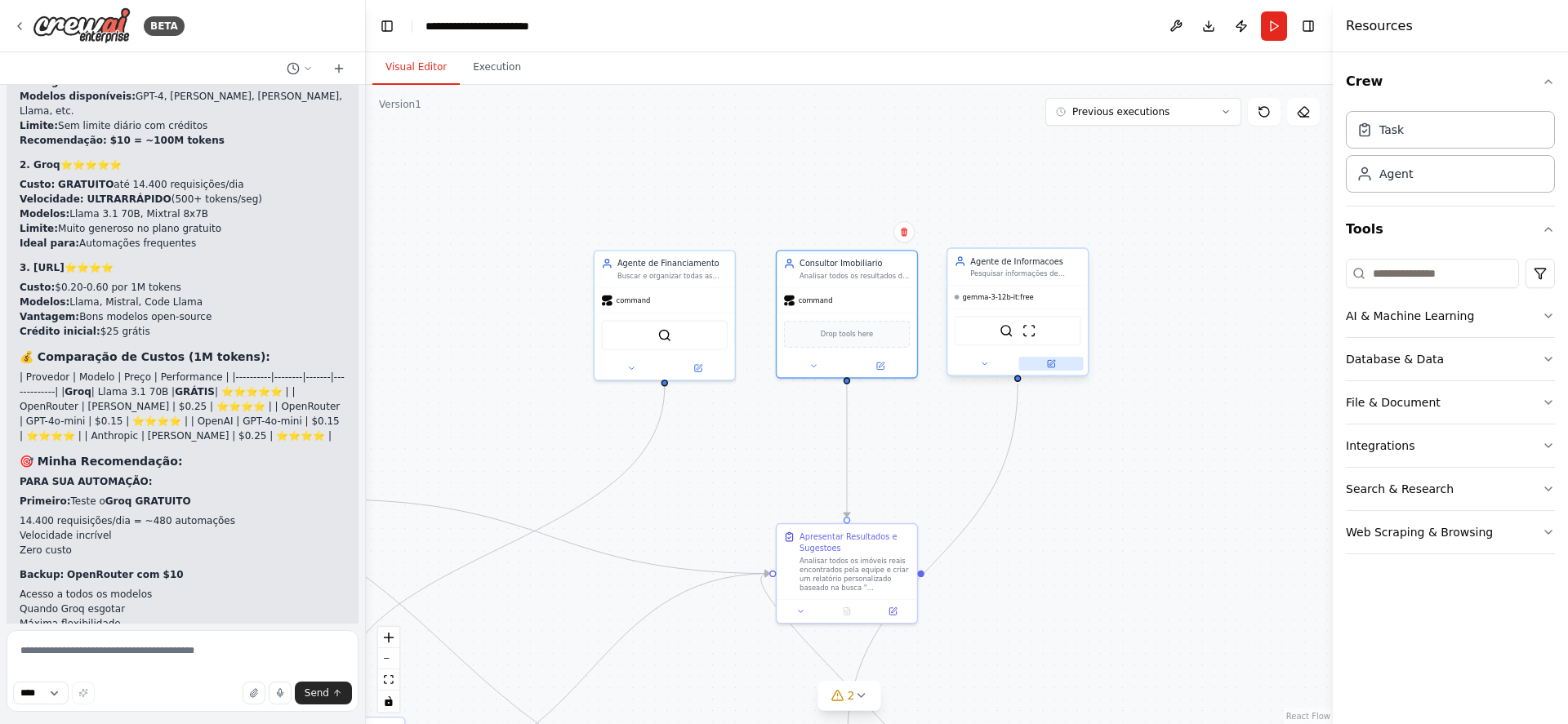
click at [1050, 363] on icon at bounding box center [1051, 364] width 7 height 7
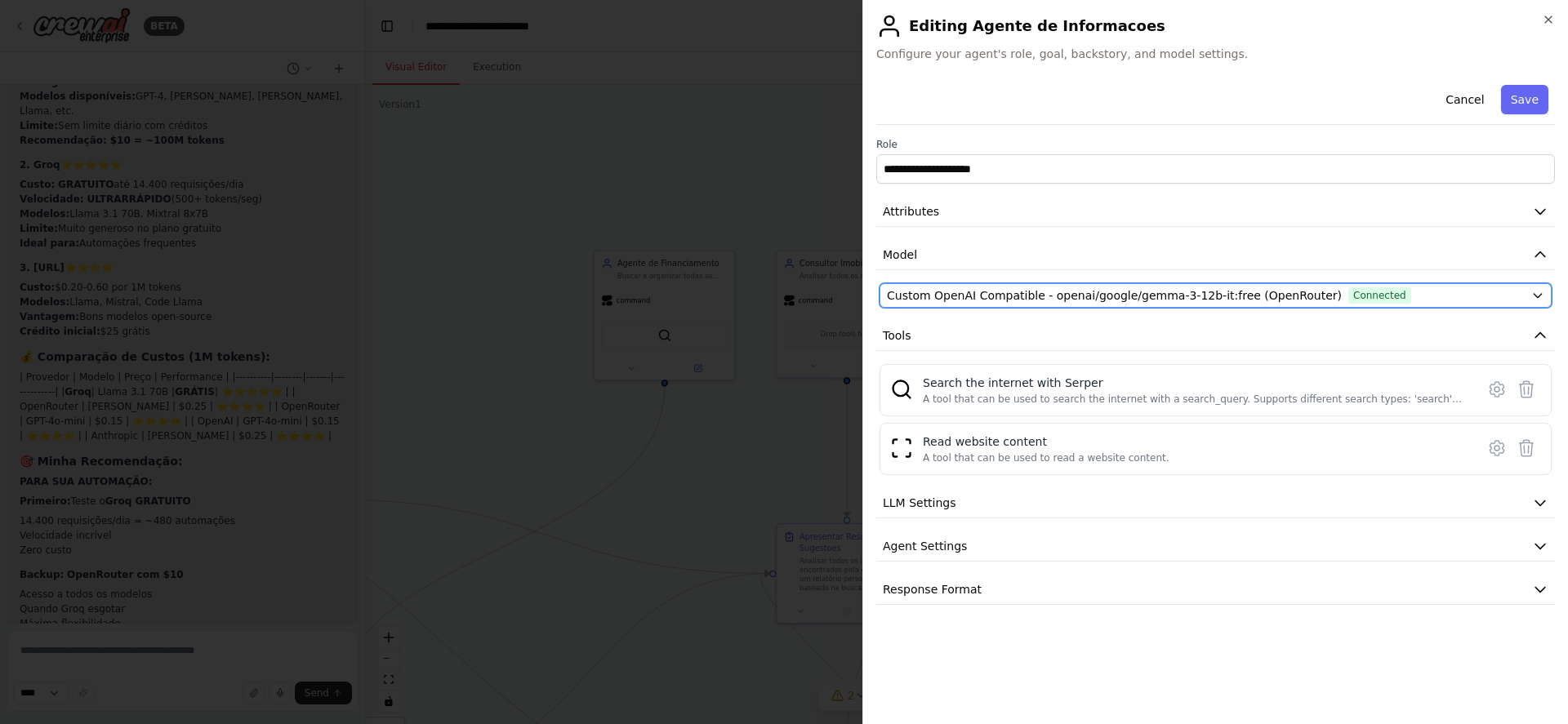
click at [1064, 303] on span "Custom OpenAI Compatible - openai/google/gemma-3-12b-it:free (OpenRouter)" at bounding box center [1114, 296] width 455 height 17
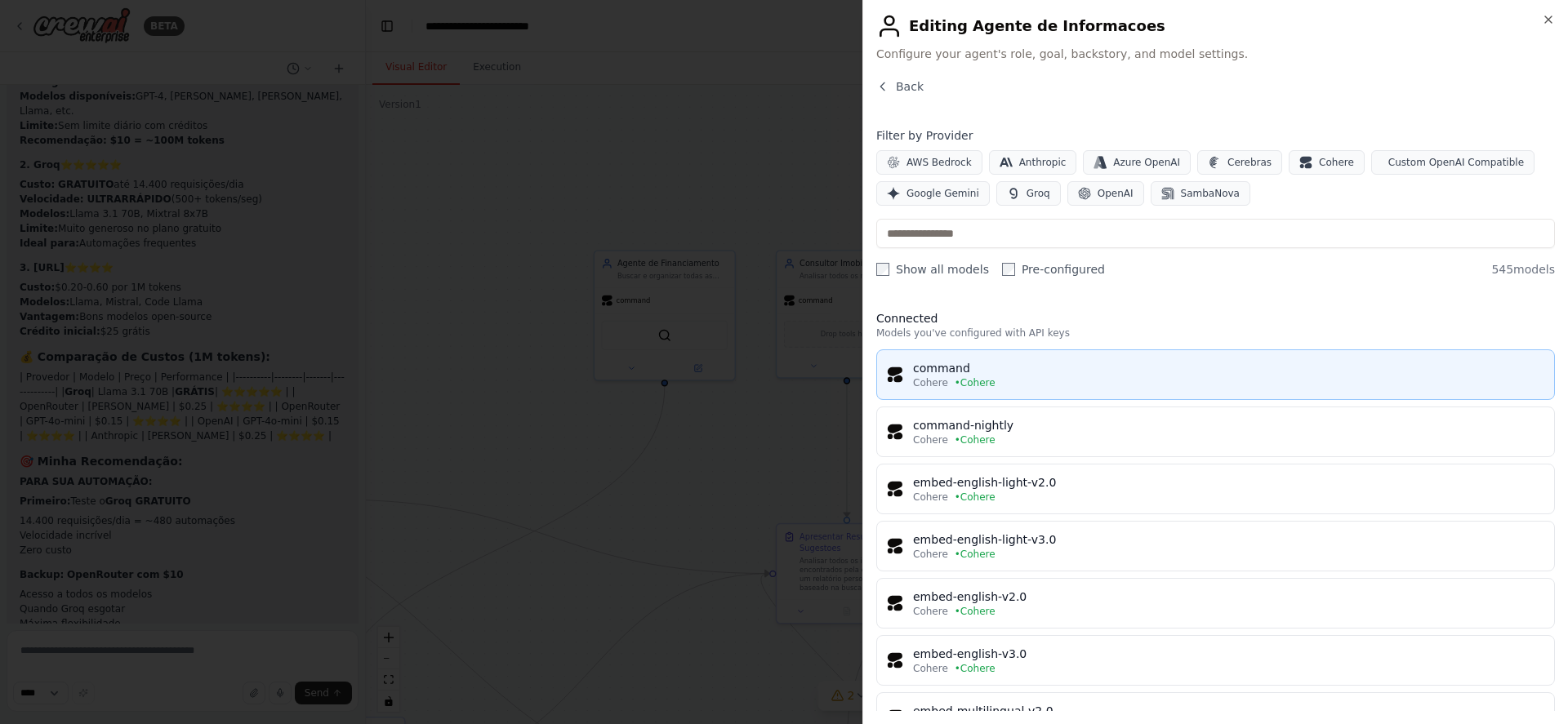
click at [1046, 366] on div "command" at bounding box center [1228, 369] width 631 height 17
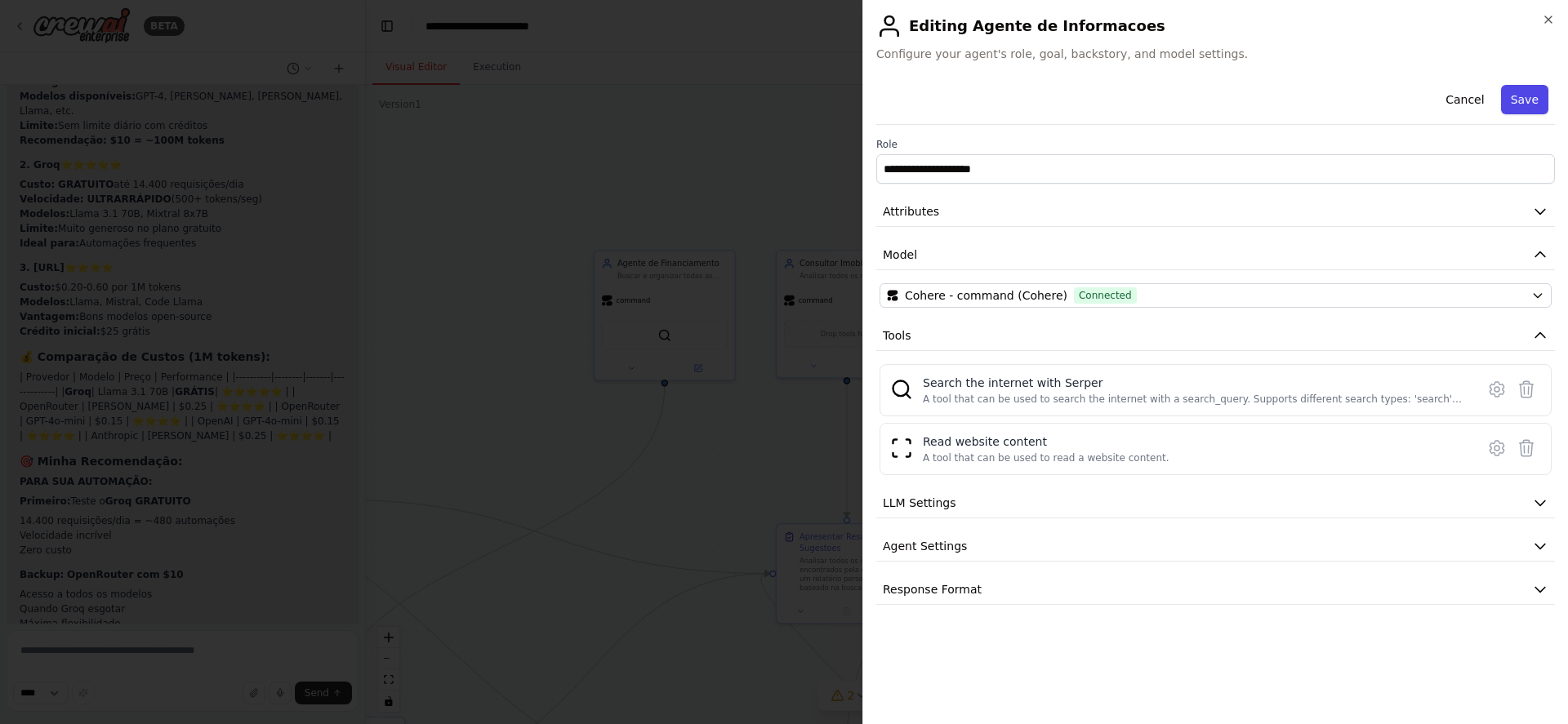
click at [1532, 101] on button "Save" at bounding box center [1524, 99] width 48 height 29
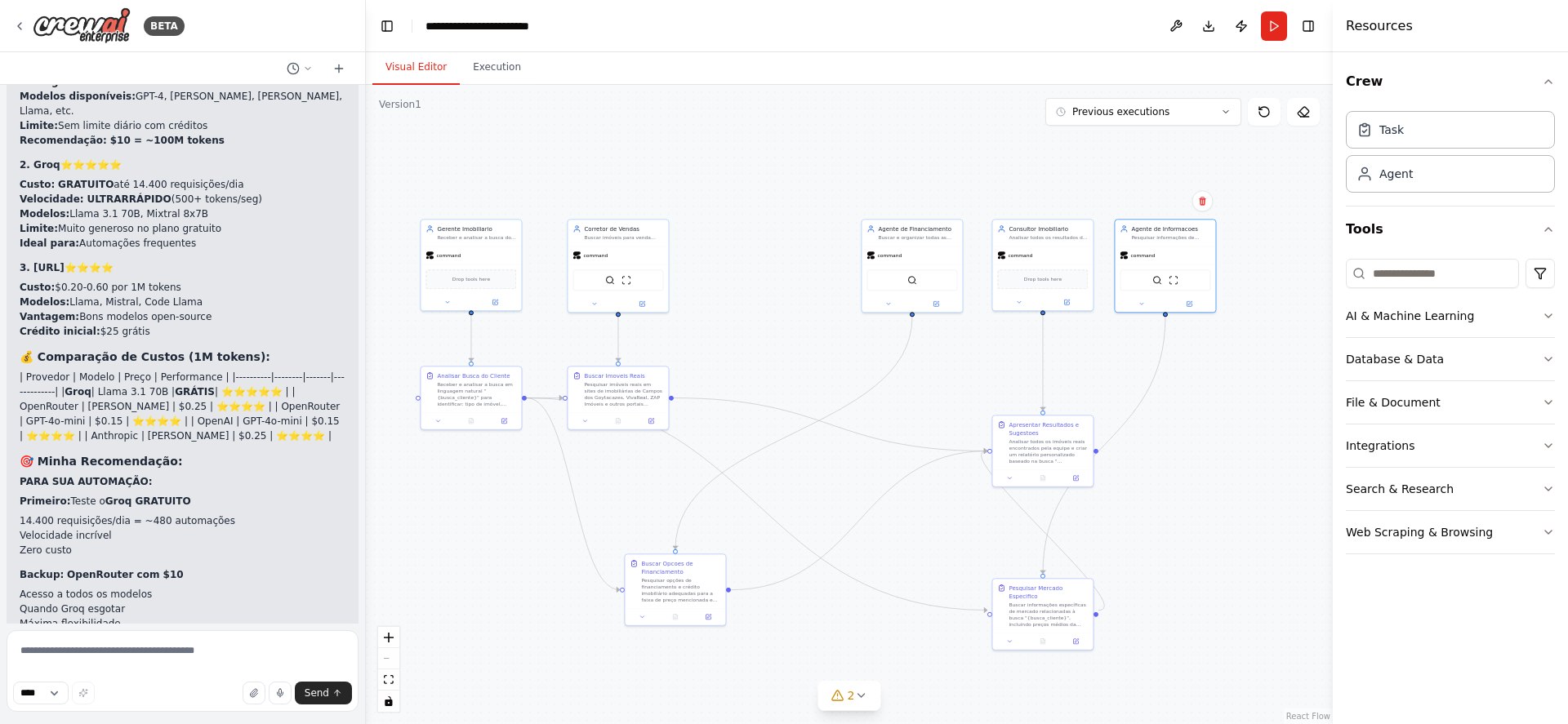
drag, startPoint x: 637, startPoint y: 378, endPoint x: 893, endPoint y: 340, distance: 258.8
click at [893, 340] on div ".deletable-edge-delete-btn { width: 20px; height: 20px; border: 0px solid #ffff…" at bounding box center [849, 405] width 967 height 640
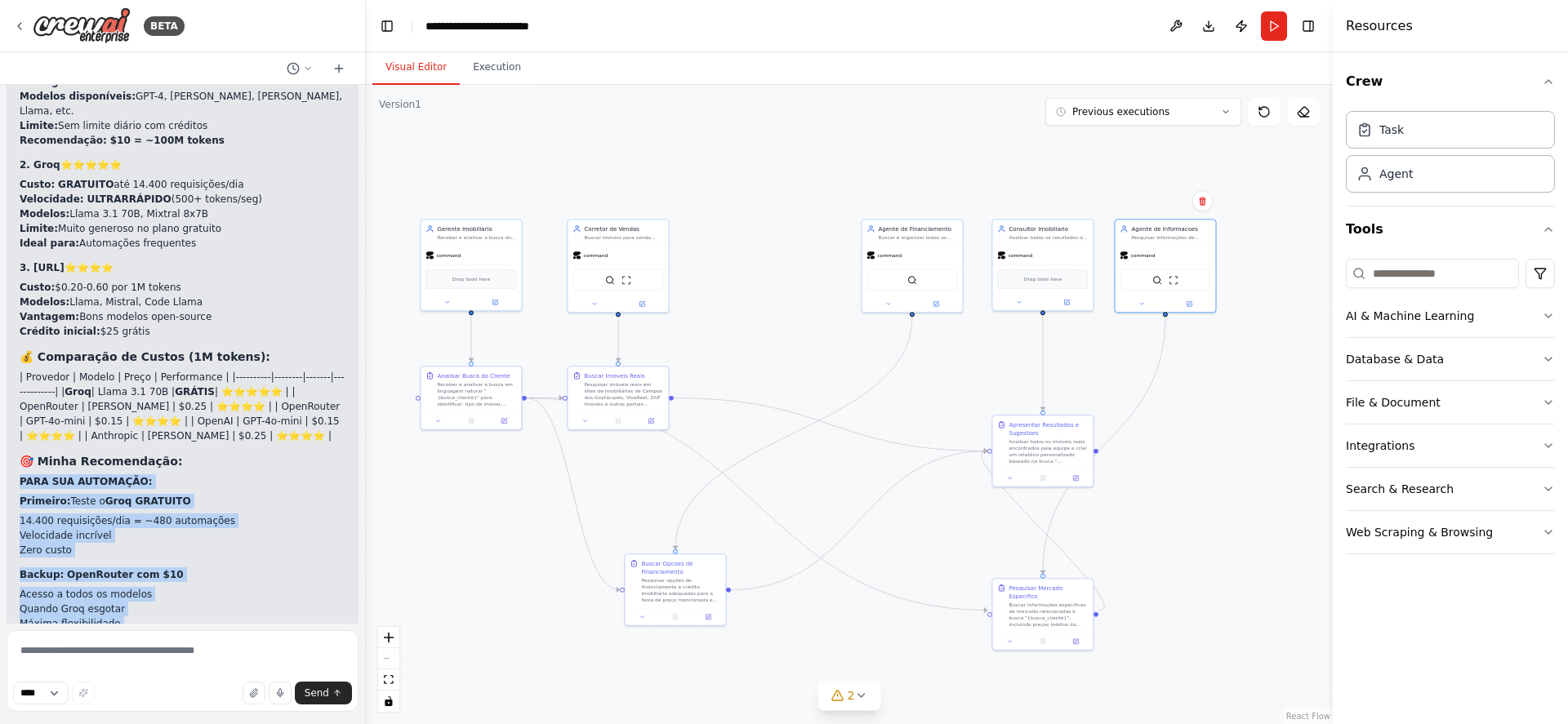
drag, startPoint x: 21, startPoint y: 231, endPoint x: 328, endPoint y: 509, distance: 414.2
click at [328, 509] on div "🎯 Melhores LLMs por Custo/Benefício ([DATE]) 🥇 TOP 3 Recomendados: 1. OpenRoute…" at bounding box center [182, 422] width 326 height 885
copy div "PARA SUA AUTOMAÇÃO: Primeiro: Teste o Groq GRATUITO 14.400 requisições/dia = ~4…"
click at [1269, 28] on button "Run" at bounding box center [1273, 26] width 26 height 29
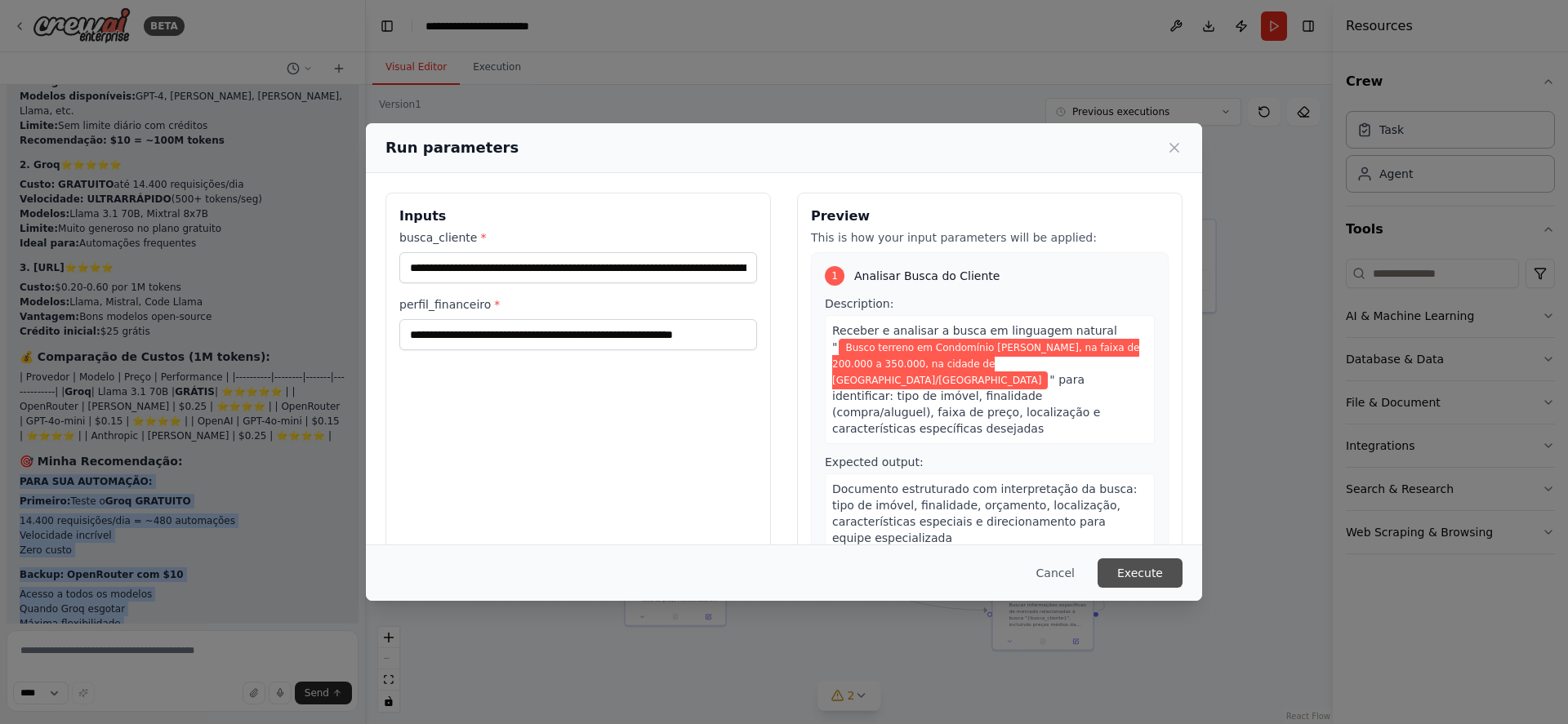
click at [1147, 579] on button "Execute" at bounding box center [1140, 573] width 85 height 29
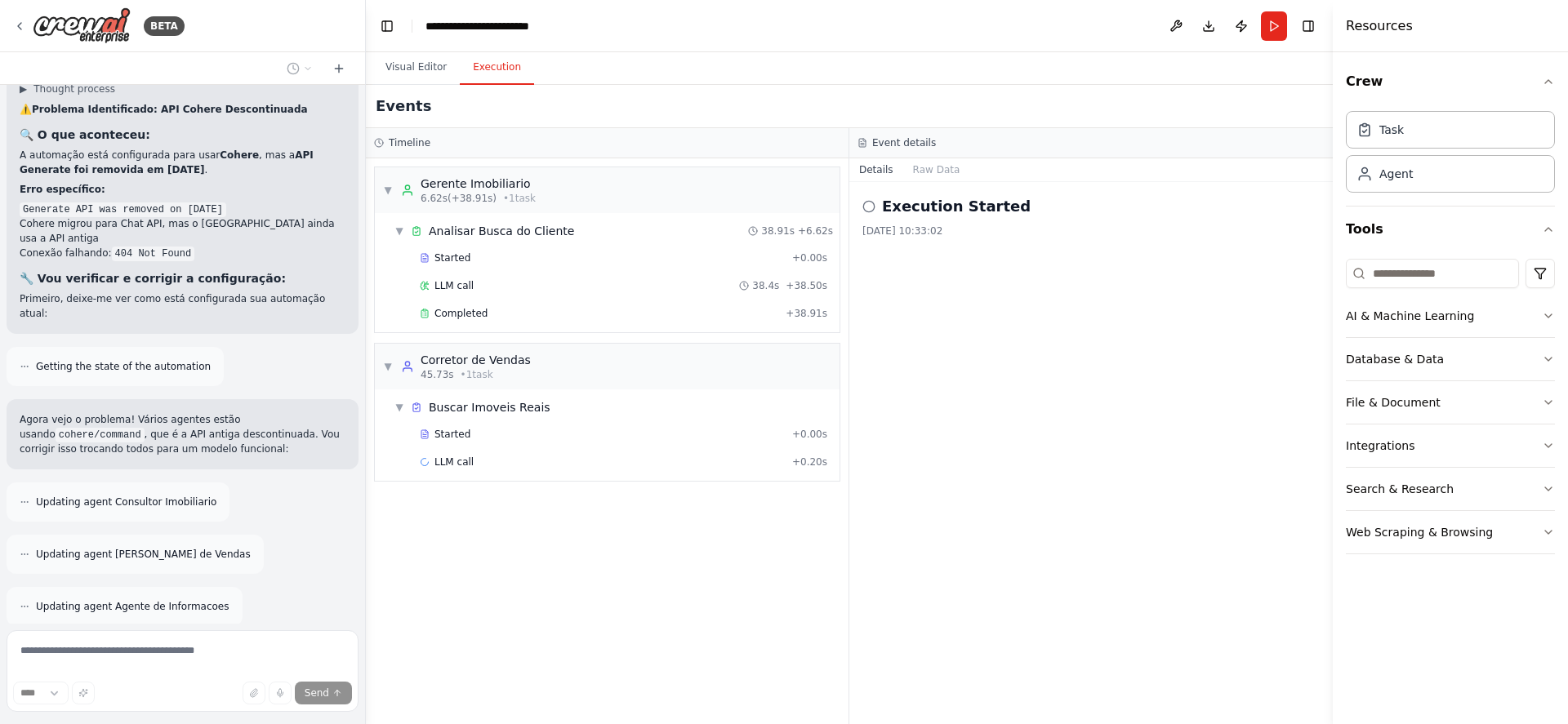
scroll to position [11541, 0]
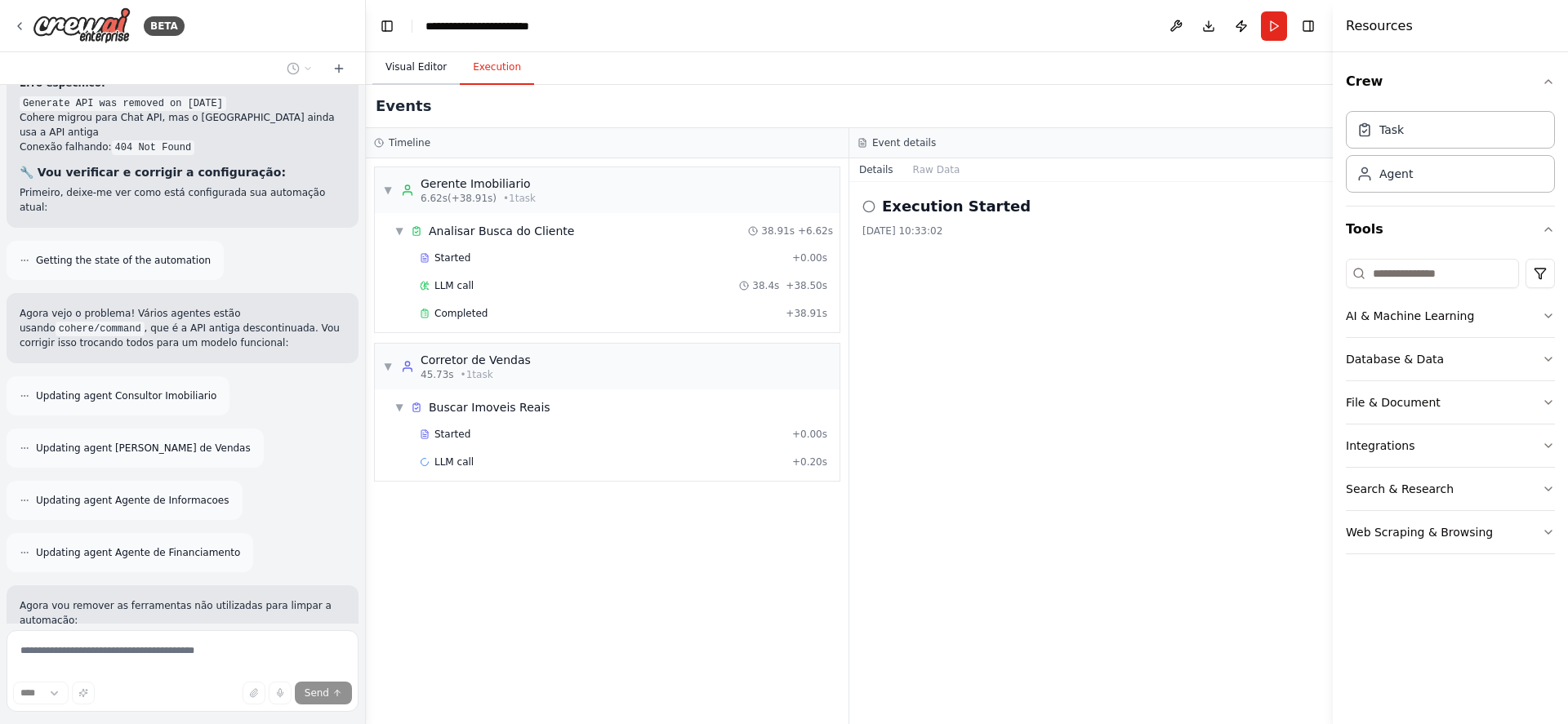
click at [419, 69] on button "Visual Editor" at bounding box center [415, 68] width 88 height 34
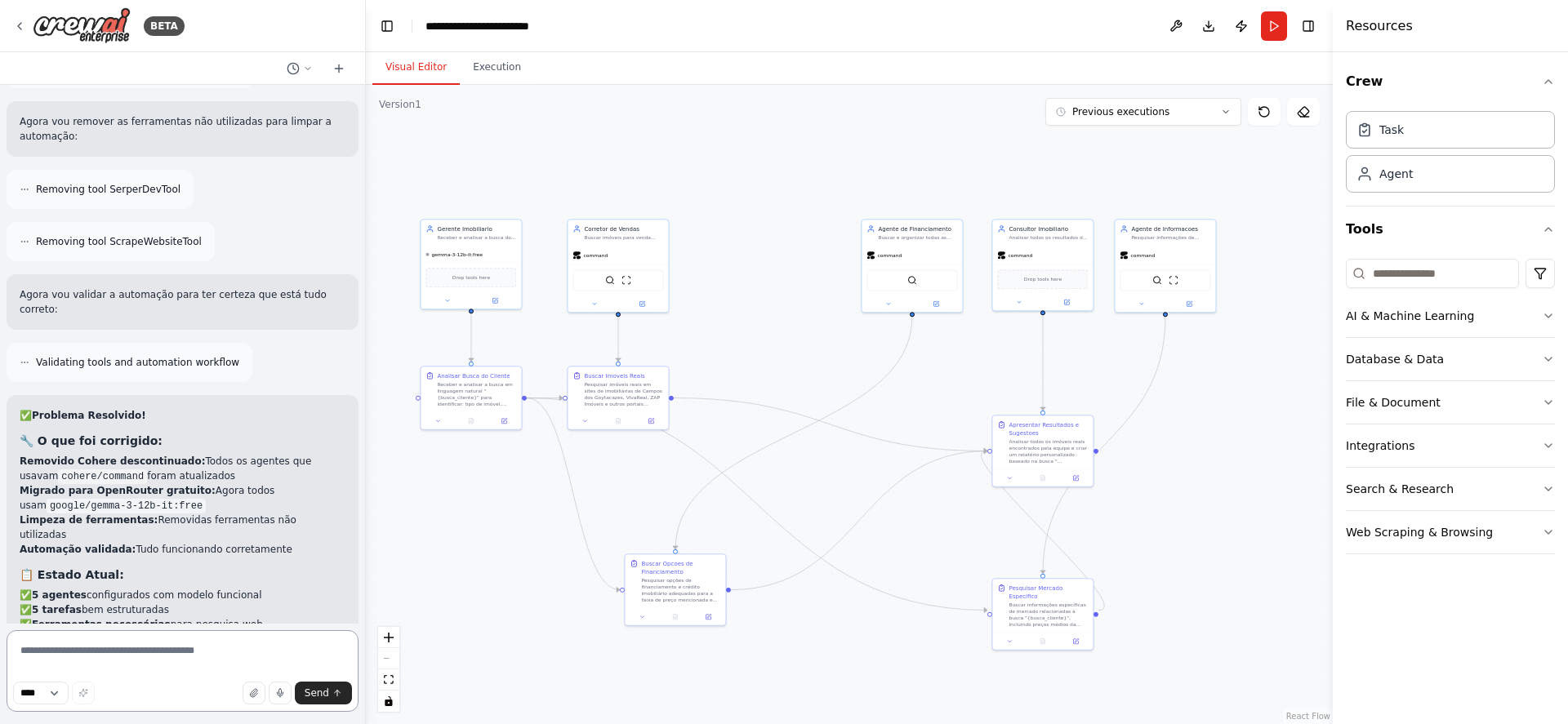
scroll to position [12081, 0]
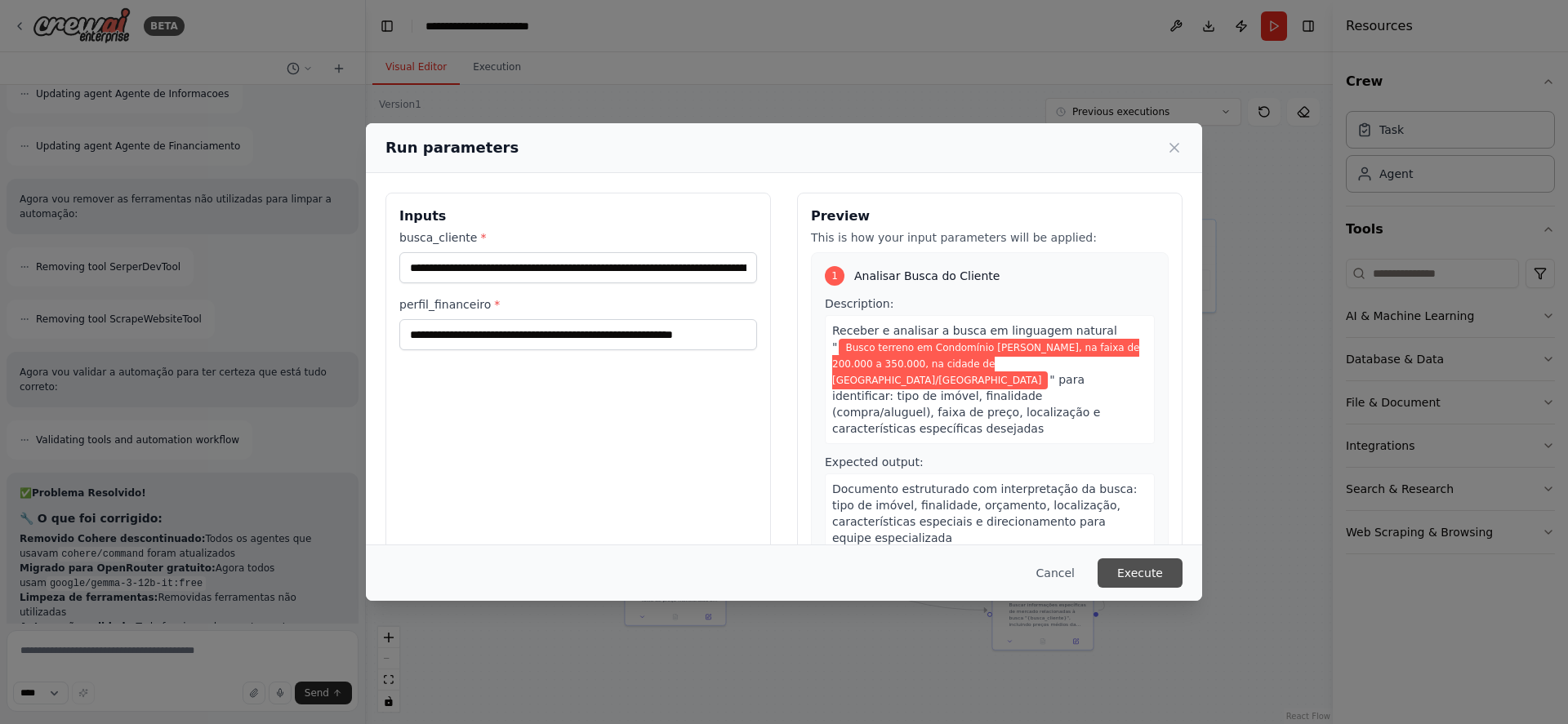
click at [1140, 580] on button "Execute" at bounding box center [1140, 573] width 85 height 29
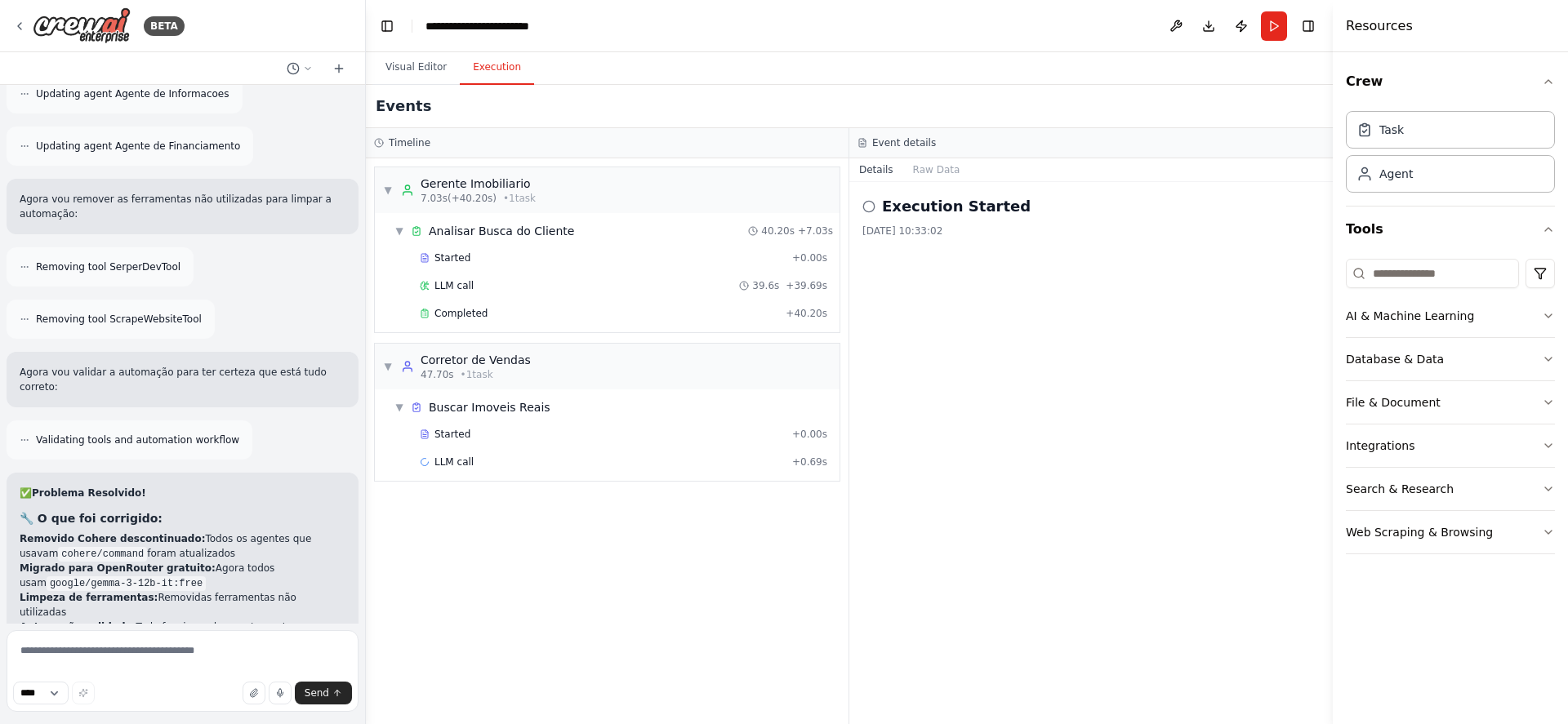
scroll to position [12081, 0]
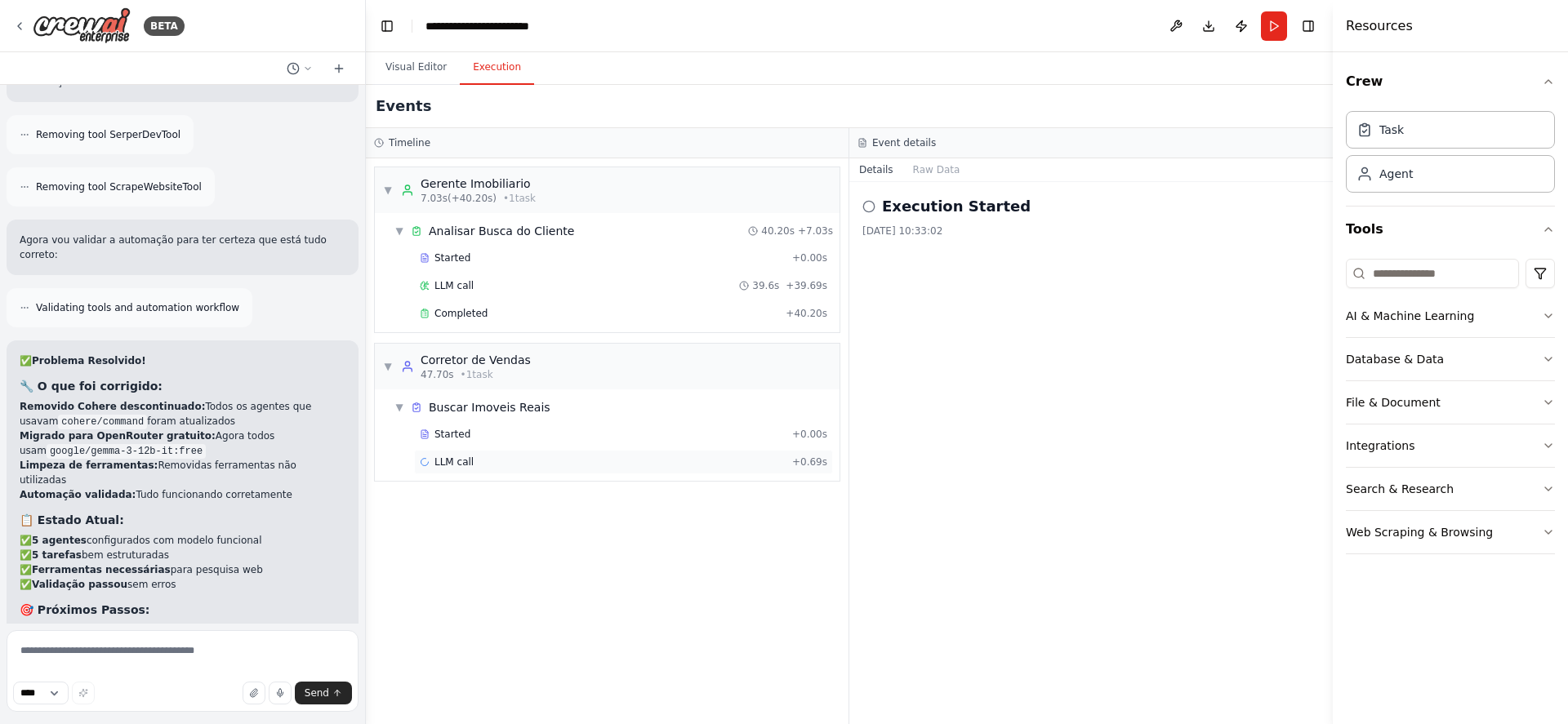
click at [447, 463] on span "LLM call" at bounding box center [454, 462] width 39 height 13
click at [455, 315] on span "Completed" at bounding box center [461, 314] width 53 height 13
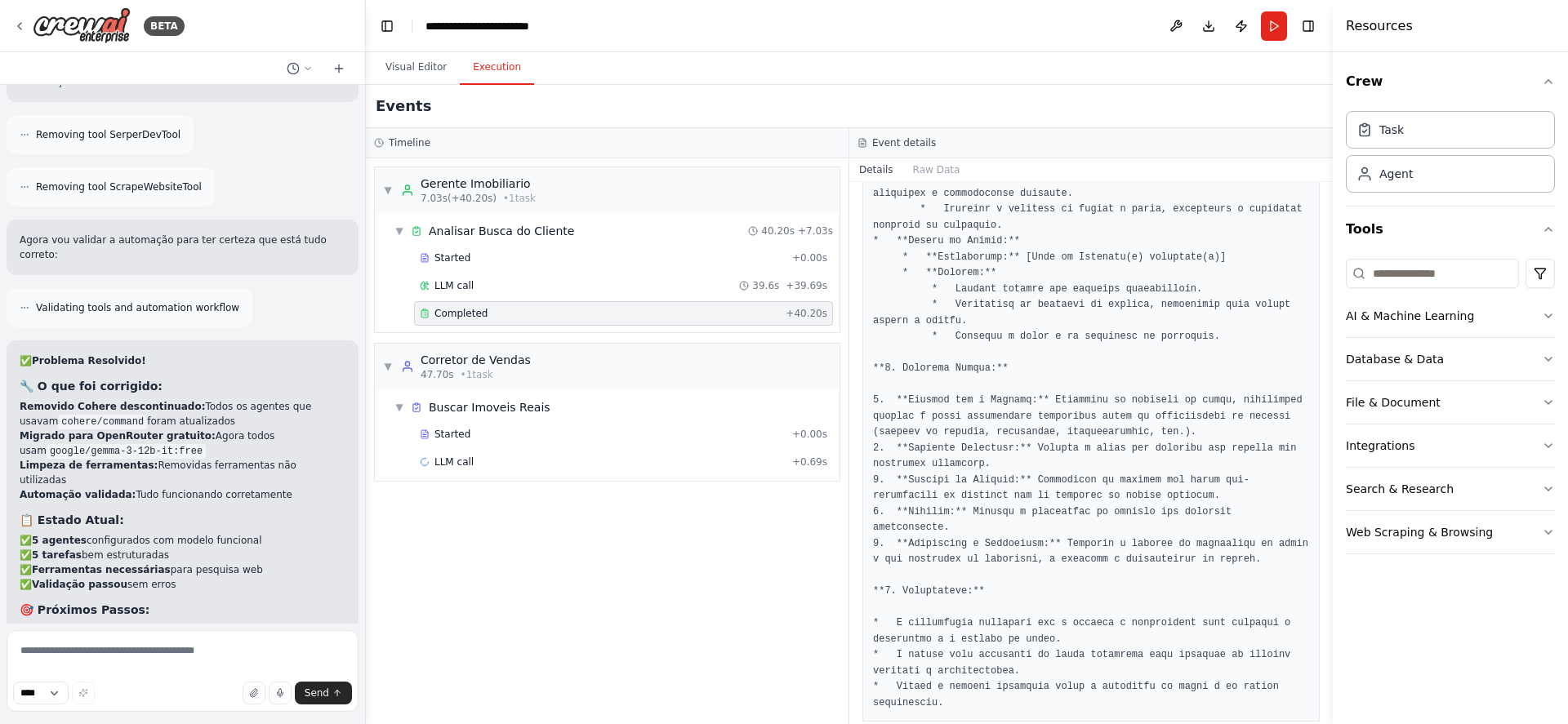
scroll to position [1440, 0]
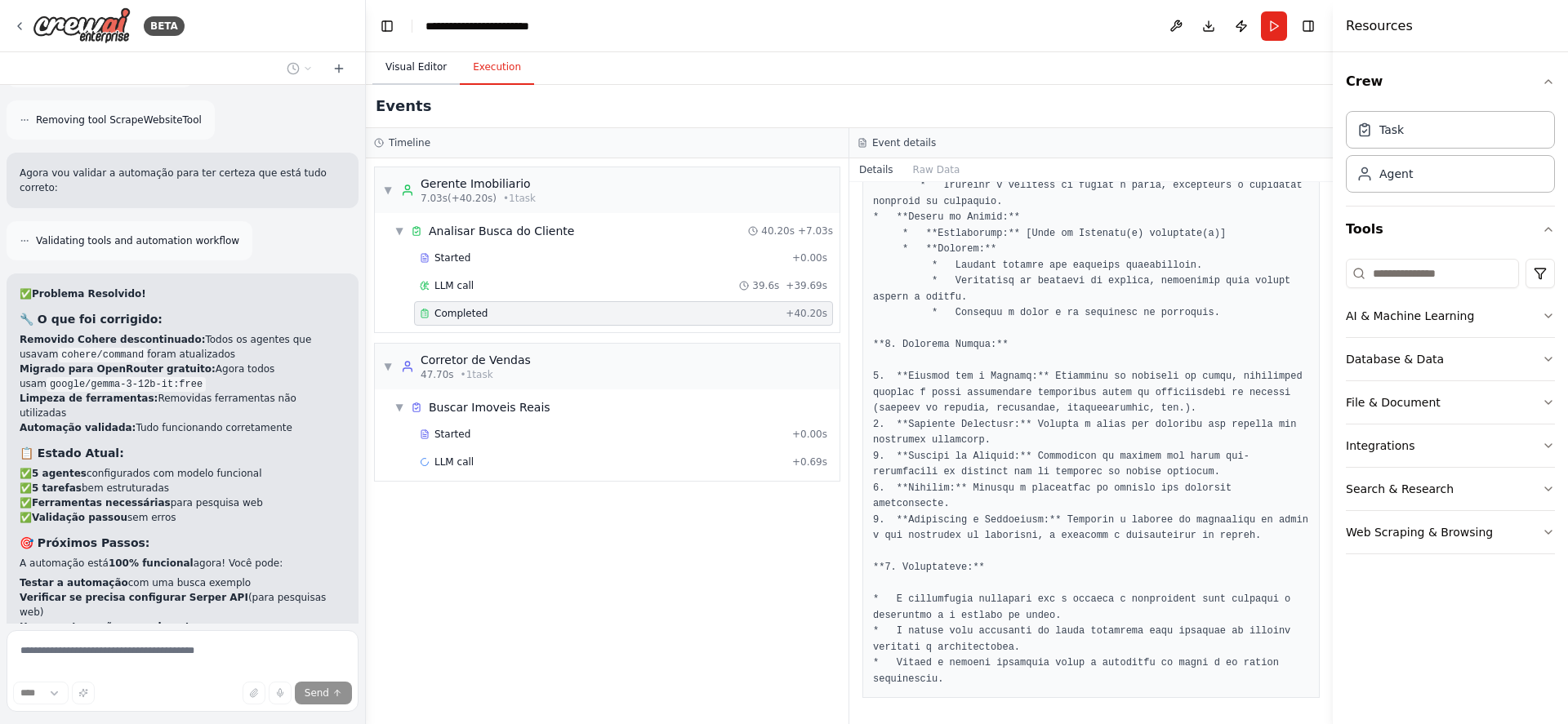
scroll to position [12162, 0]
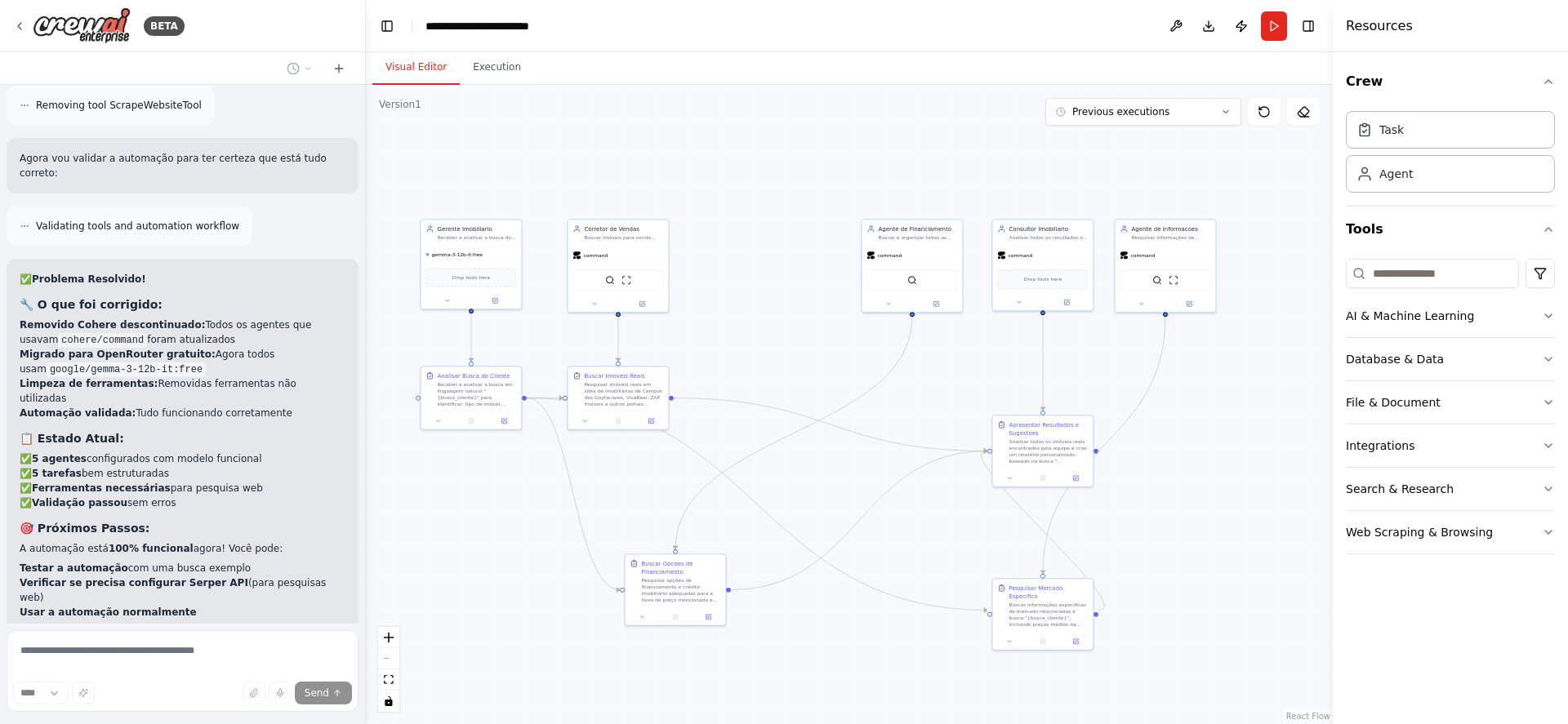
click at [396, 71] on button "Visual Editor" at bounding box center [415, 68] width 88 height 34
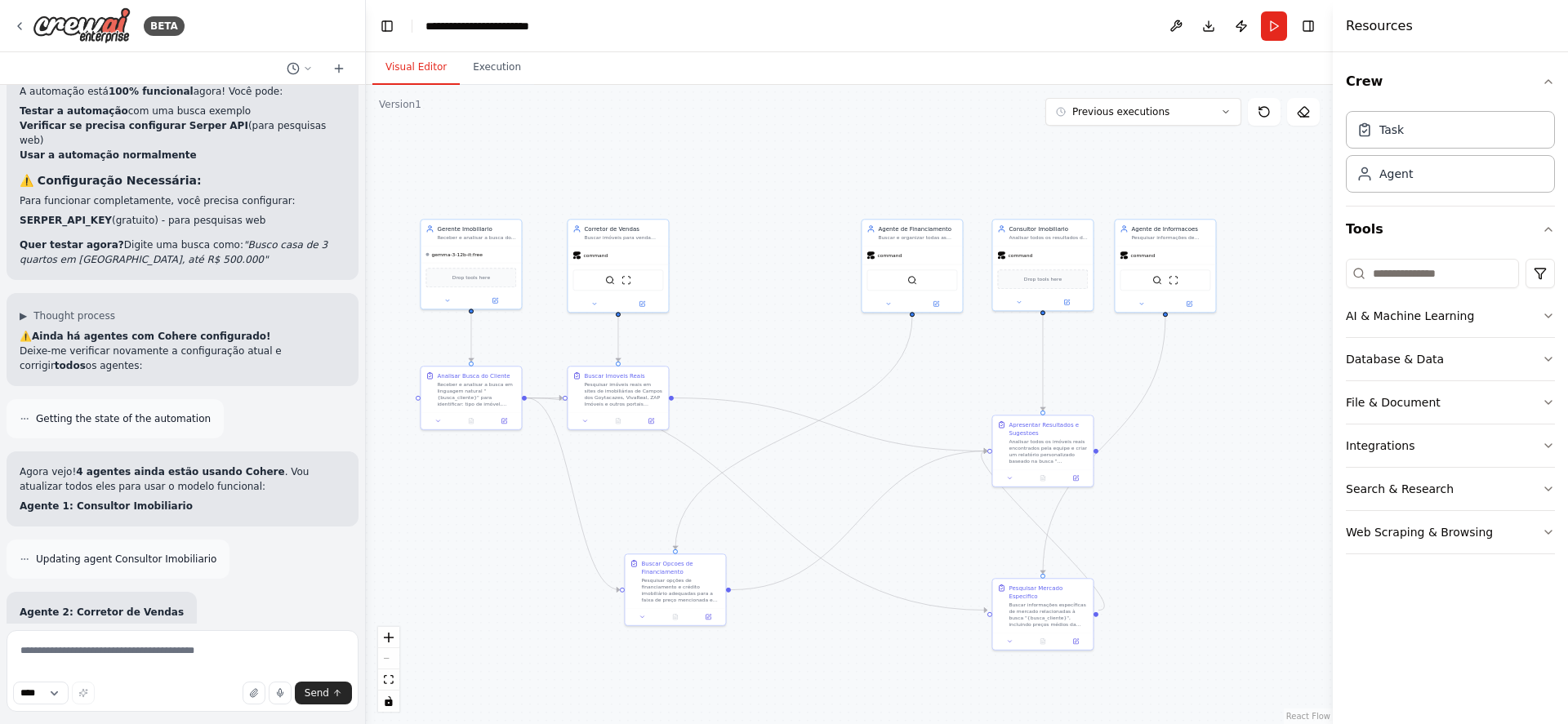
scroll to position [12727, 0]
